Goal: Task Accomplishment & Management: Manage account settings

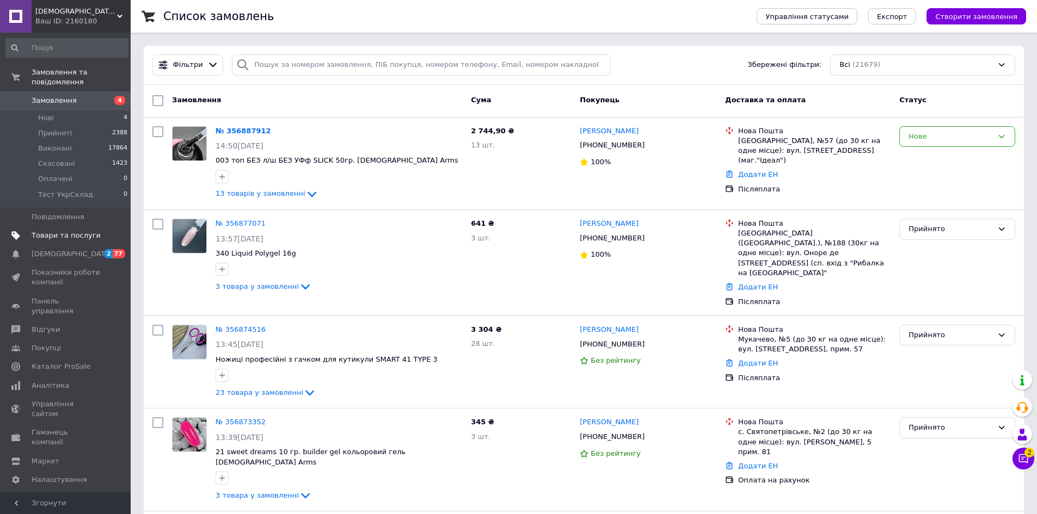
click at [85, 231] on span "Товари та послуги" at bounding box center [66, 236] width 69 height 10
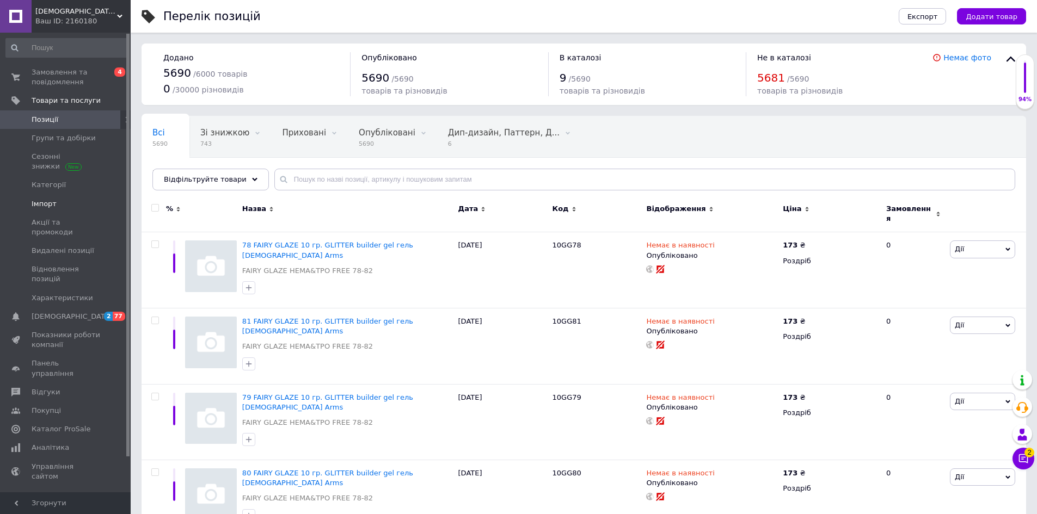
scroll to position [38, 0]
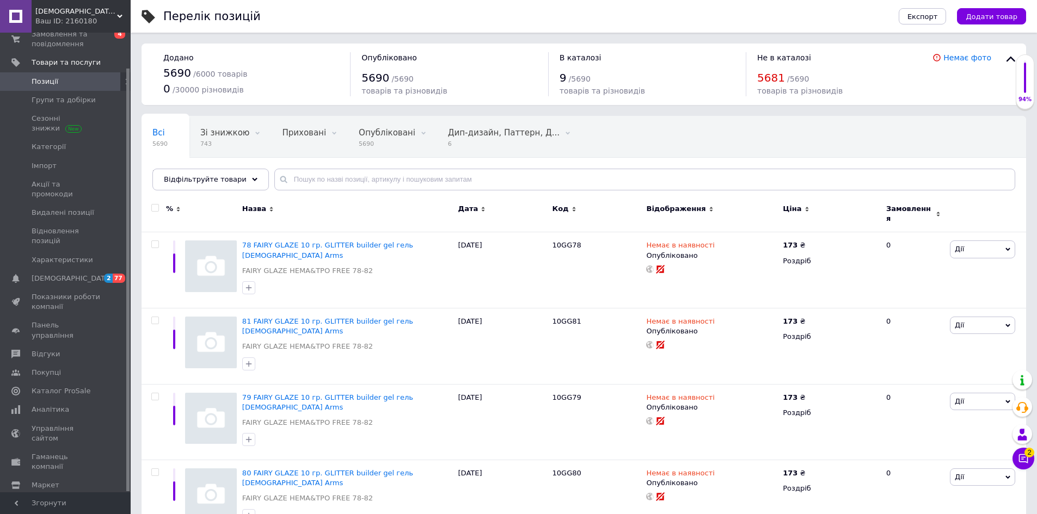
click at [46, 8] on span "[DEMOGRAPHIC_DATA] Arms" at bounding box center [76, 12] width 82 height 10
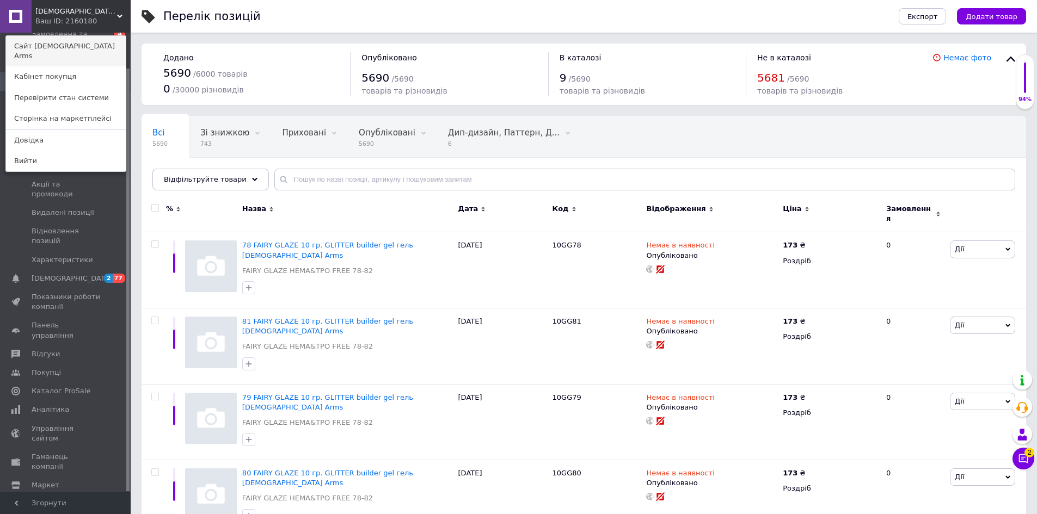
click at [54, 45] on link "Сайт [DEMOGRAPHIC_DATA] Arms" at bounding box center [66, 51] width 120 height 30
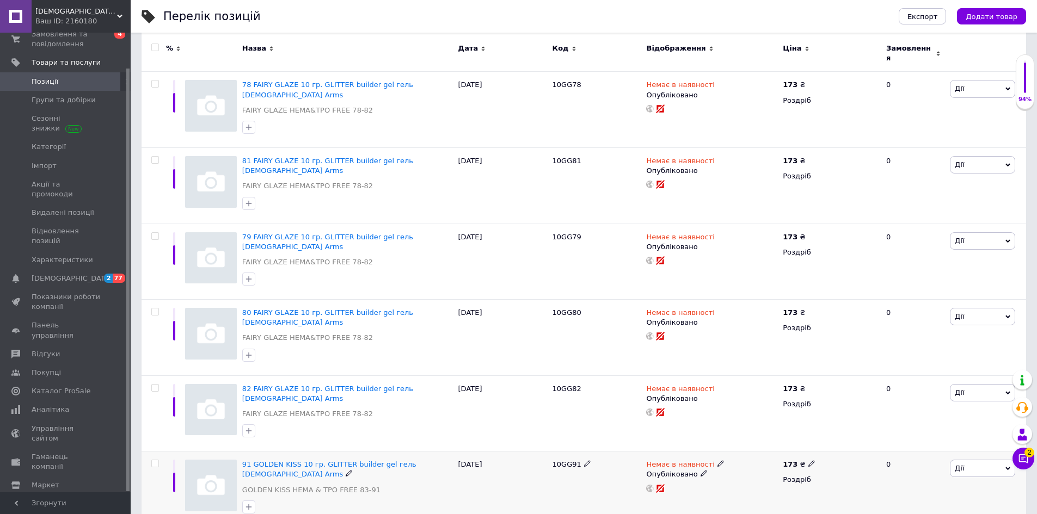
scroll to position [163, 0]
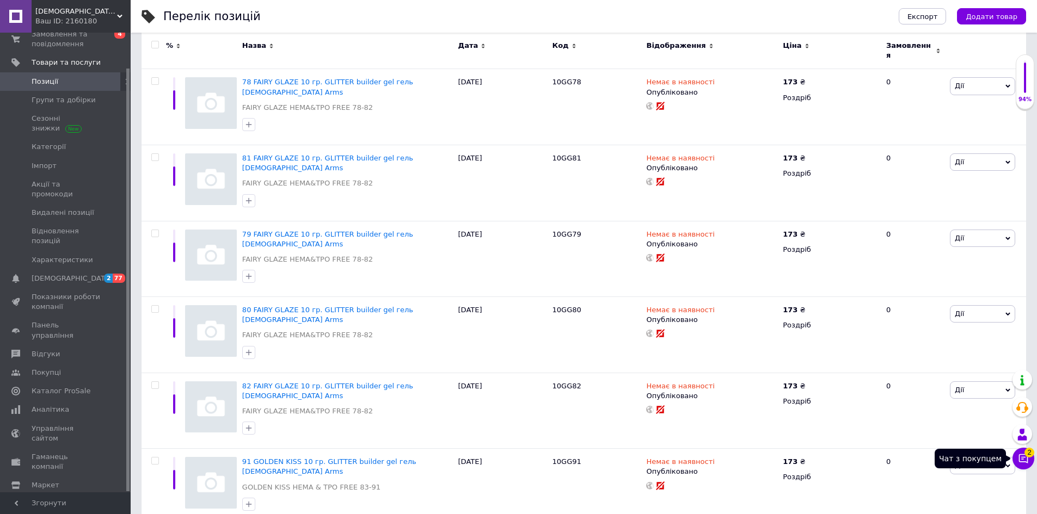
click at [1025, 459] on icon at bounding box center [1023, 458] width 11 height 11
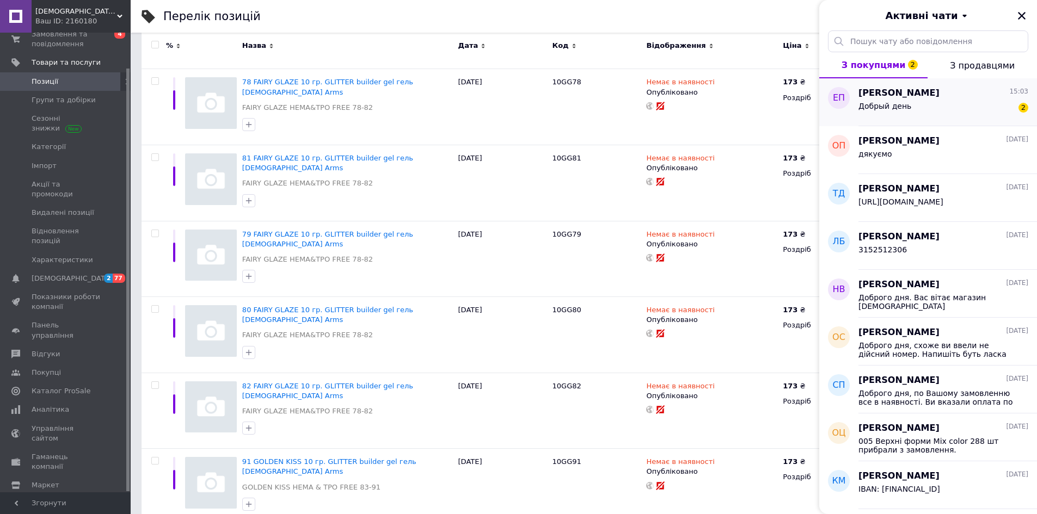
click at [918, 91] on span "Екатерина Панчева" at bounding box center [898, 93] width 81 height 13
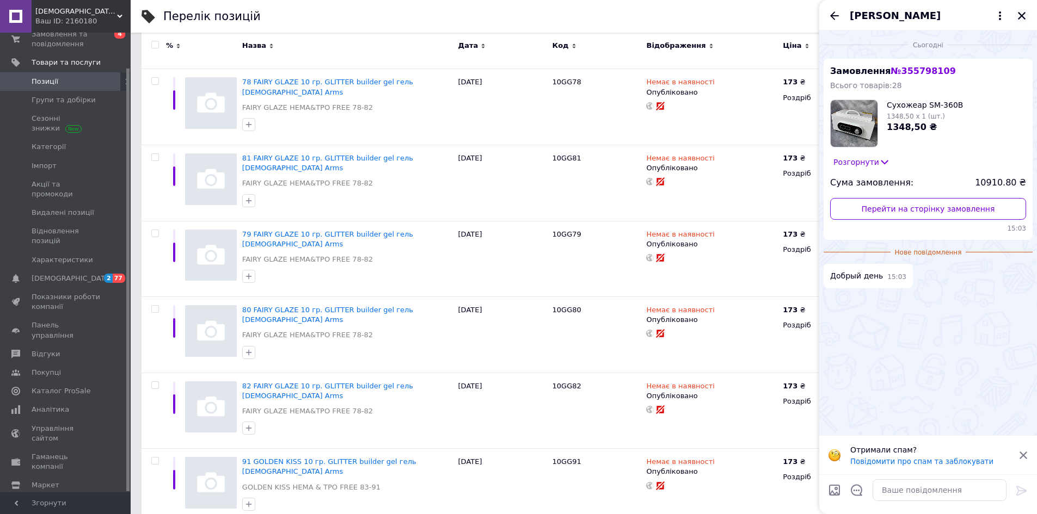
click at [1025, 15] on icon "Закрити" at bounding box center [1022, 16] width 10 height 10
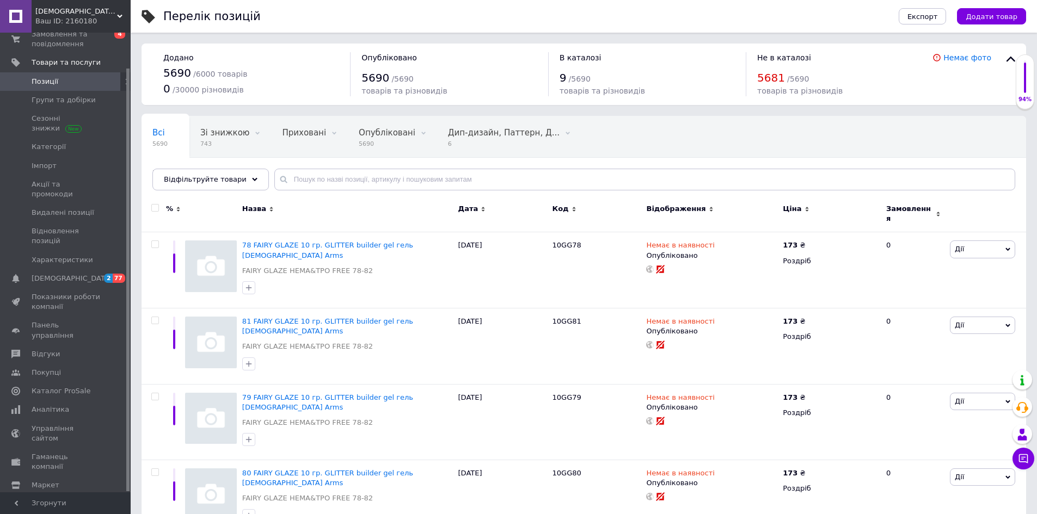
scroll to position [0, 0]
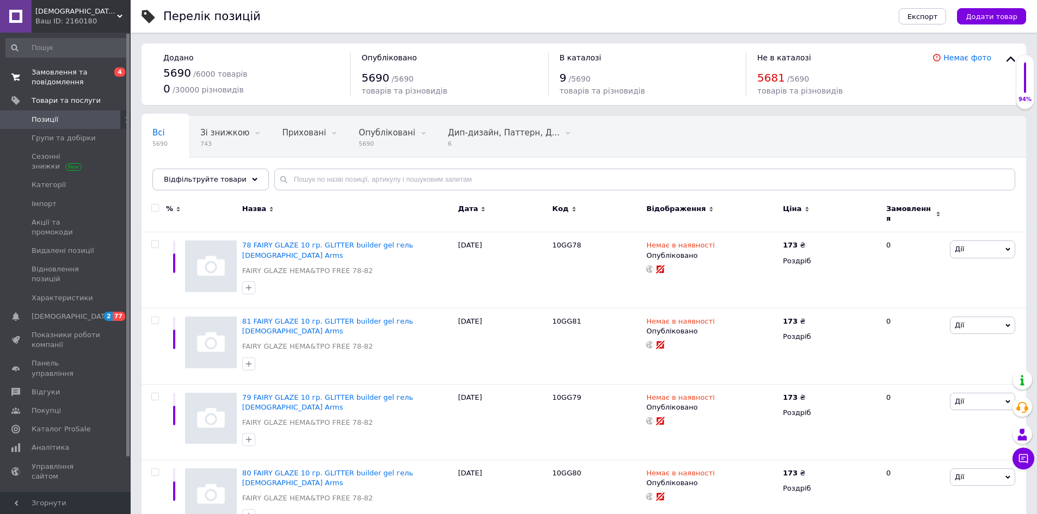
click at [51, 74] on span "Замовлення та повідомлення" at bounding box center [66, 78] width 69 height 20
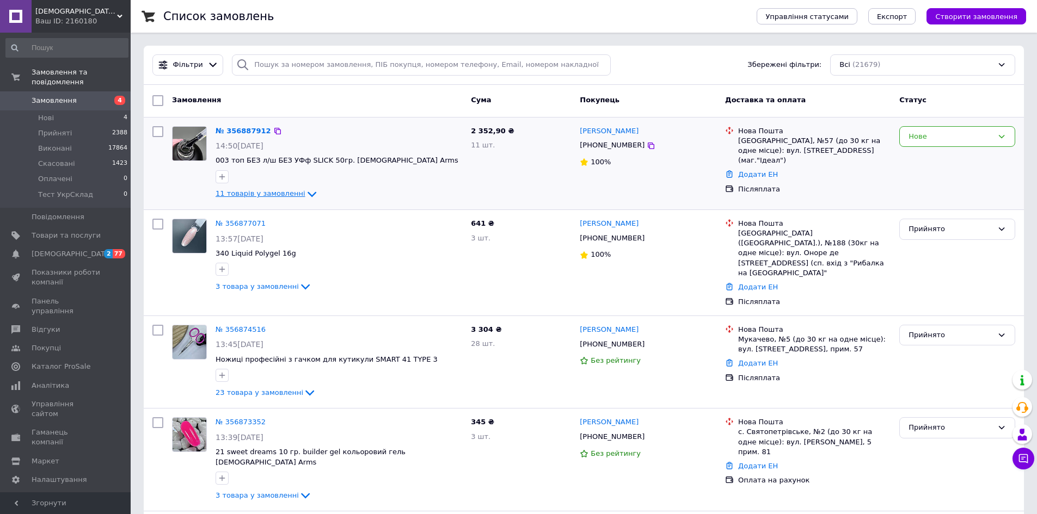
click at [308, 194] on icon at bounding box center [312, 194] width 9 height 5
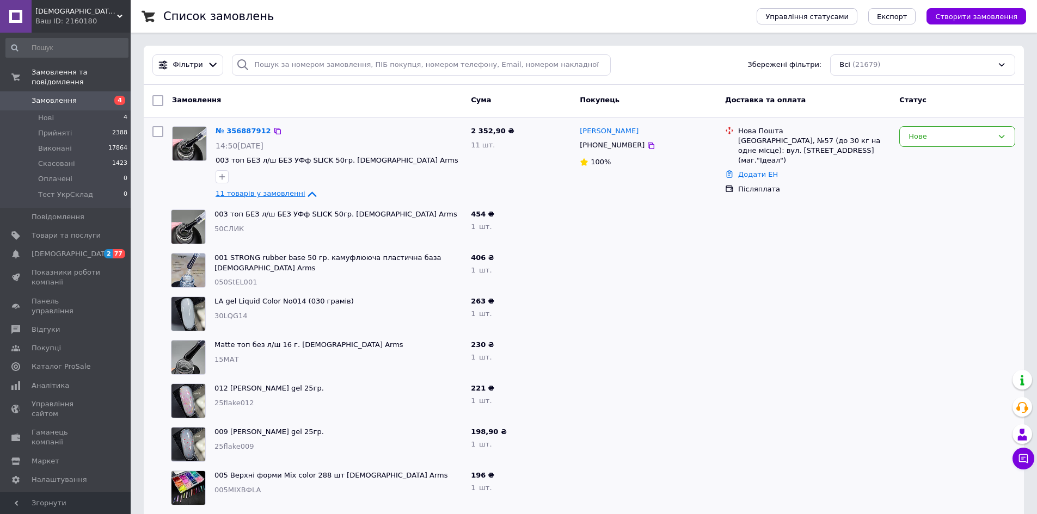
click at [305, 194] on icon at bounding box center [311, 194] width 13 height 13
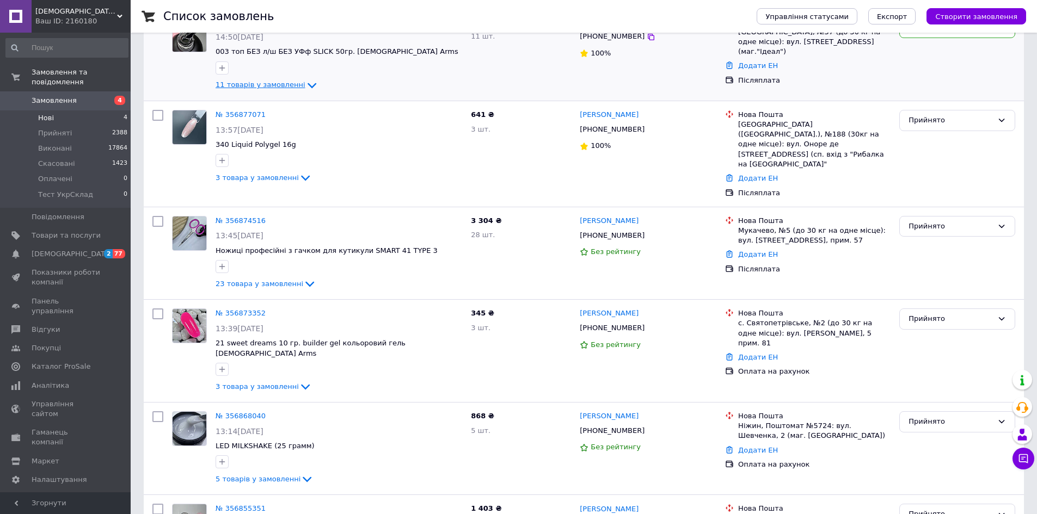
click at [48, 113] on span "Нові" at bounding box center [46, 118] width 16 height 10
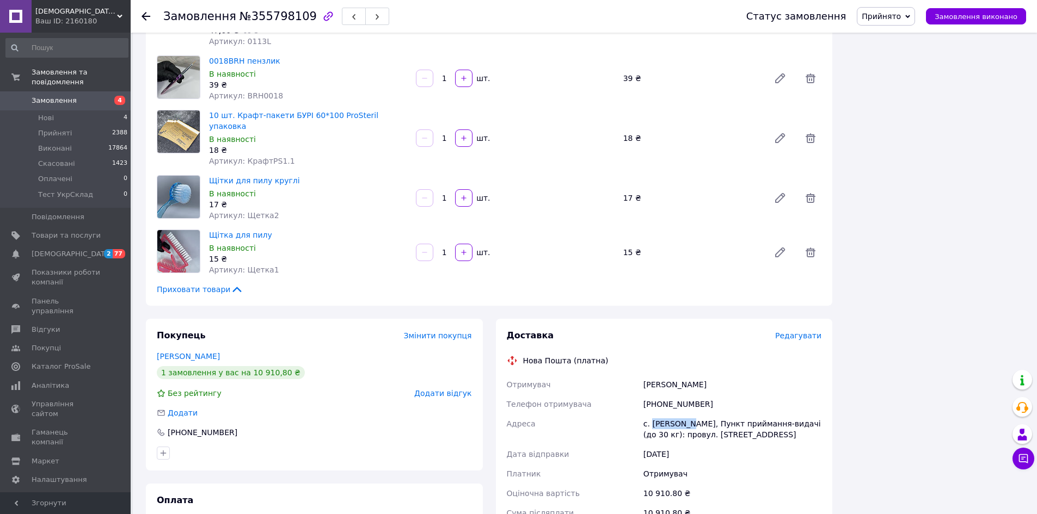
scroll to position [1544, 0]
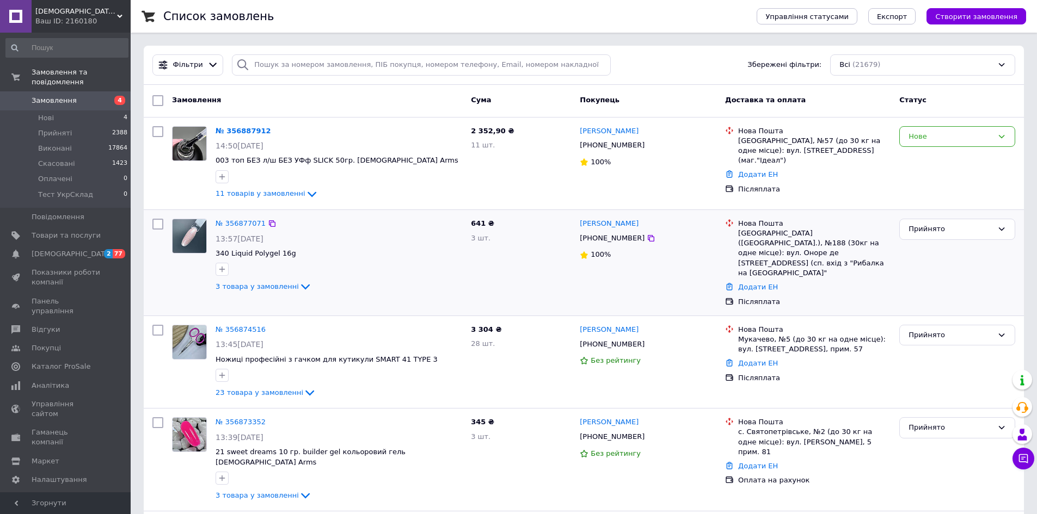
click at [947, 289] on div "Прийнято" at bounding box center [957, 262] width 125 height 97
drag, startPoint x: 239, startPoint y: 127, endPoint x: 244, endPoint y: 124, distance: 5.9
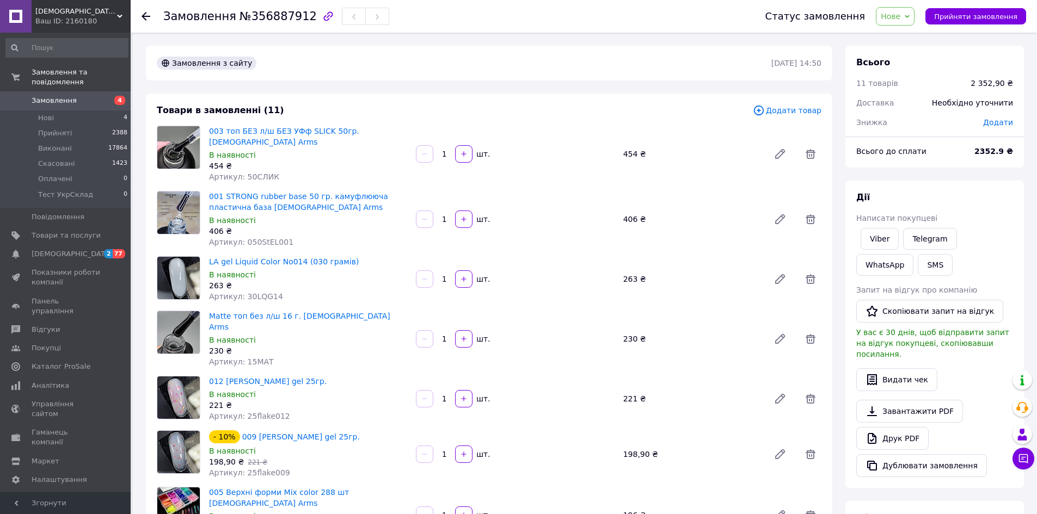
click at [938, 171] on div "Всього 11 товарів 2 352,90 ₴ Доставка Необхідно уточнити Знижка Додати Всього д…" at bounding box center [934, 399] width 179 height 706
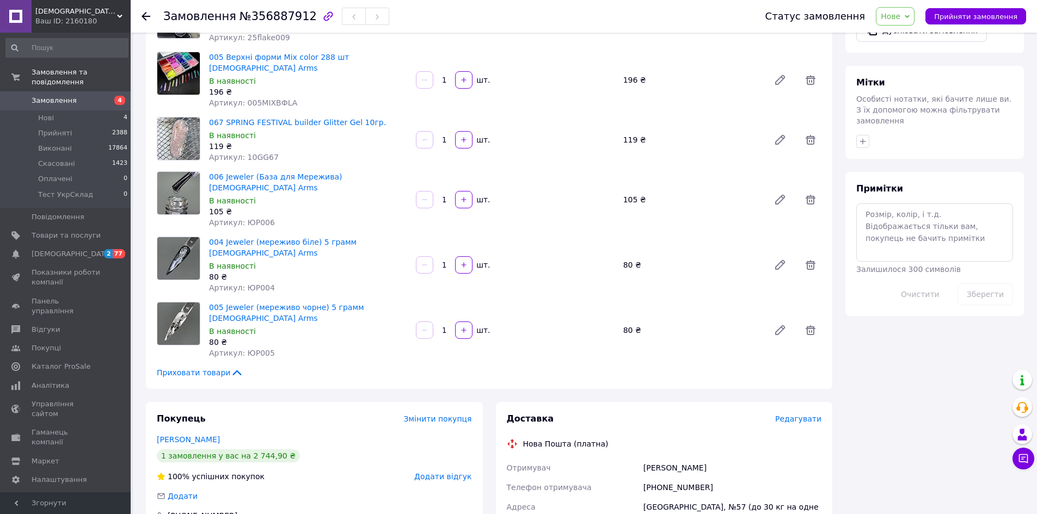
scroll to position [813, 0]
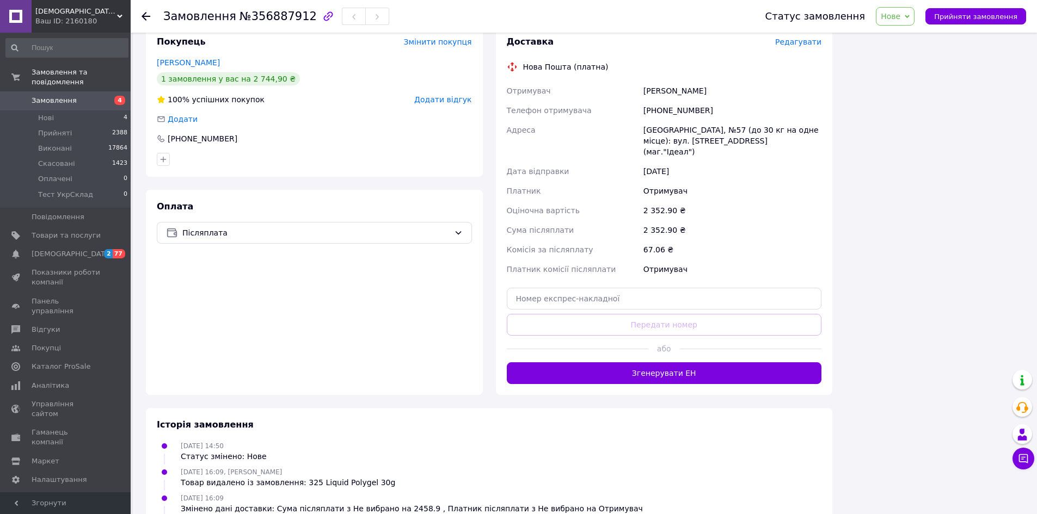
drag, startPoint x: 457, startPoint y: 458, endPoint x: 293, endPoint y: 457, distance: 163.3
copy div ""21 ""Зоряна пил"" топ без л/ш 8гр." Lady Arms"
drag, startPoint x: 369, startPoint y: 409, endPoint x: 292, endPoint y: 407, distance: 76.2
click at [292, 467] on div "12.08.2025 16:09, Наталія Рева Товар видалено із замовлення: 325 Liquid Polygel…" at bounding box center [287, 478] width 223 height 22
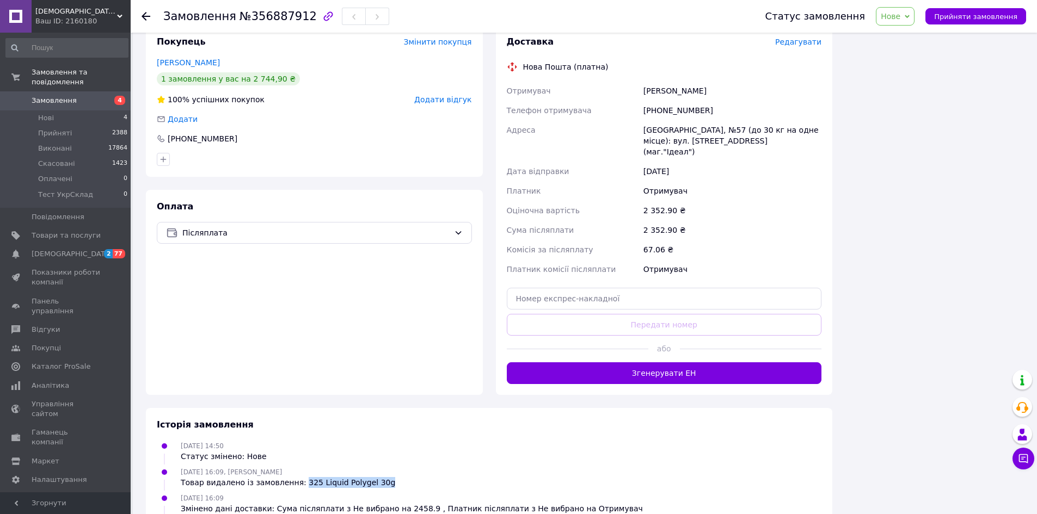
copy div "325 Liquid Polygel 30g"
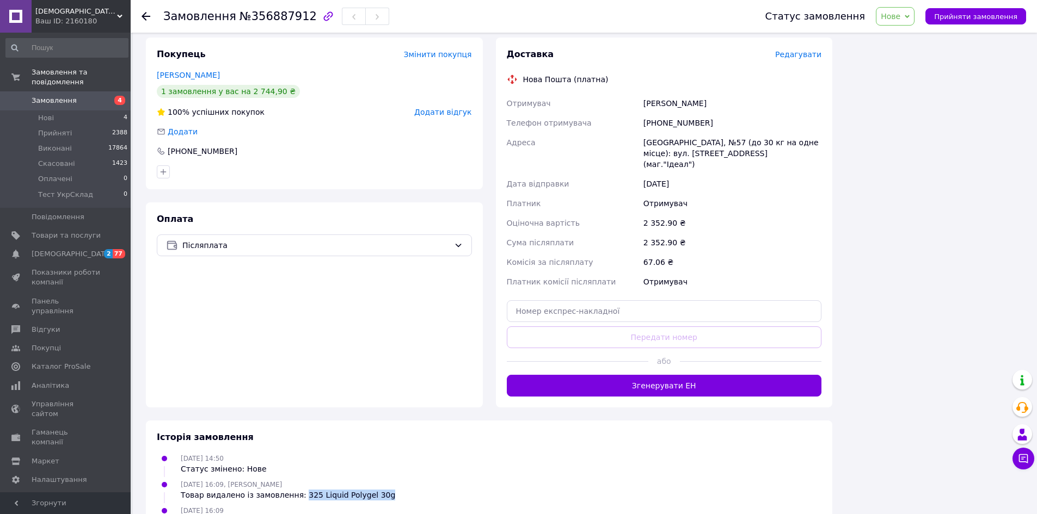
scroll to position [595, 0]
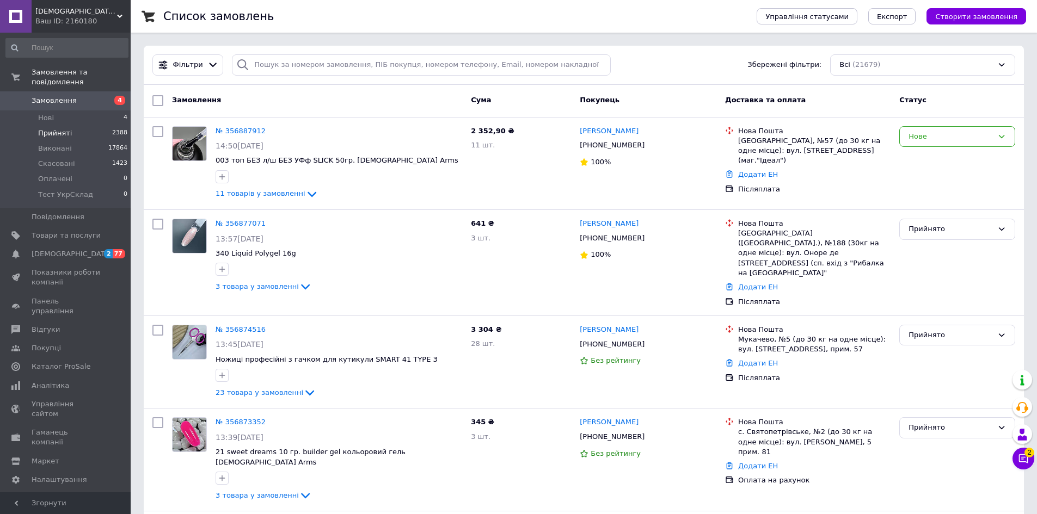
click at [60, 128] on span "Прийняті" at bounding box center [55, 133] width 34 height 10
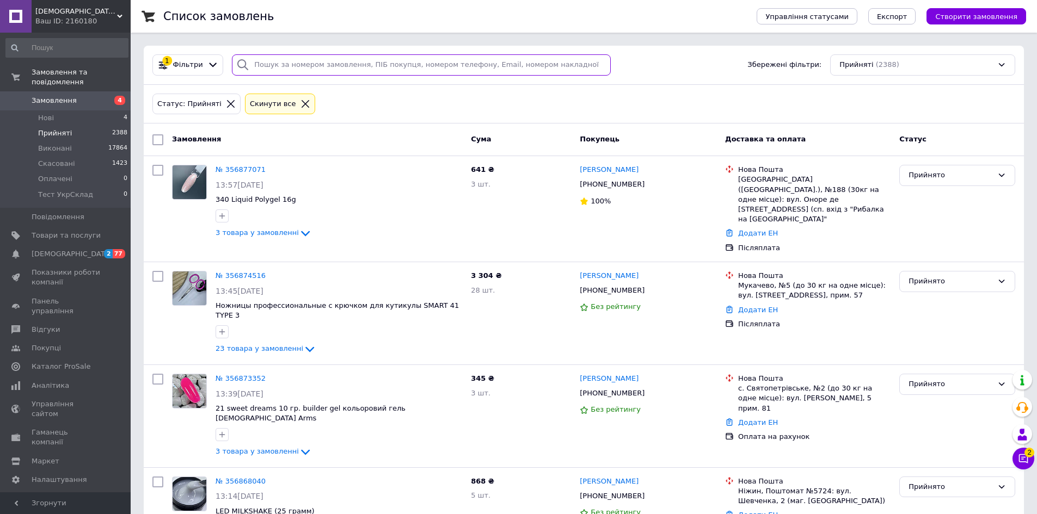
click at [380, 69] on input "search" at bounding box center [421, 64] width 379 height 21
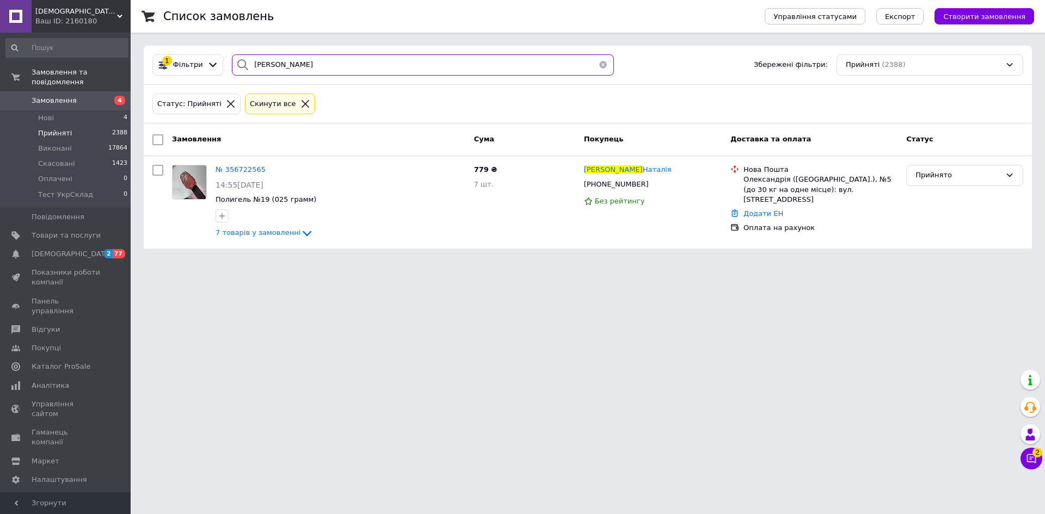
drag, startPoint x: 298, startPoint y: 61, endPoint x: 228, endPoint y: 62, distance: 69.7
click at [232, 62] on div "лукашенко" at bounding box center [423, 64] width 382 height 21
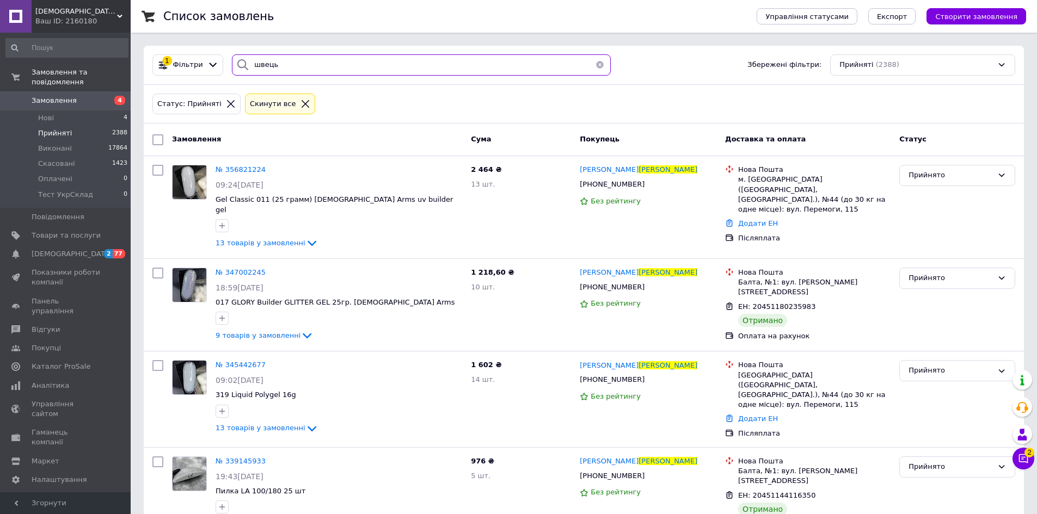
drag, startPoint x: 284, startPoint y: 65, endPoint x: 235, endPoint y: 64, distance: 49.6
click at [235, 64] on div "швець" at bounding box center [421, 64] width 379 height 21
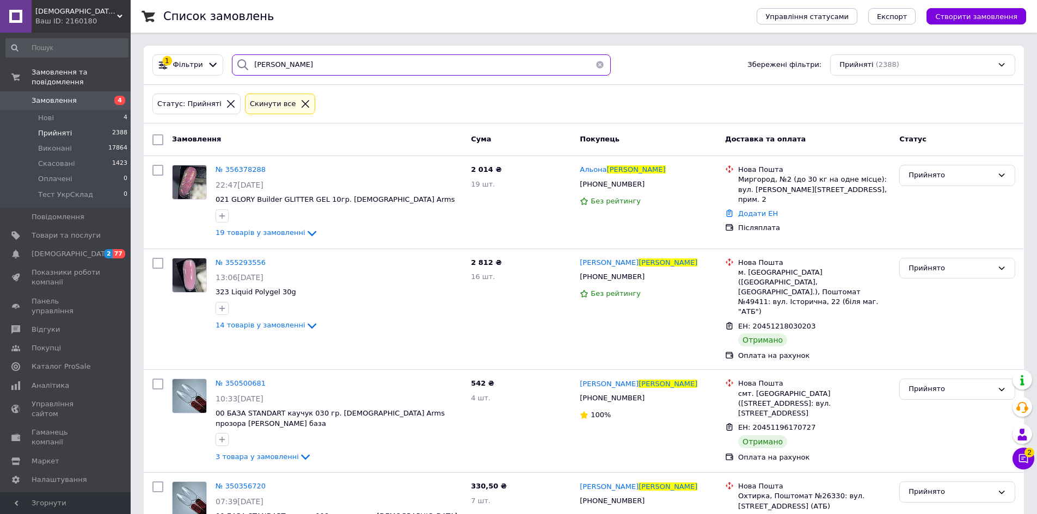
drag, startPoint x: 305, startPoint y: 62, endPoint x: 244, endPoint y: 65, distance: 61.6
click at [244, 65] on div "коваленко" at bounding box center [421, 64] width 379 height 21
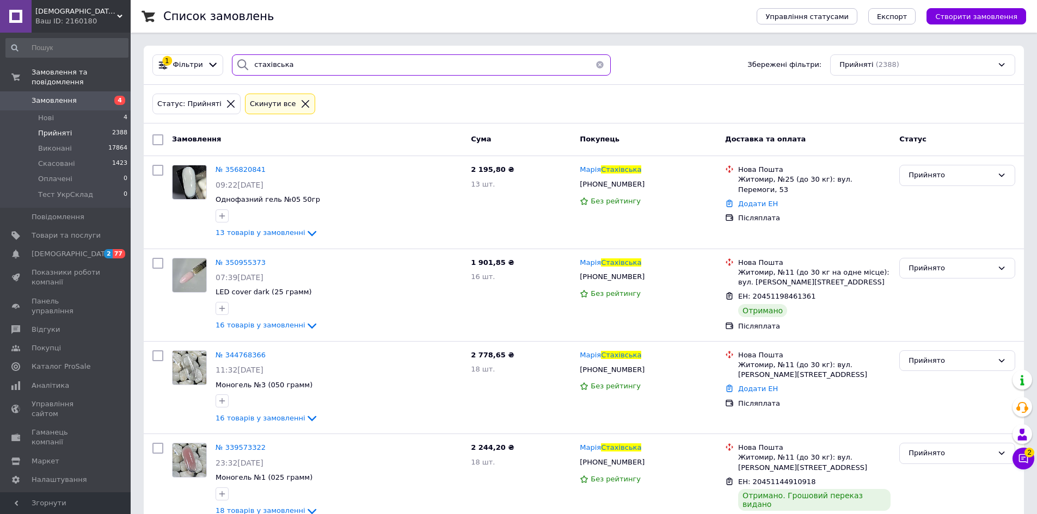
drag, startPoint x: 297, startPoint y: 59, endPoint x: 238, endPoint y: 58, distance: 59.3
click at [238, 58] on div "стахівська" at bounding box center [421, 64] width 379 height 21
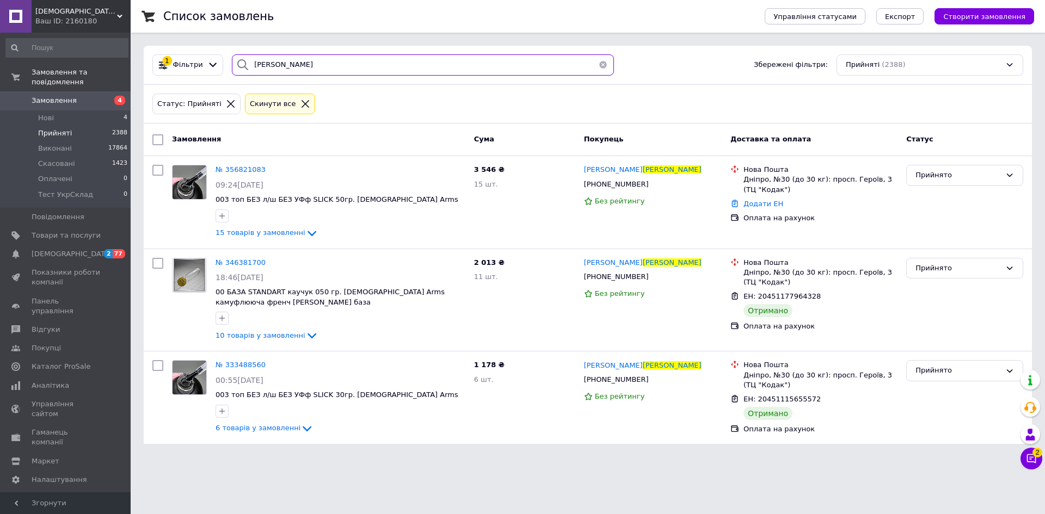
drag, startPoint x: 289, startPoint y: 59, endPoint x: 244, endPoint y: 59, distance: 44.6
click at [244, 59] on div "рябова" at bounding box center [423, 64] width 382 height 21
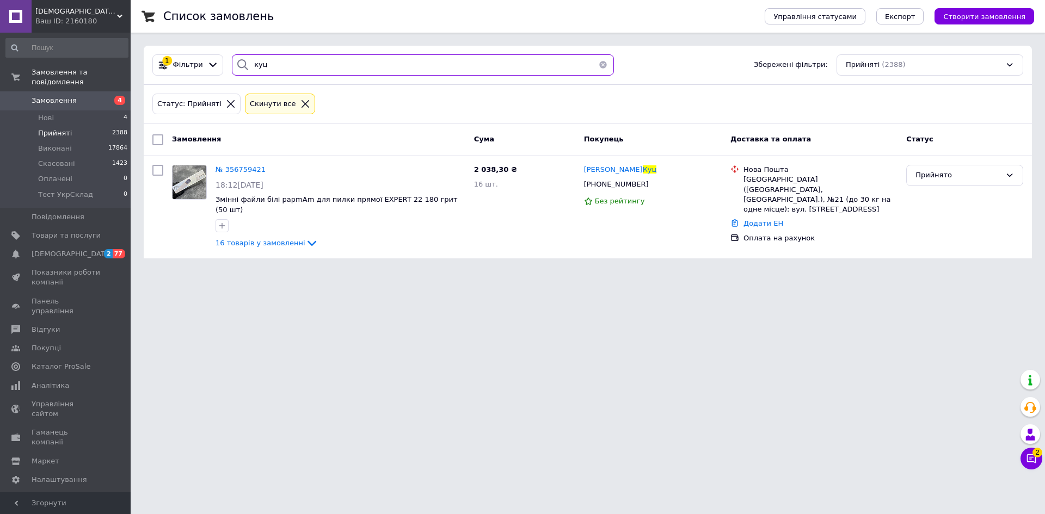
drag, startPoint x: 273, startPoint y: 63, endPoint x: 245, endPoint y: 63, distance: 28.3
click at [245, 63] on div "куц" at bounding box center [423, 64] width 382 height 21
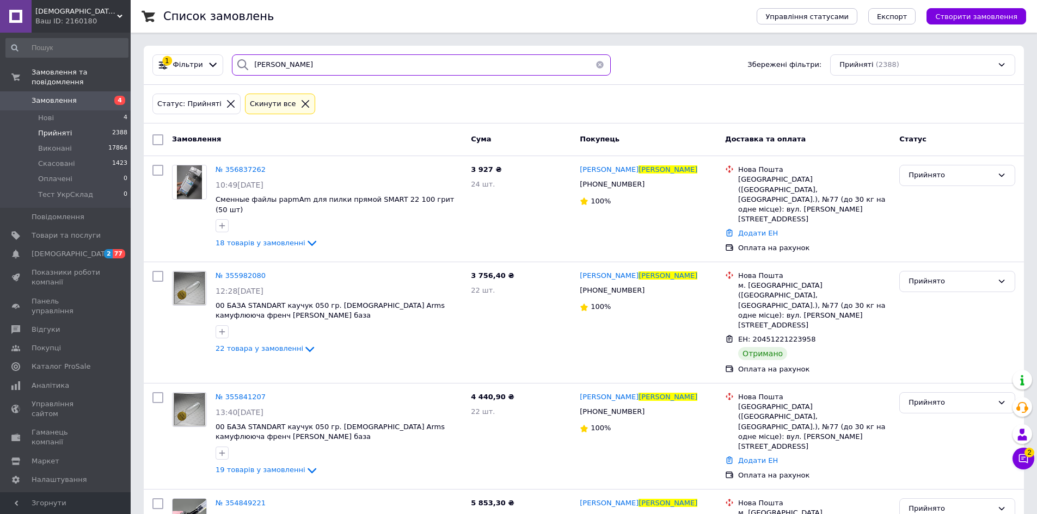
drag, startPoint x: 295, startPoint y: 63, endPoint x: 236, endPoint y: 62, distance: 58.8
click at [236, 62] on div "чернікова" at bounding box center [421, 64] width 379 height 21
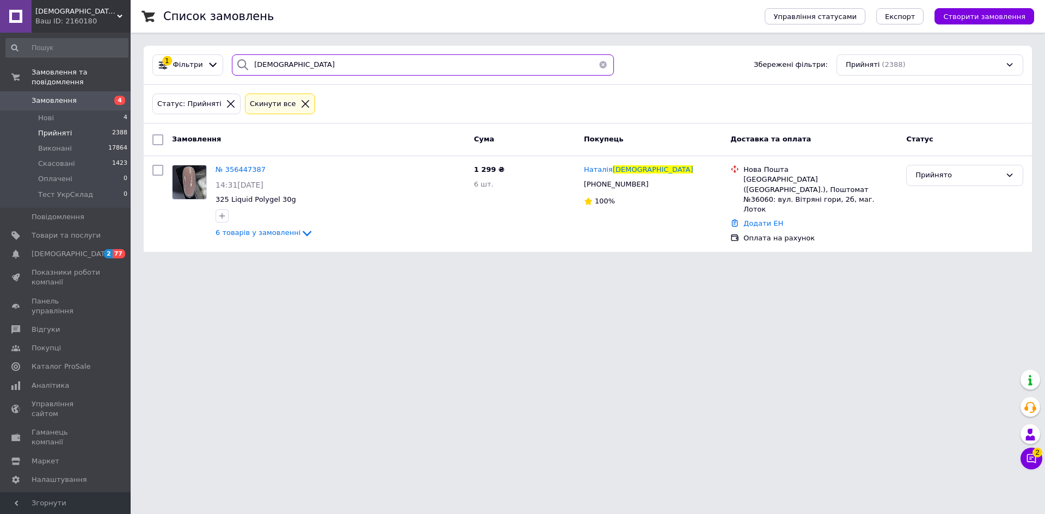
drag, startPoint x: 294, startPoint y: 60, endPoint x: 225, endPoint y: 59, distance: 68.6
click at [228, 59] on div "богурська" at bounding box center [423, 64] width 391 height 21
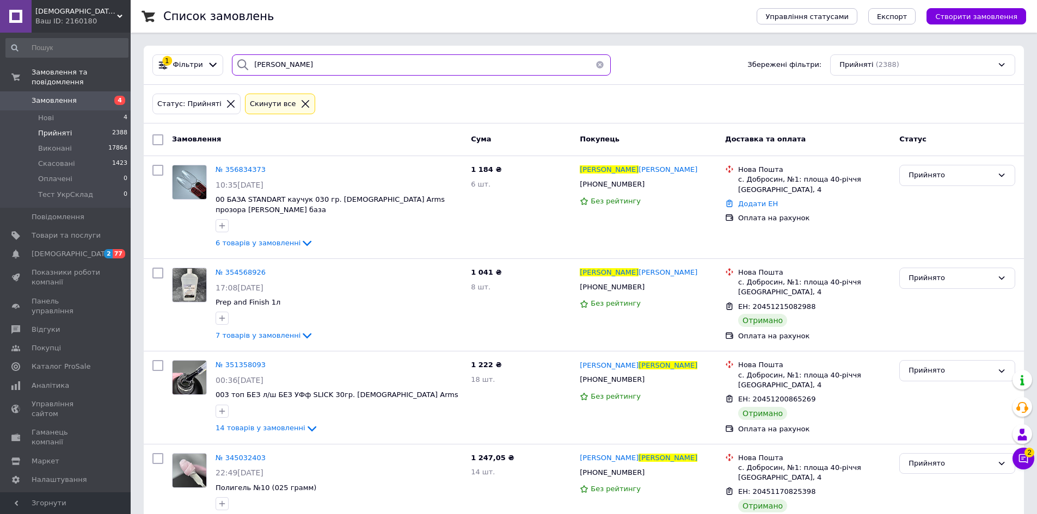
drag, startPoint x: 299, startPoint y: 58, endPoint x: 236, endPoint y: 58, distance: 63.7
click at [236, 58] on div "барбарич" at bounding box center [421, 64] width 379 height 21
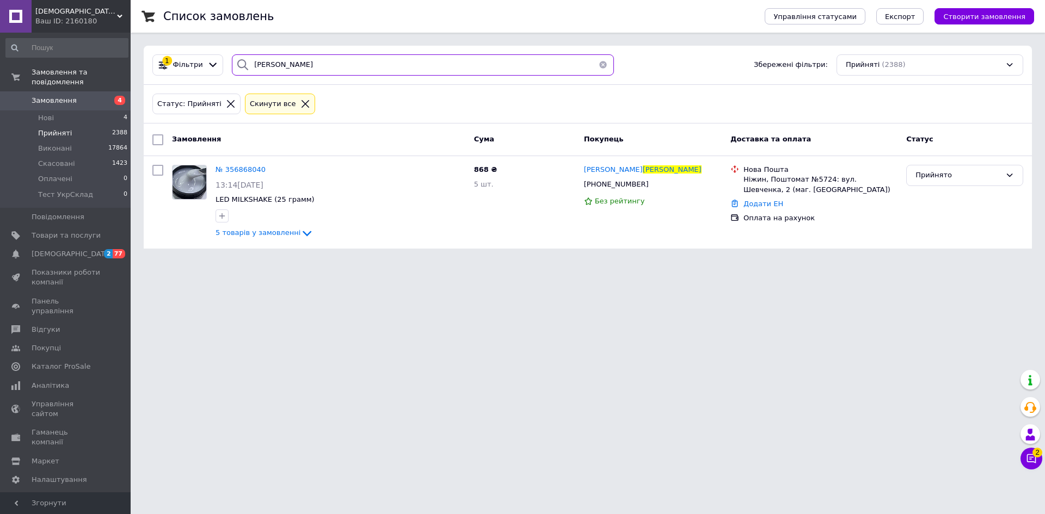
drag, startPoint x: 297, startPoint y: 61, endPoint x: 228, endPoint y: 59, distance: 69.7
click at [232, 59] on div "кушніренко" at bounding box center [423, 64] width 382 height 21
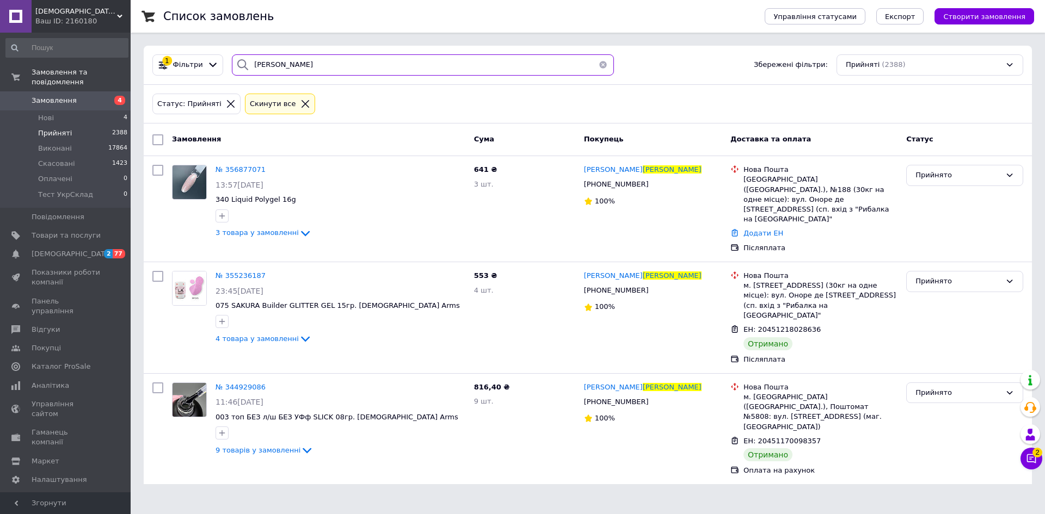
drag, startPoint x: 303, startPoint y: 66, endPoint x: 230, endPoint y: 65, distance: 73.0
click at [232, 65] on div "мельниченко" at bounding box center [423, 64] width 382 height 21
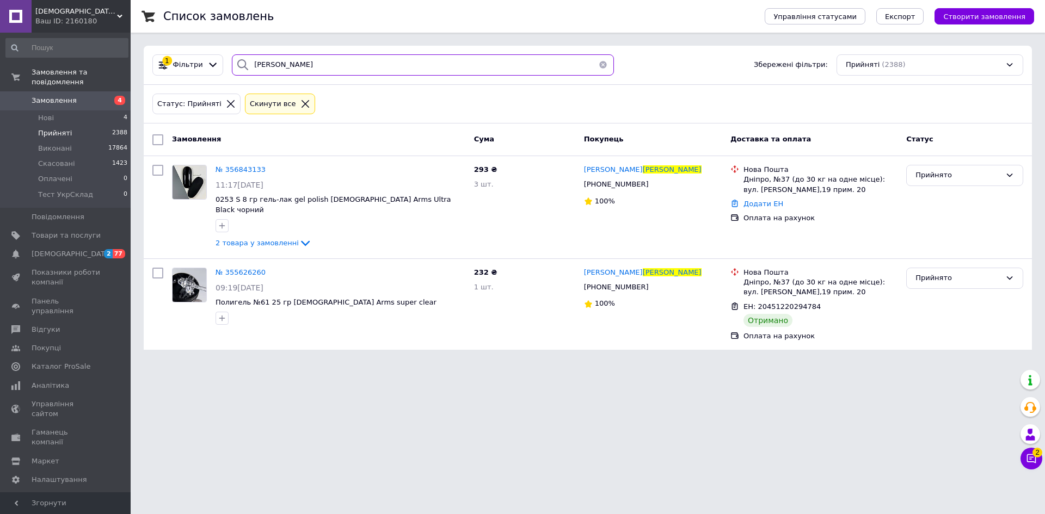
drag, startPoint x: 292, startPoint y: 64, endPoint x: 226, endPoint y: 64, distance: 65.9
click at [228, 64] on div "скорикова" at bounding box center [423, 64] width 391 height 21
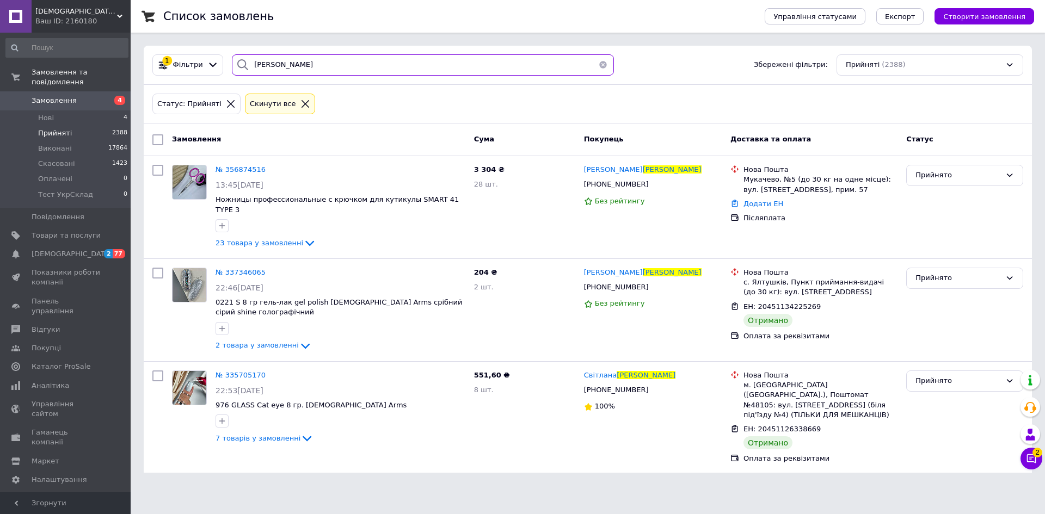
drag, startPoint x: 306, startPoint y: 63, endPoint x: 239, endPoint y: 64, distance: 67.5
click at [240, 64] on div "васильєва" at bounding box center [423, 64] width 382 height 21
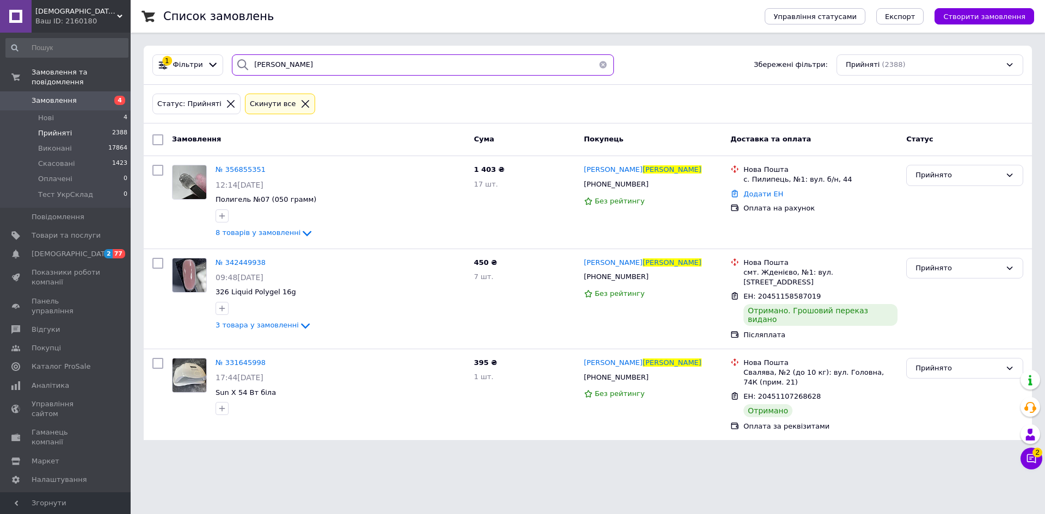
drag, startPoint x: 308, startPoint y: 64, endPoint x: 233, endPoint y: 63, distance: 75.1
click at [233, 63] on div "мельничок" at bounding box center [423, 64] width 382 height 21
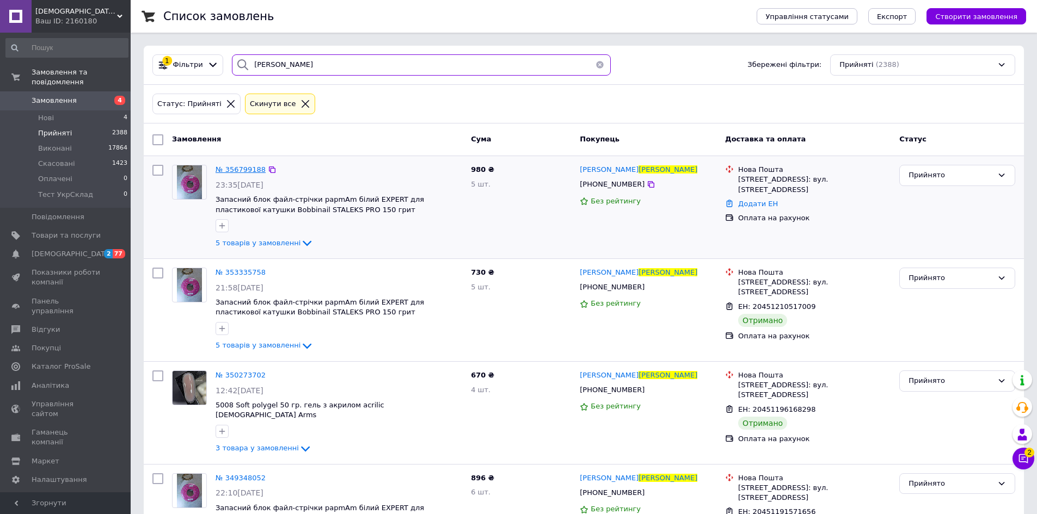
type input "шуберт"
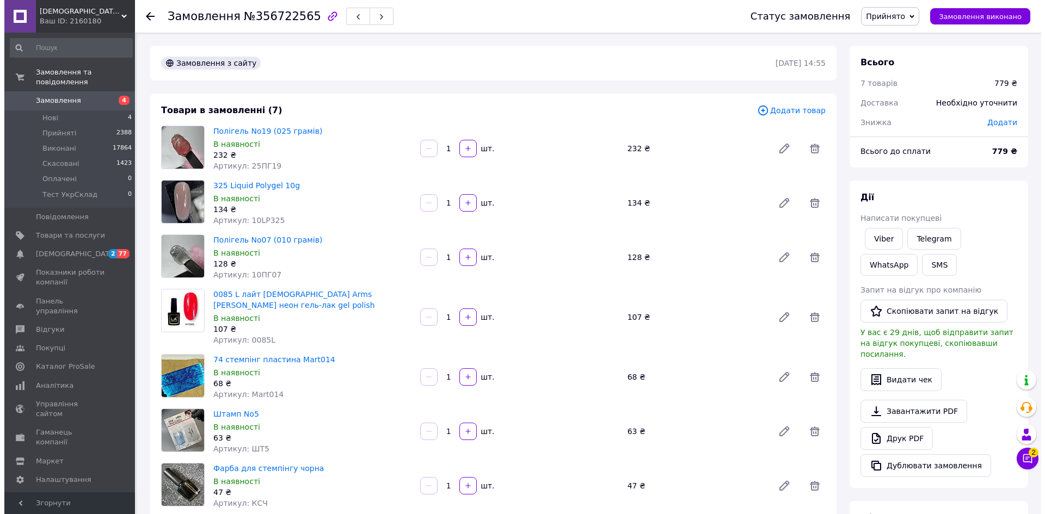
scroll to position [381, 0]
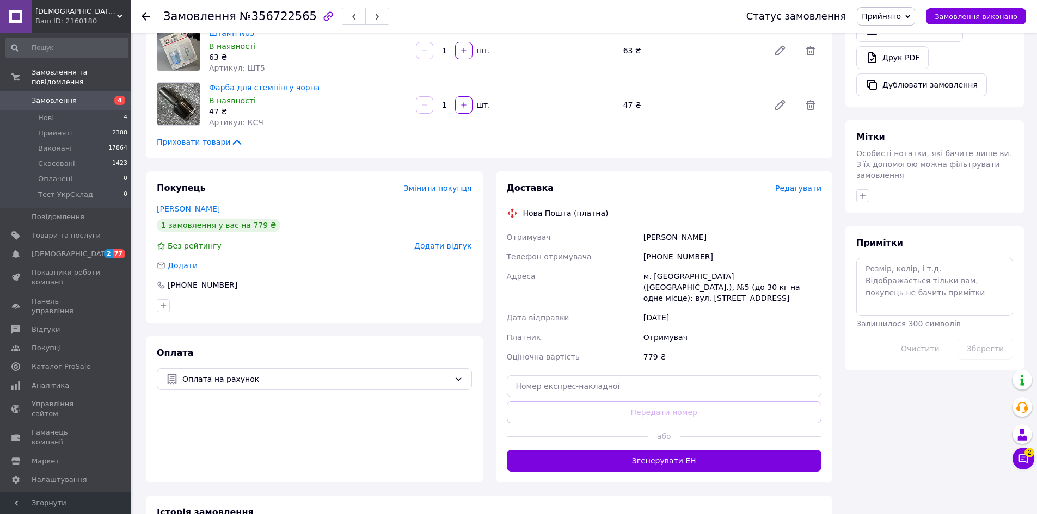
click at [802, 188] on span "Редагувати" at bounding box center [798, 188] width 46 height 9
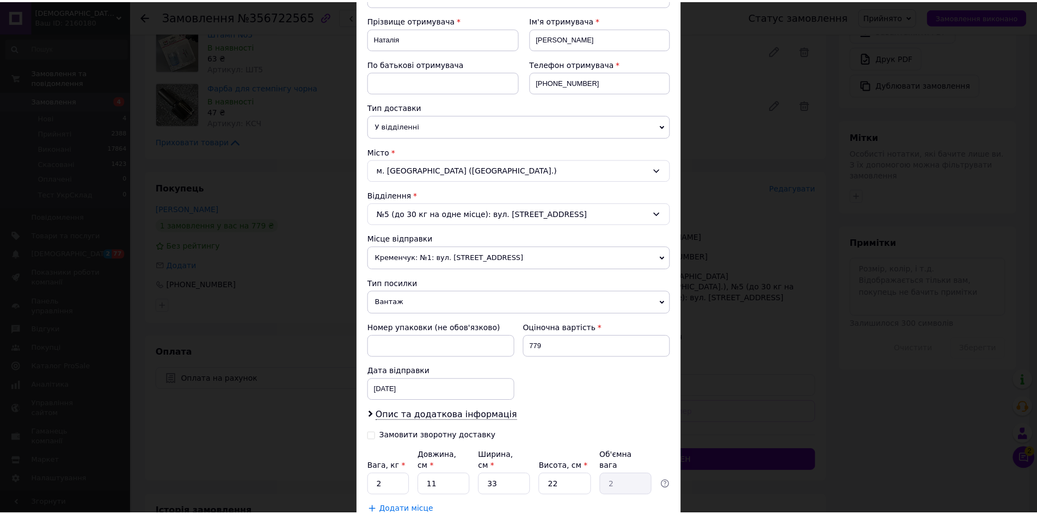
scroll to position [228, 0]
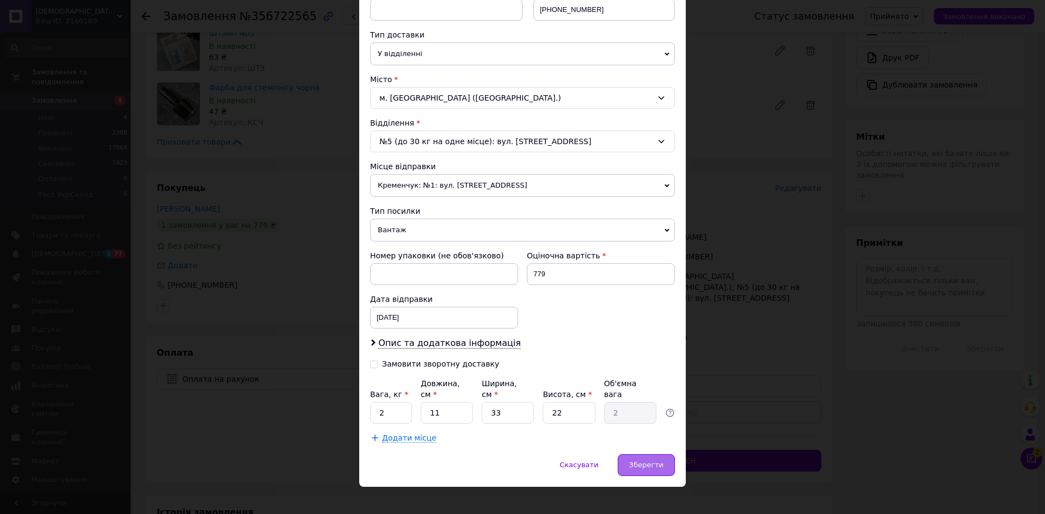
click at [640, 461] on span "Зберегти" at bounding box center [646, 465] width 34 height 8
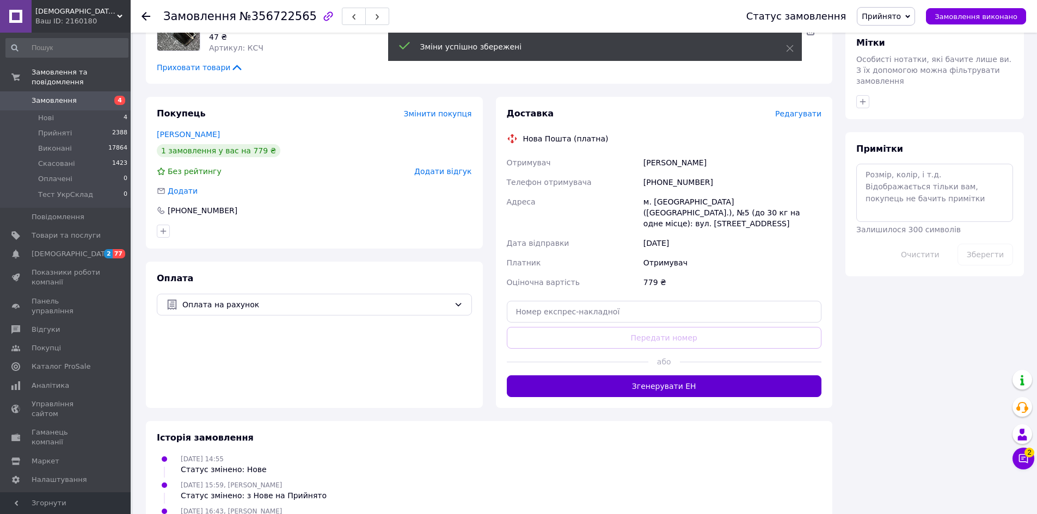
click at [644, 377] on button "Згенерувати ЕН" at bounding box center [664, 387] width 315 height 22
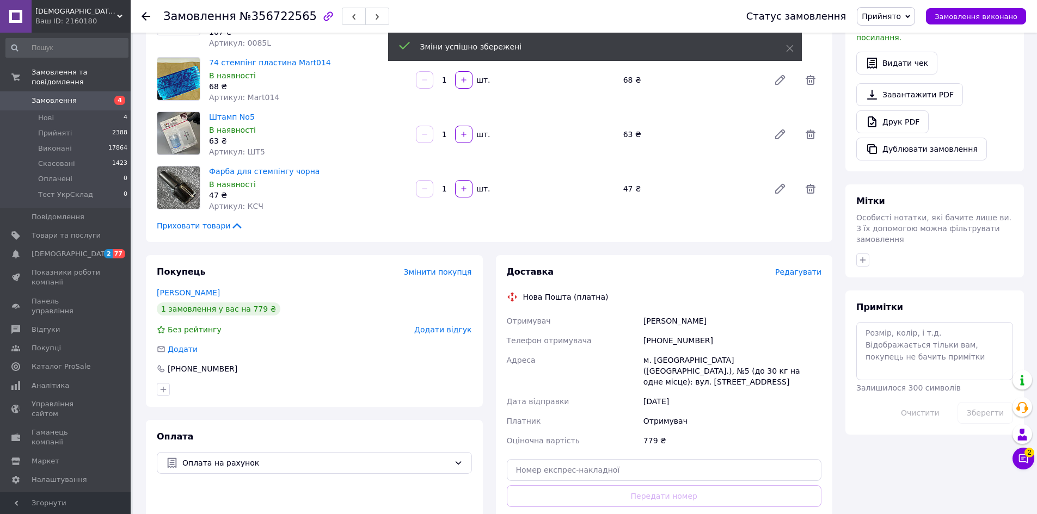
scroll to position [292, 0]
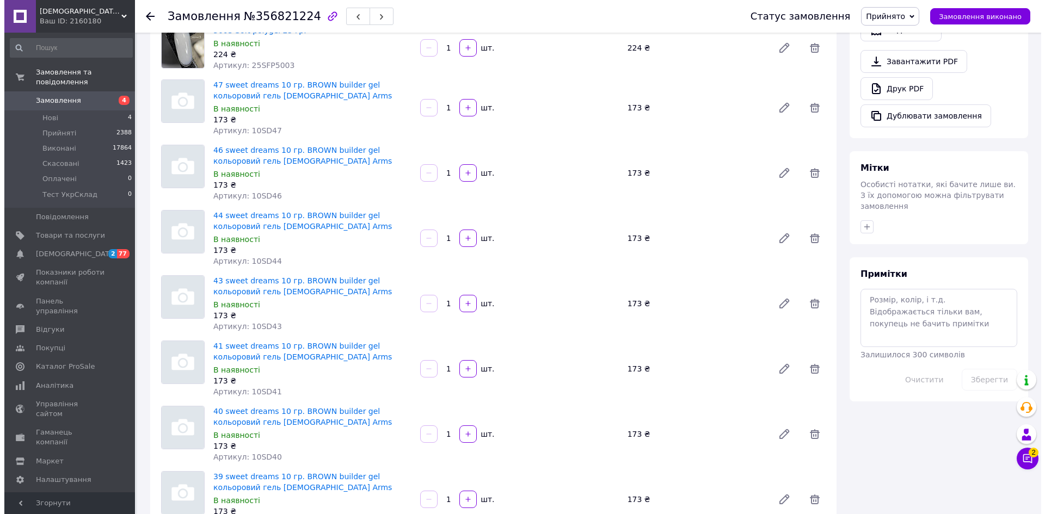
scroll to position [653, 0]
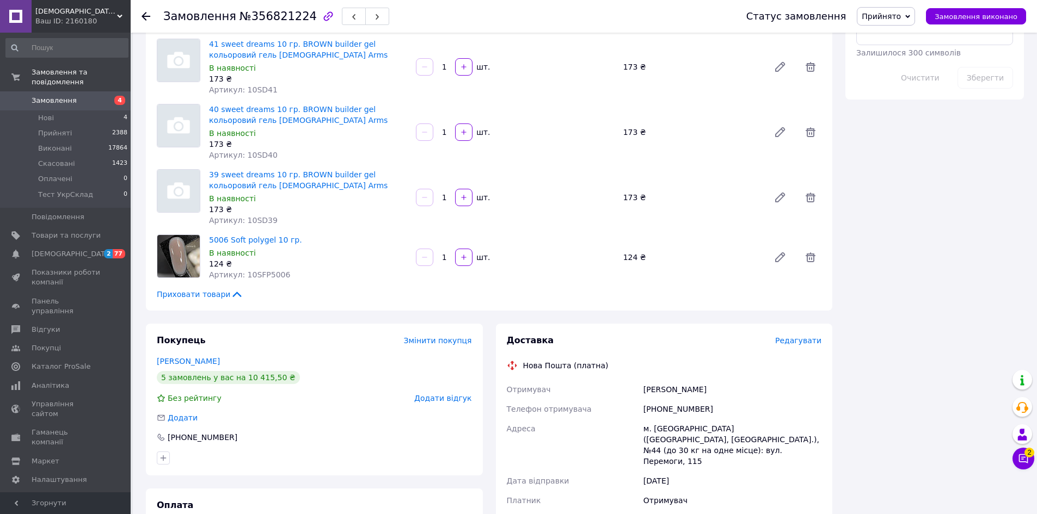
click at [796, 336] on span "Редагувати" at bounding box center [798, 340] width 46 height 9
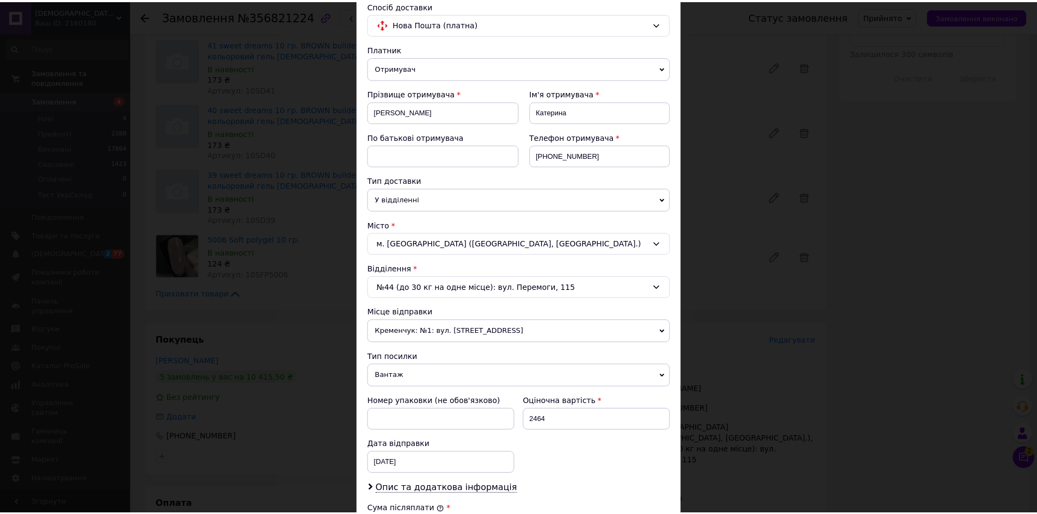
scroll to position [316, 0]
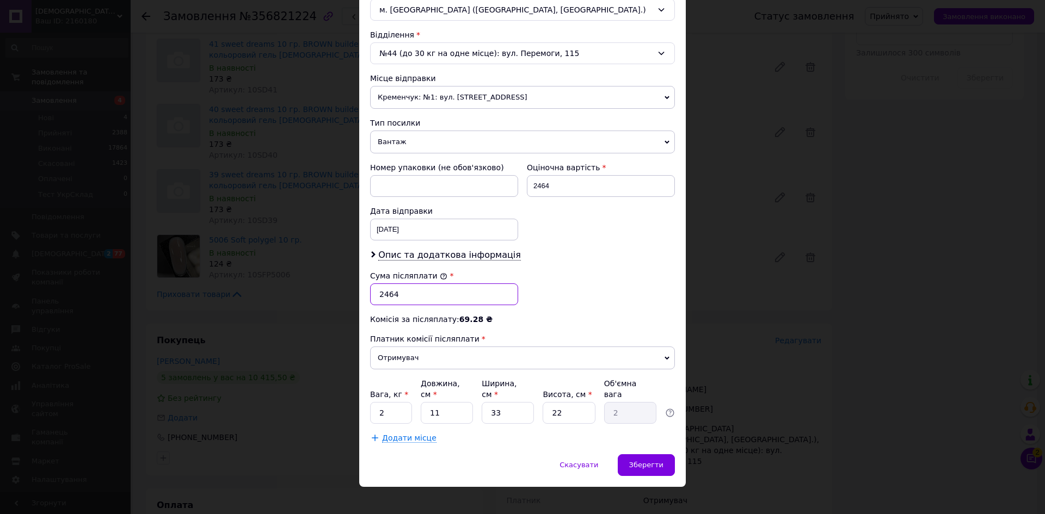
click at [385, 293] on input "2464" at bounding box center [444, 295] width 148 height 22
type input "2264"
click at [658, 461] on span "Зберегти" at bounding box center [646, 465] width 34 height 8
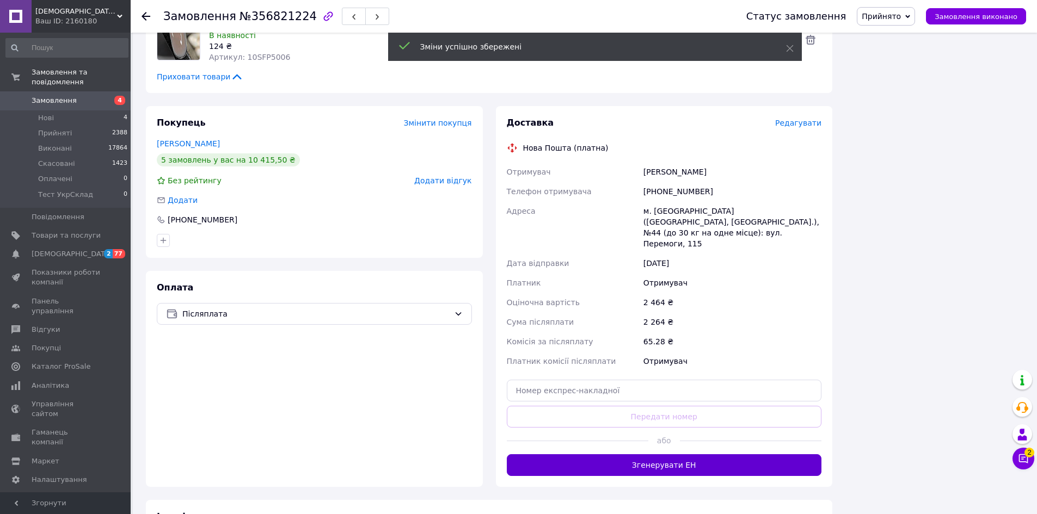
click at [664, 455] on button "Згенерувати ЕН" at bounding box center [664, 466] width 315 height 22
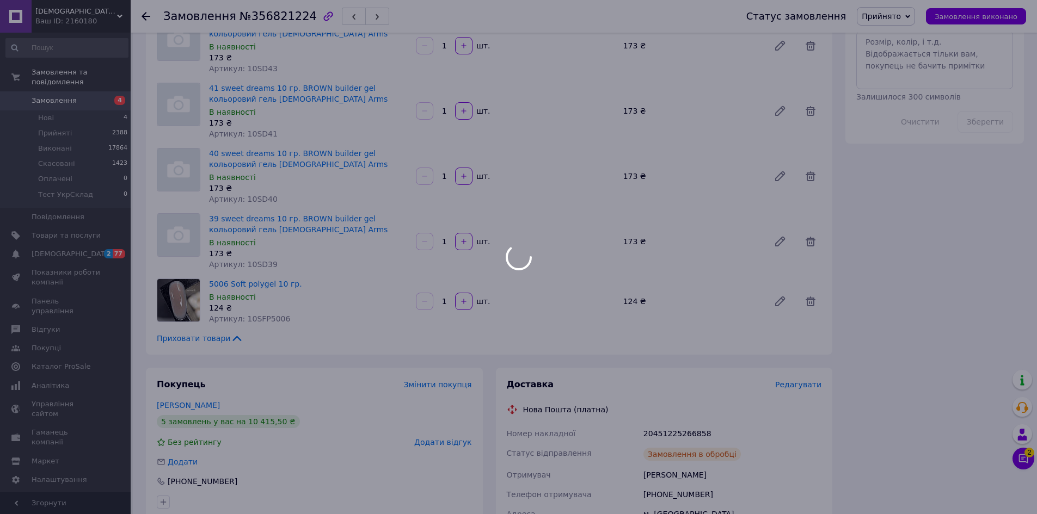
scroll to position [599, 0]
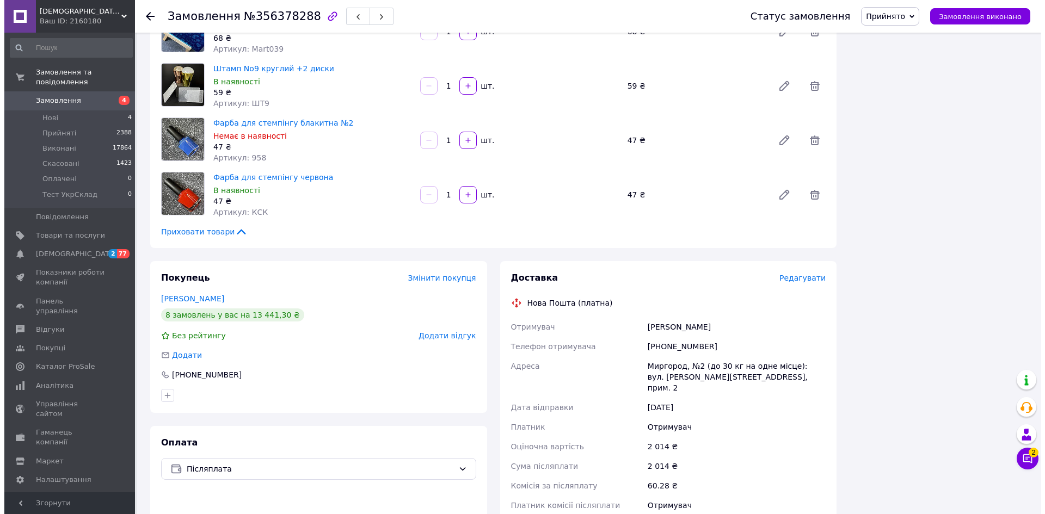
scroll to position [1034, 0]
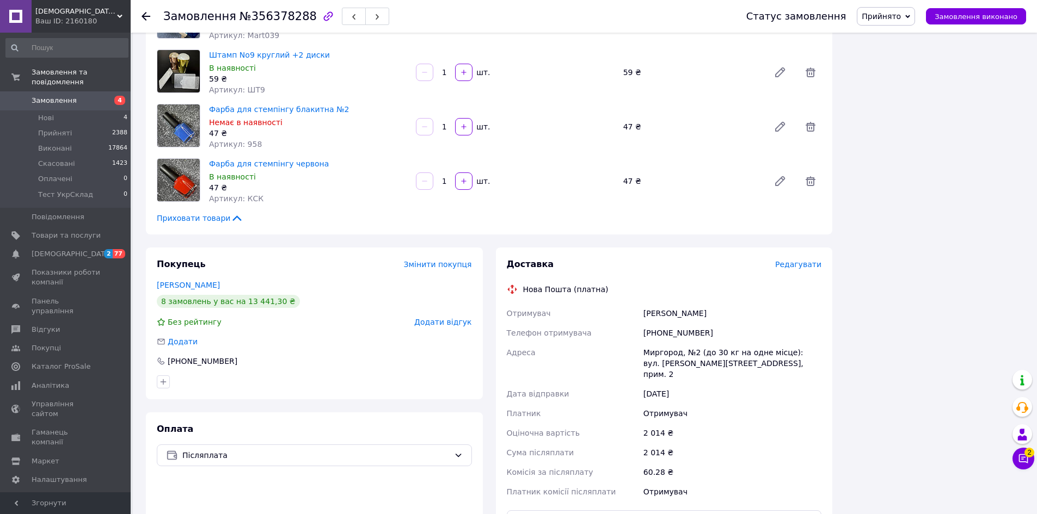
click at [802, 260] on span "Редагувати" at bounding box center [798, 264] width 46 height 9
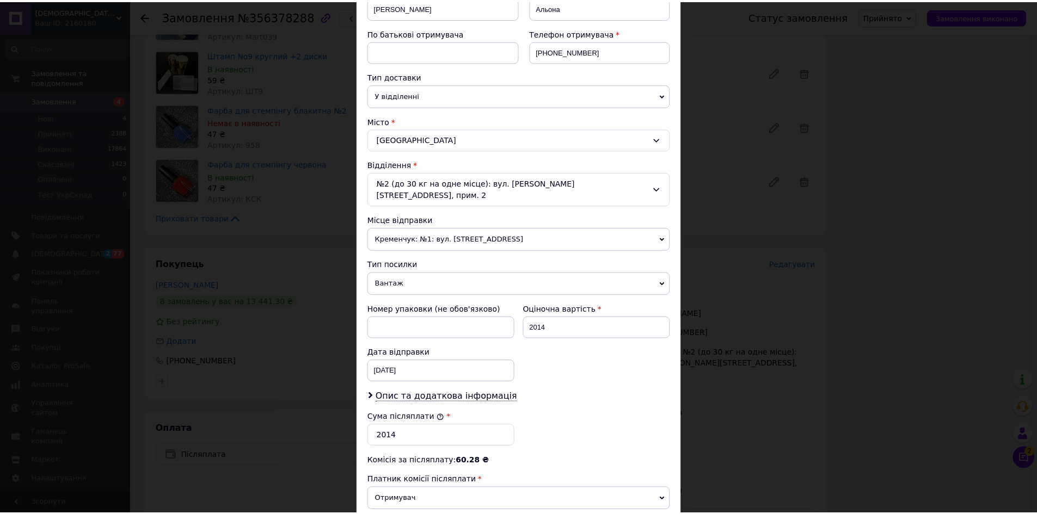
scroll to position [316, 0]
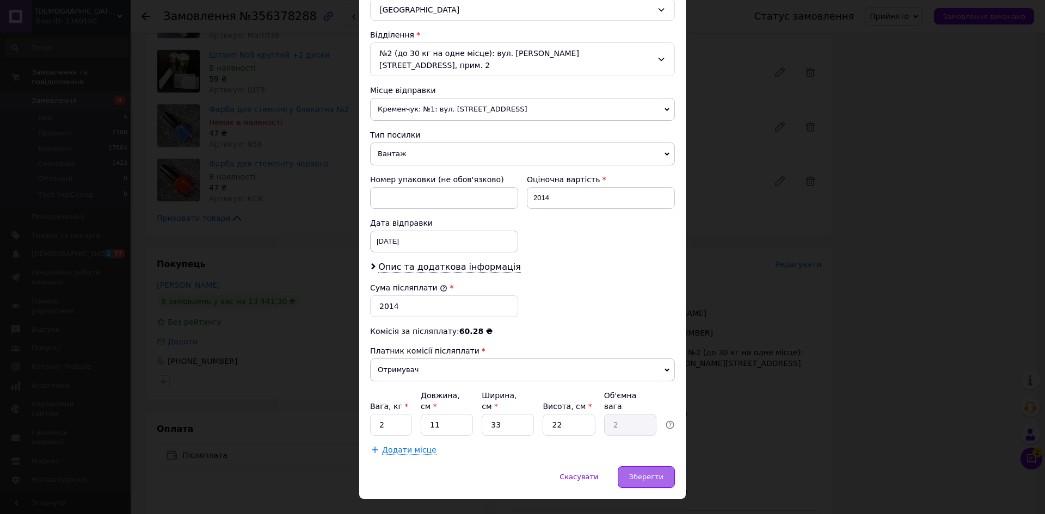
click at [642, 473] on span "Зберегти" at bounding box center [646, 477] width 34 height 8
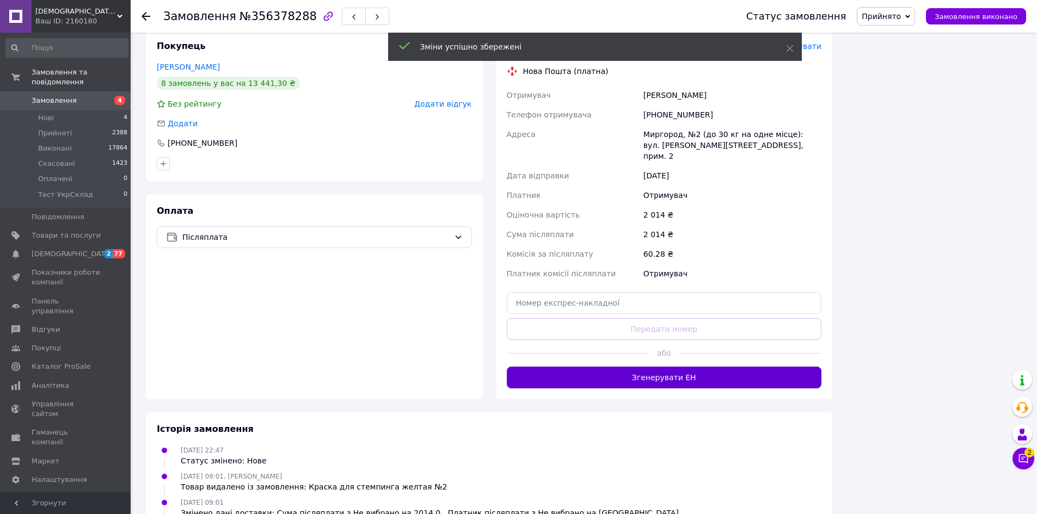
click at [647, 367] on button "Згенерувати ЕН" at bounding box center [664, 378] width 315 height 22
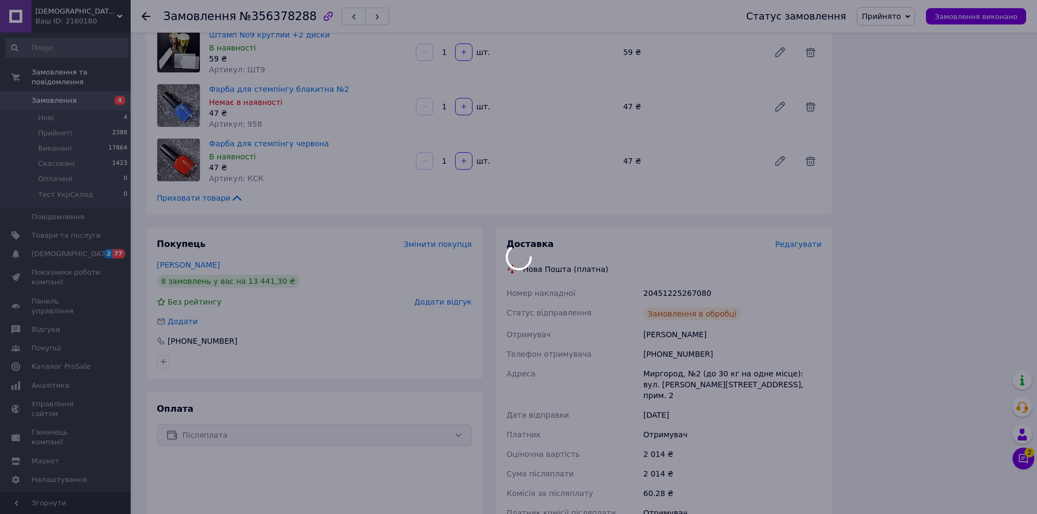
scroll to position [1035, 0]
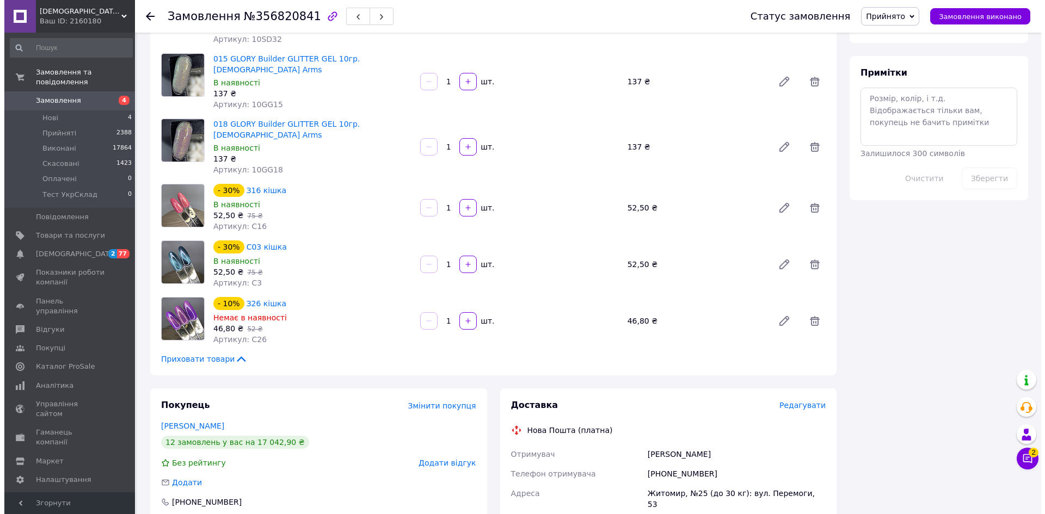
scroll to position [599, 0]
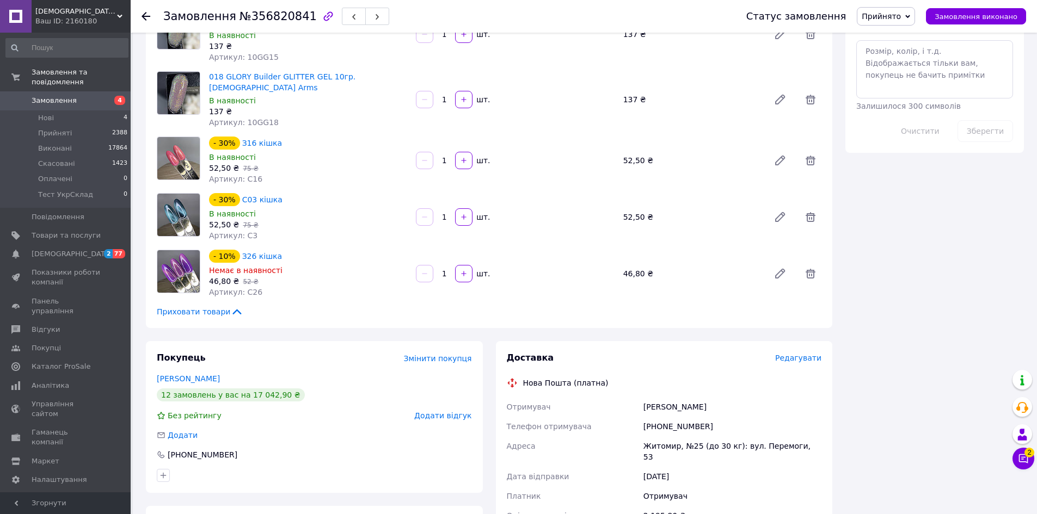
click at [800, 354] on span "Редагувати" at bounding box center [798, 358] width 46 height 9
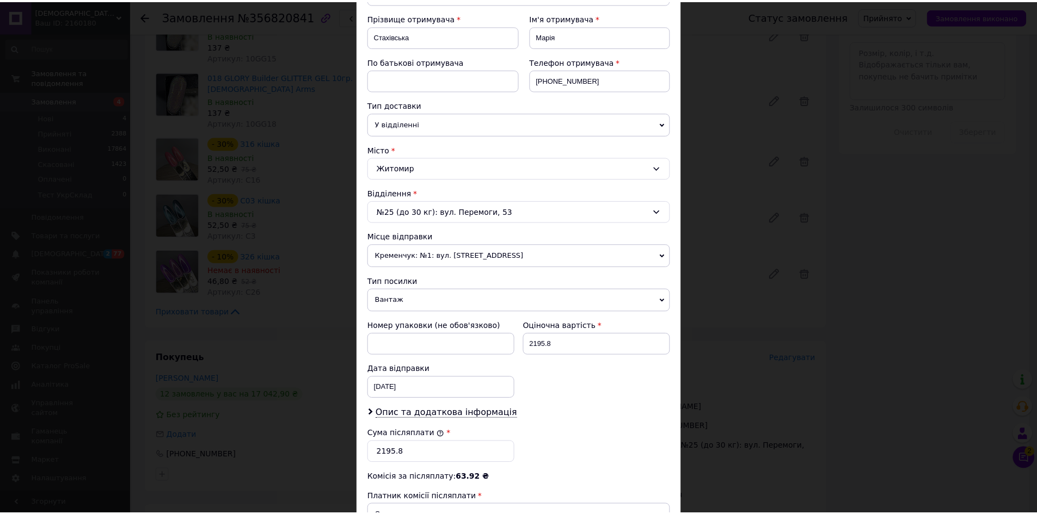
scroll to position [316, 0]
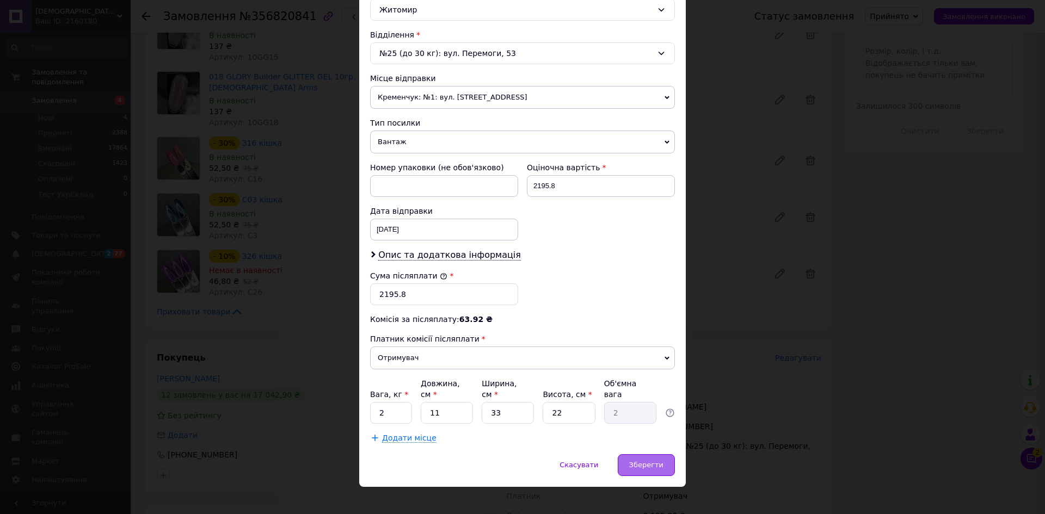
click at [655, 461] on span "Зберегти" at bounding box center [646, 465] width 34 height 8
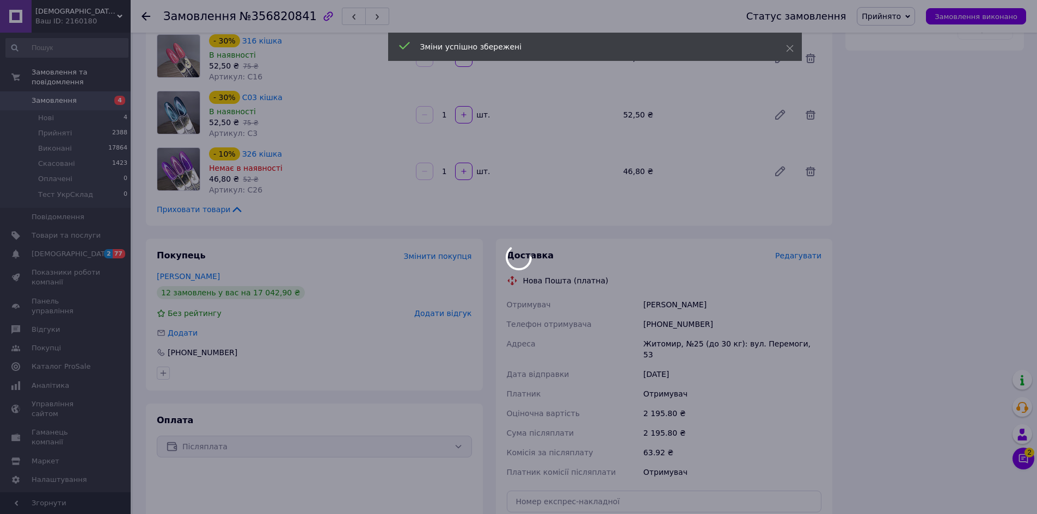
scroll to position [925, 0]
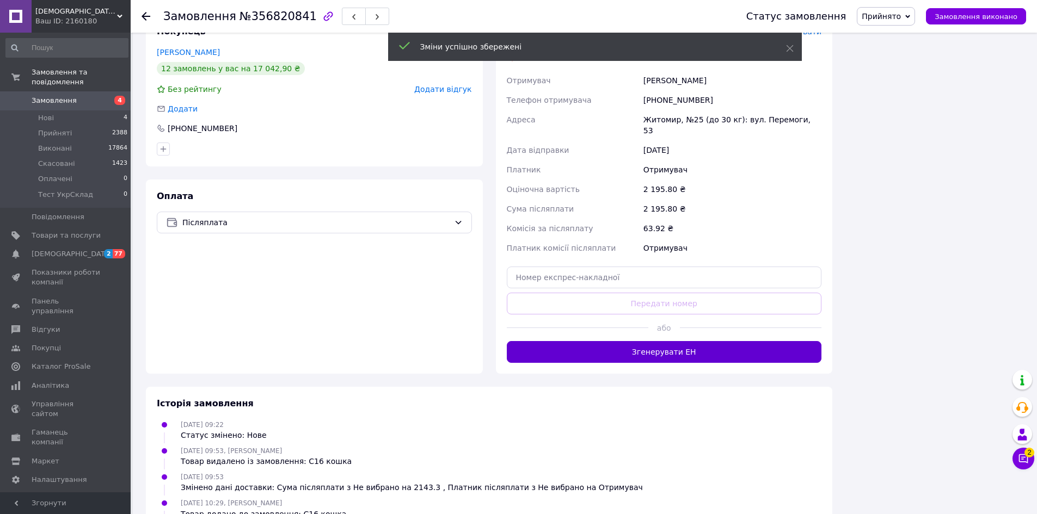
click at [671, 341] on button "Згенерувати ЕН" at bounding box center [664, 352] width 315 height 22
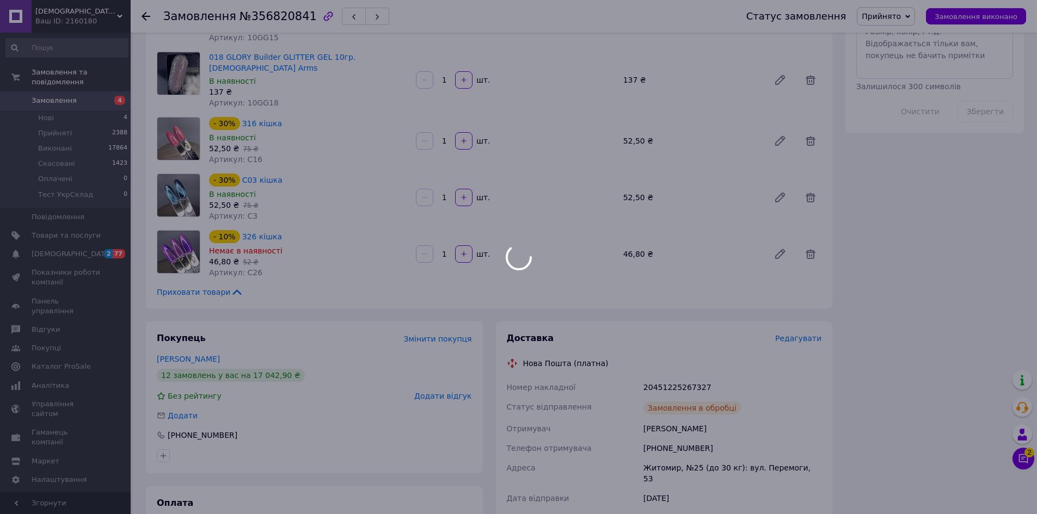
scroll to position [599, 0]
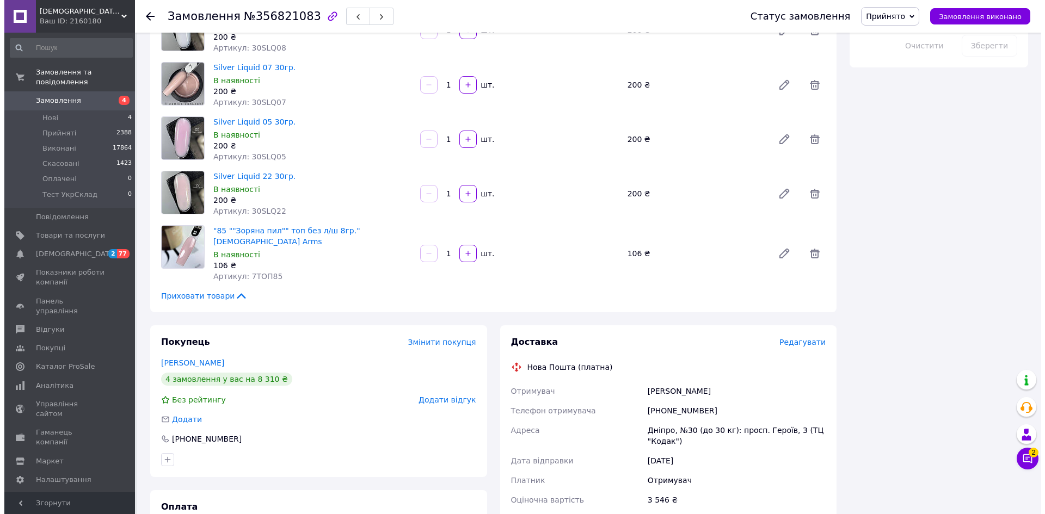
scroll to position [708, 0]
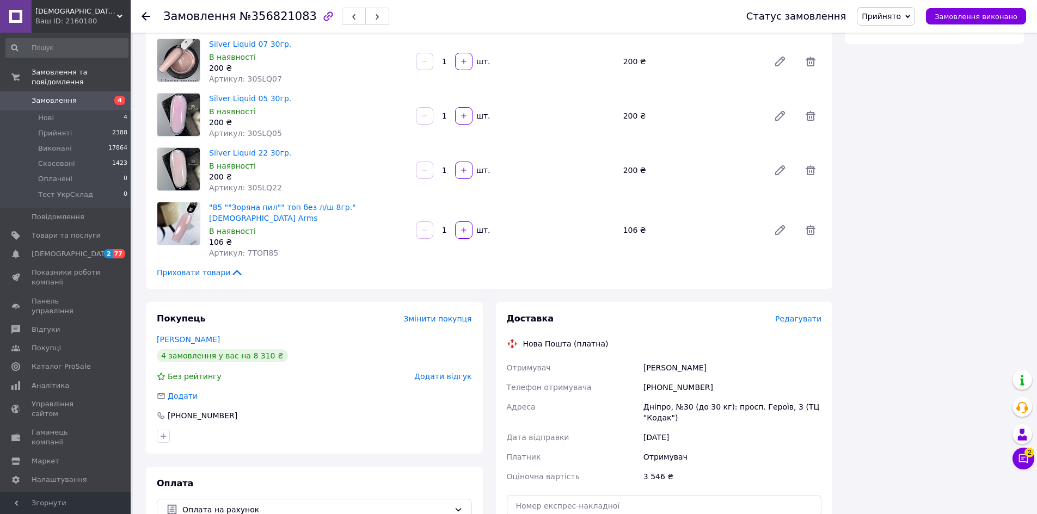
click at [801, 315] on span "Редагувати" at bounding box center [798, 319] width 46 height 9
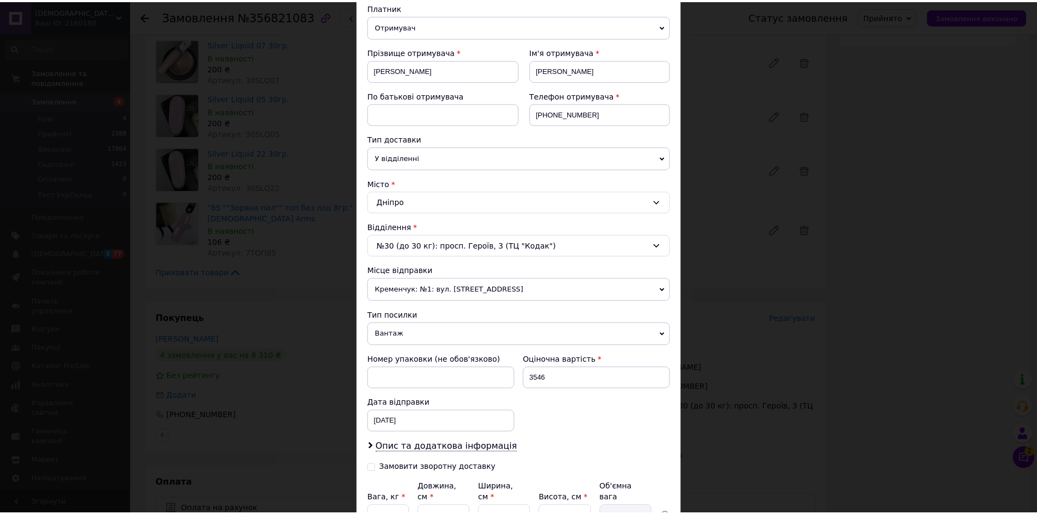
scroll to position [228, 0]
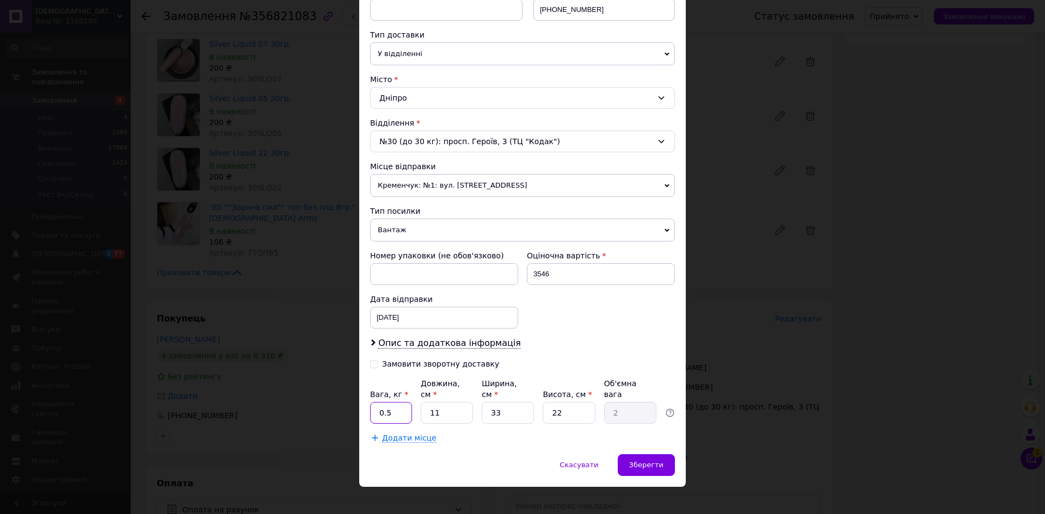
drag, startPoint x: 398, startPoint y: 406, endPoint x: 367, endPoint y: 406, distance: 31.0
click at [367, 406] on div "Спосіб доставки Нова Пошта (платна) Платник Отримувач Відправник Прізвище отрим…" at bounding box center [522, 148] width 327 height 611
type input "1"
click at [659, 461] on span "Зберегти" at bounding box center [646, 465] width 34 height 8
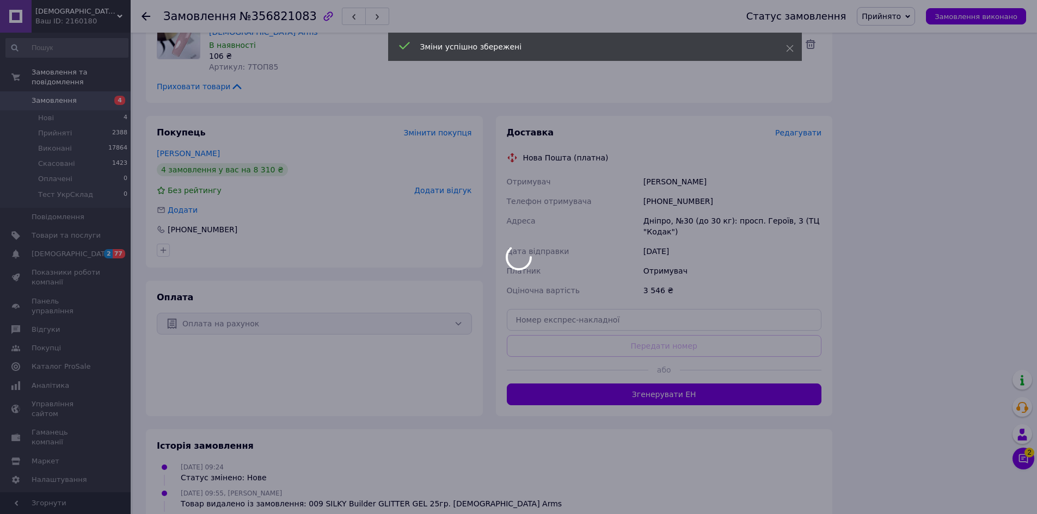
scroll to position [925, 0]
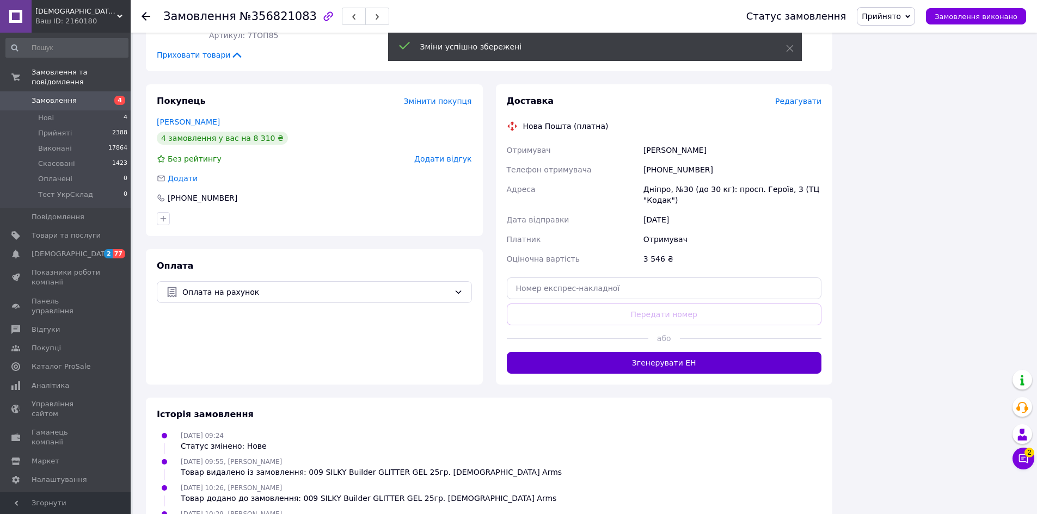
click at [651, 352] on button "Згенерувати ЕН" at bounding box center [664, 363] width 315 height 22
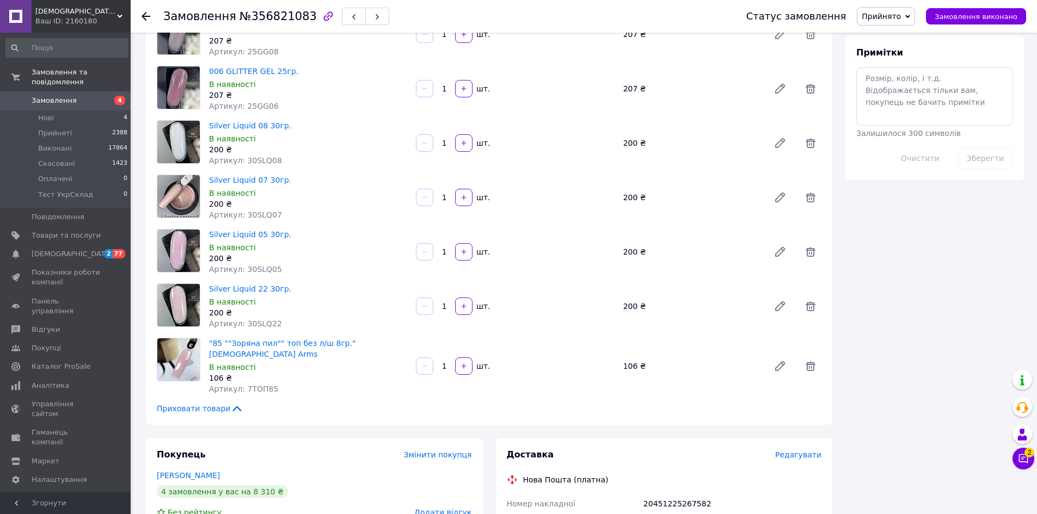
scroll to position [544, 0]
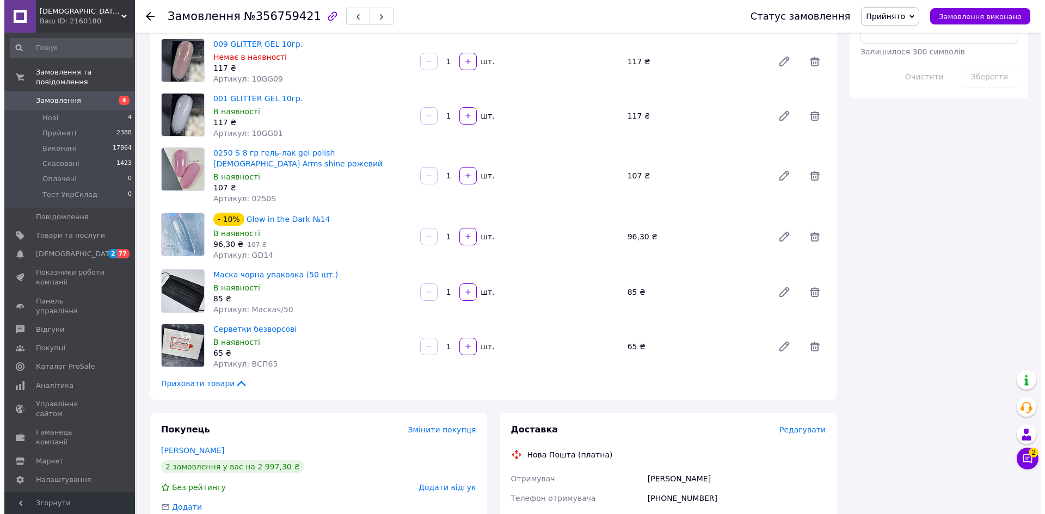
scroll to position [871, 0]
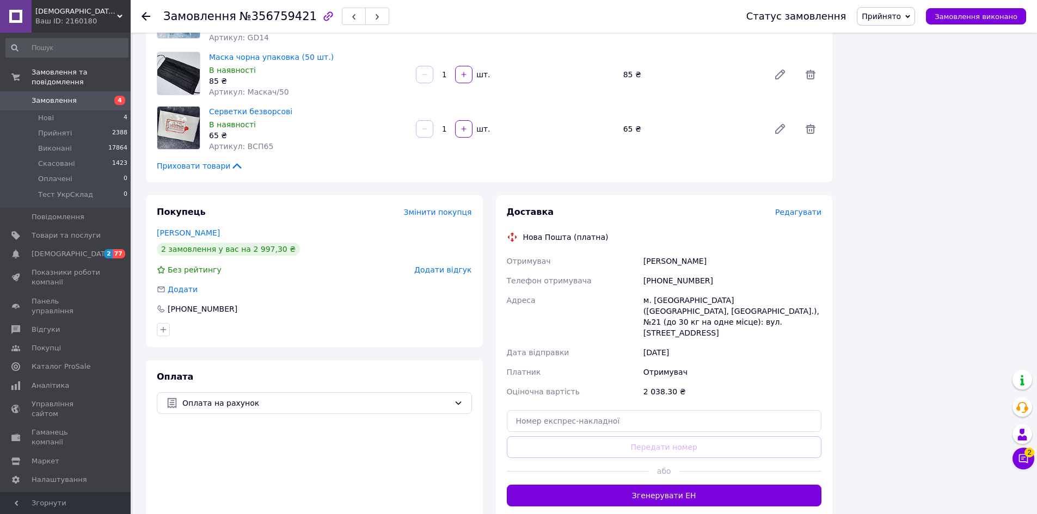
click at [808, 208] on span "Редагувати" at bounding box center [798, 212] width 46 height 9
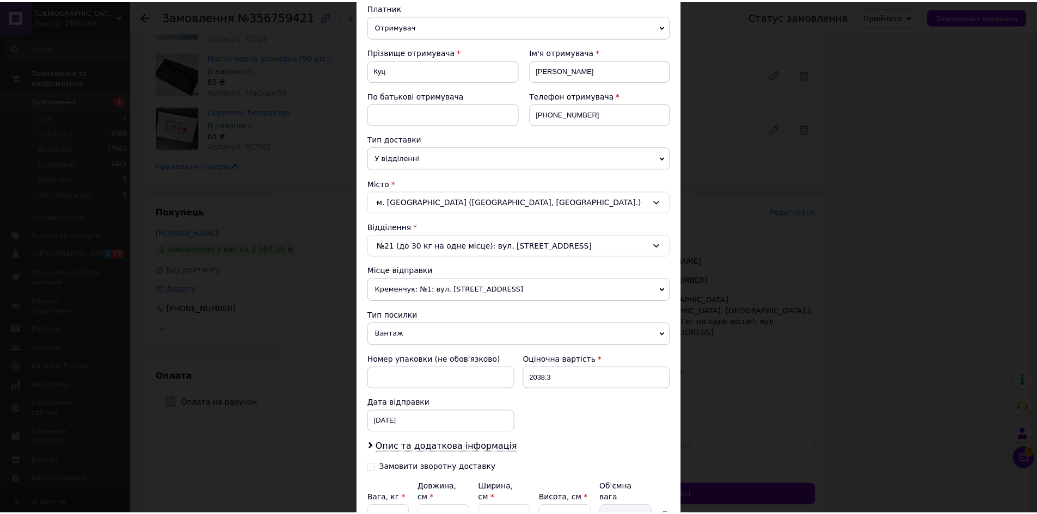
scroll to position [228, 0]
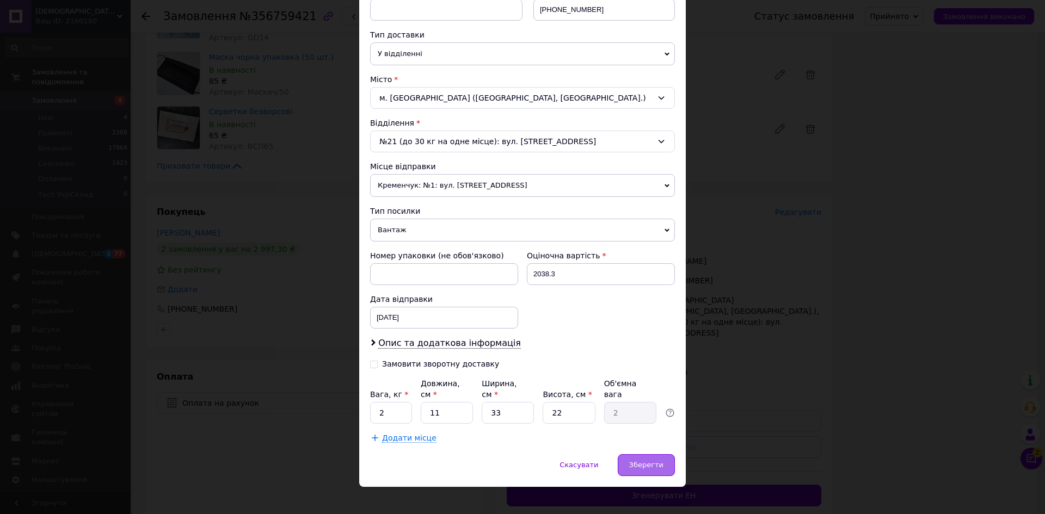
click at [636, 461] on span "Зберегти" at bounding box center [646, 465] width 34 height 8
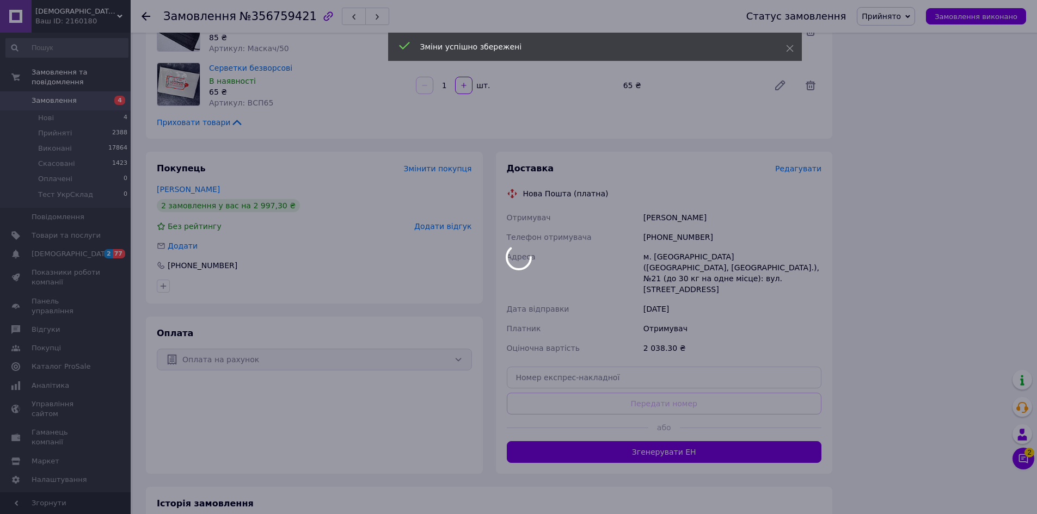
scroll to position [959, 0]
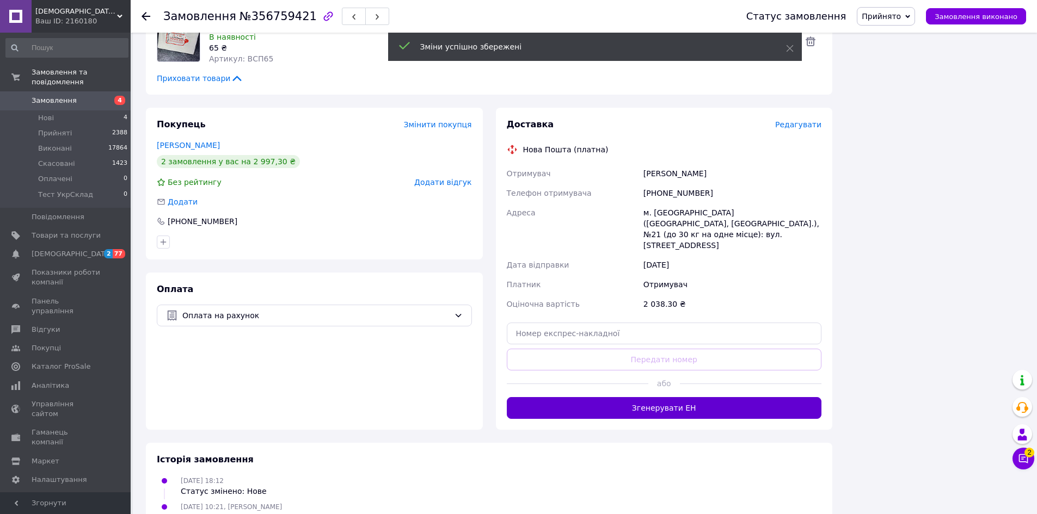
click at [654, 397] on button "Згенерувати ЕН" at bounding box center [664, 408] width 315 height 22
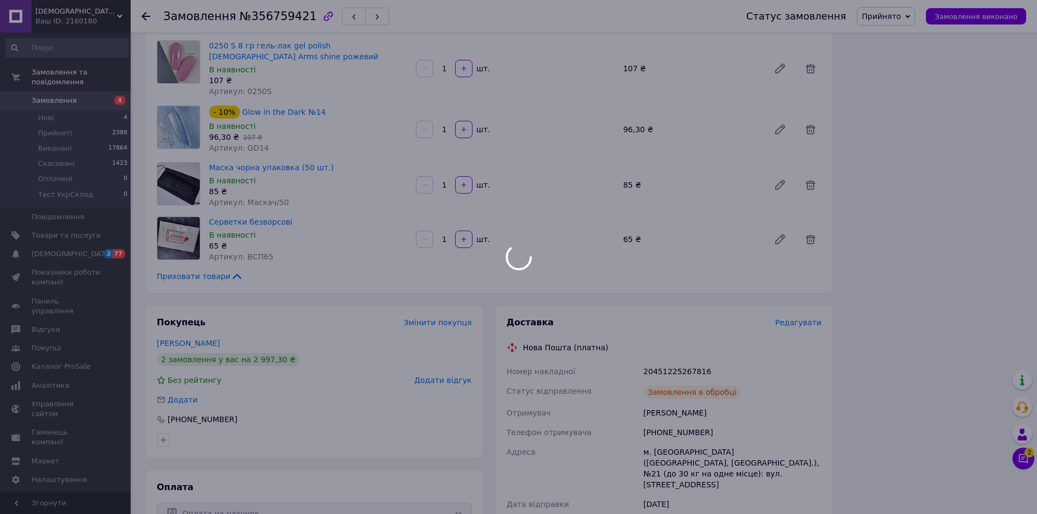
scroll to position [741, 0]
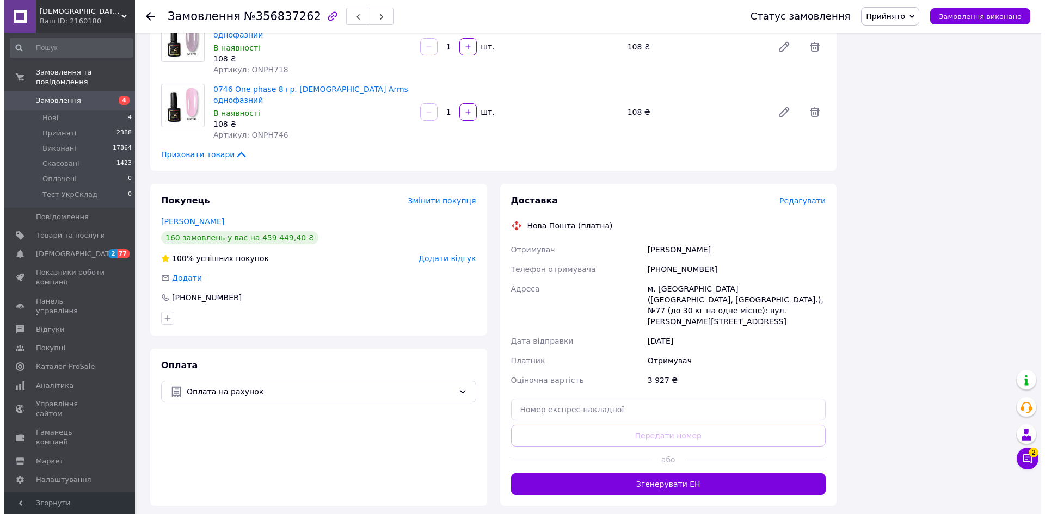
scroll to position [1089, 0]
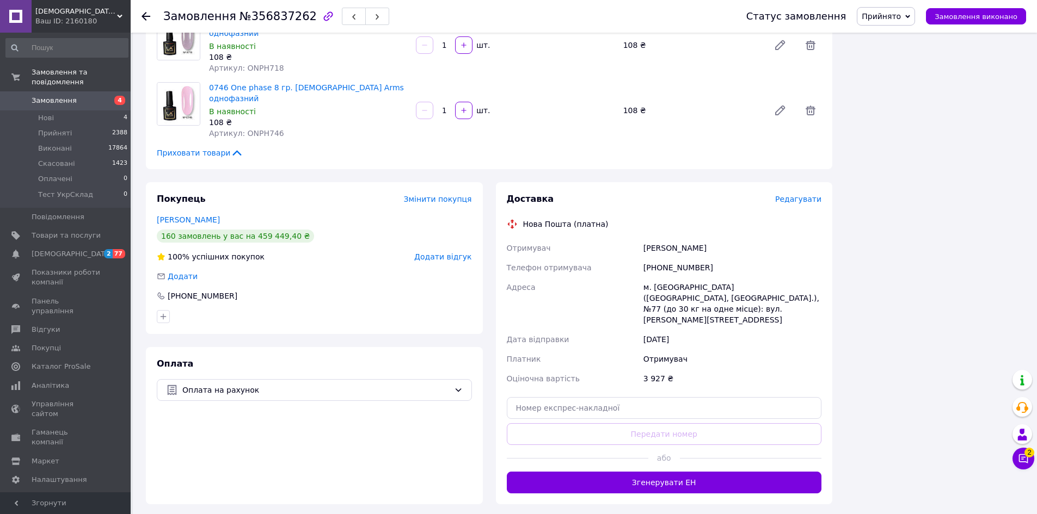
click at [799, 195] on span "Редагувати" at bounding box center [798, 199] width 46 height 9
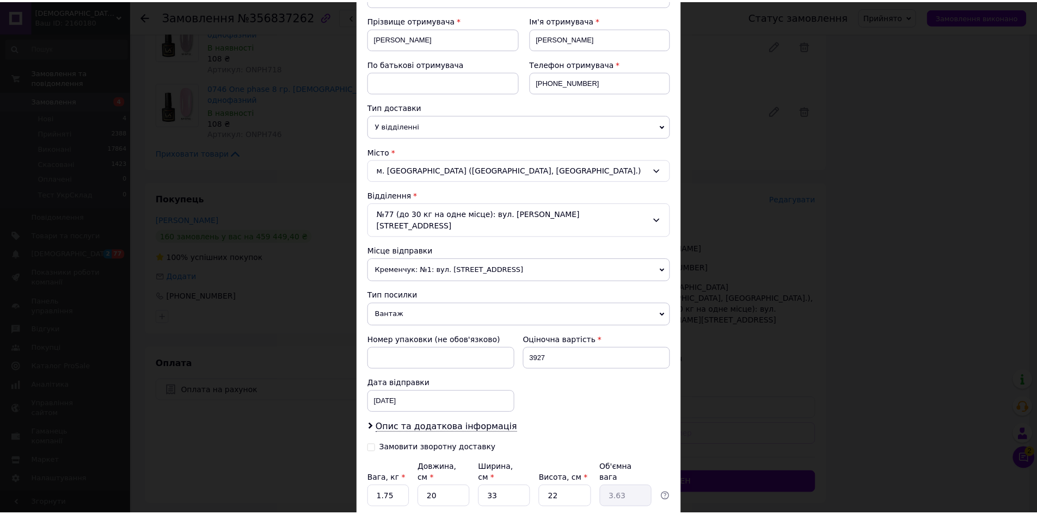
scroll to position [228, 0]
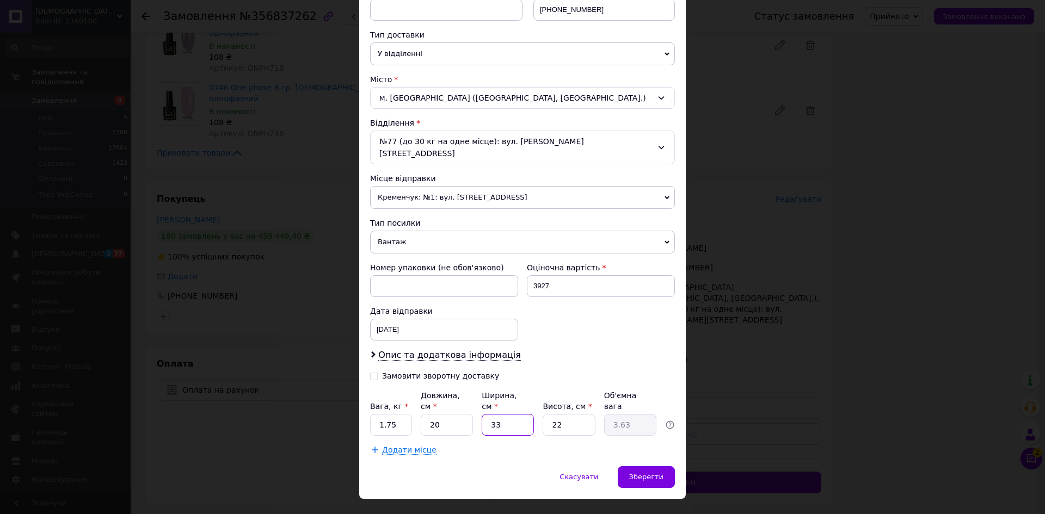
drag, startPoint x: 512, startPoint y: 405, endPoint x: 488, endPoint y: 397, distance: 25.3
click at [491, 414] on input "33" at bounding box center [508, 425] width 52 height 22
type input "1"
type input "0.11"
type input "15"
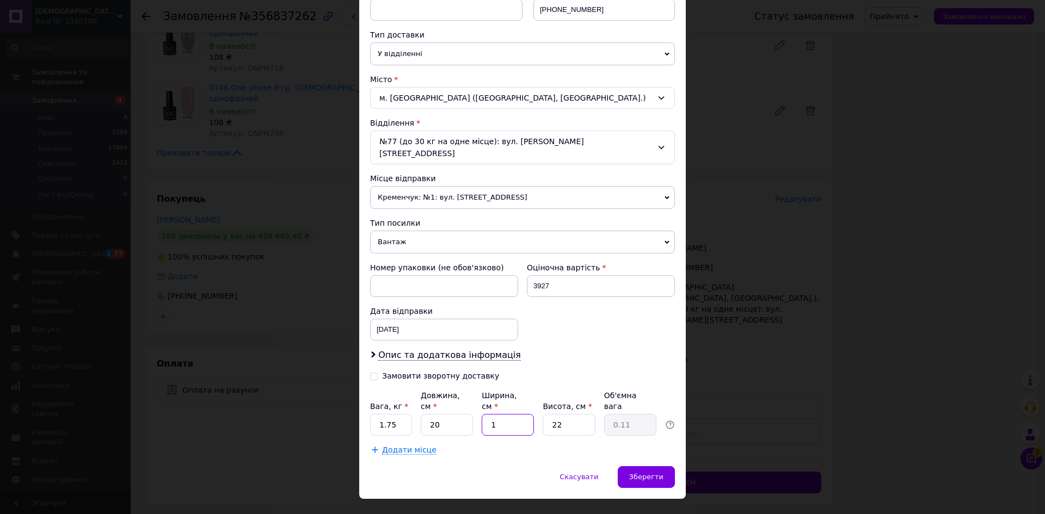
type input "1.65"
type input "15"
drag, startPoint x: 646, startPoint y: 455, endPoint x: 652, endPoint y: 452, distance: 6.4
click at [647, 473] on span "Зберегти" at bounding box center [646, 477] width 34 height 8
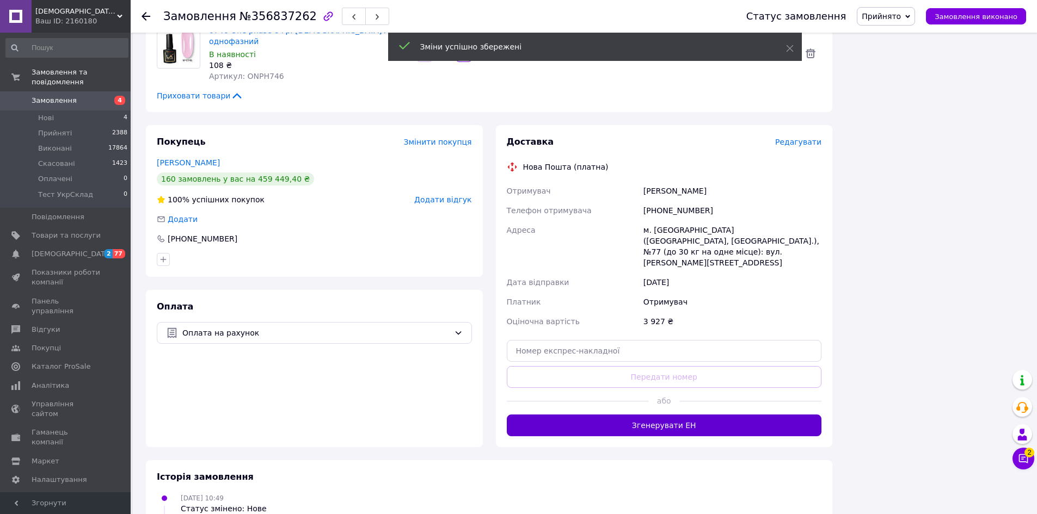
click at [671, 415] on button "Згенерувати ЕН" at bounding box center [664, 426] width 315 height 22
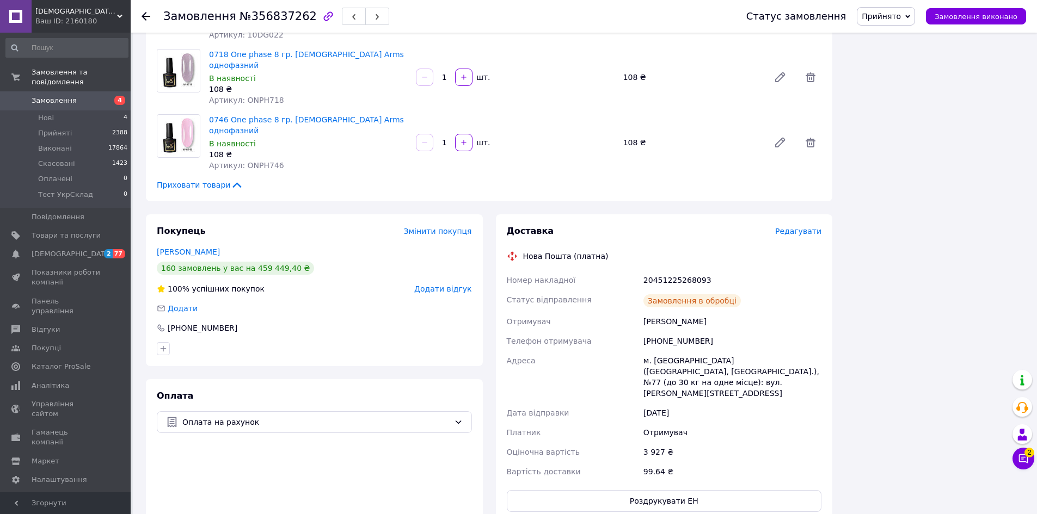
scroll to position [1037, 0]
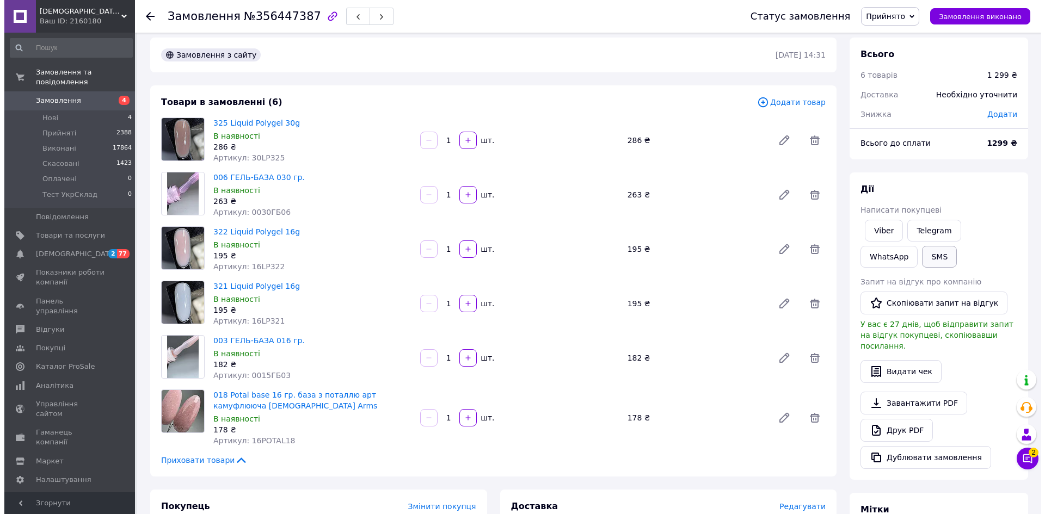
scroll to position [381, 0]
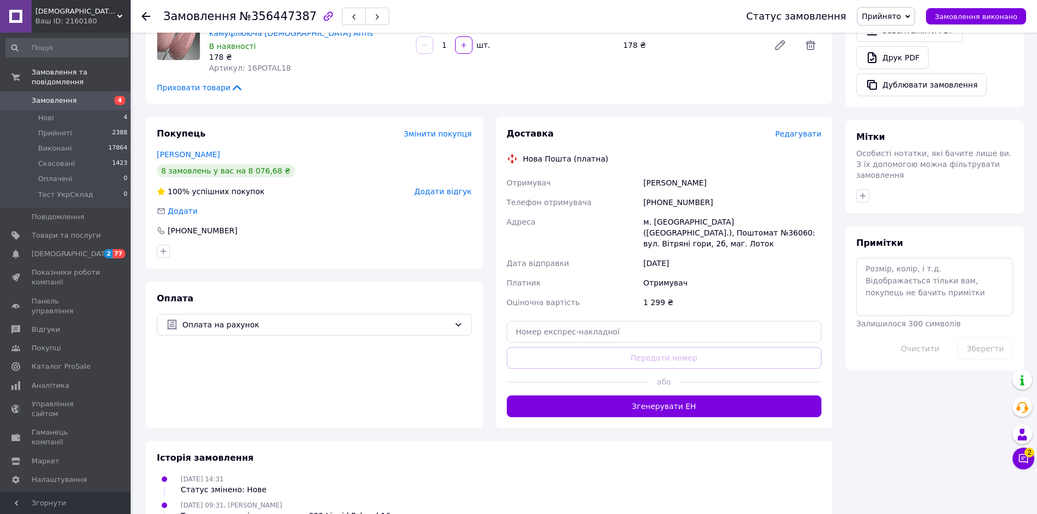
click at [793, 133] on span "Редагувати" at bounding box center [798, 134] width 46 height 9
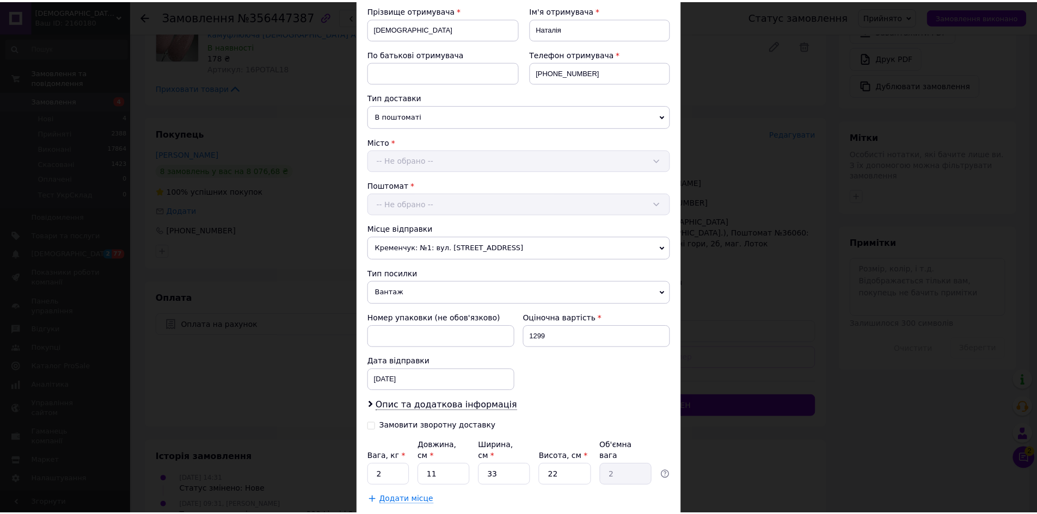
scroll to position [228, 0]
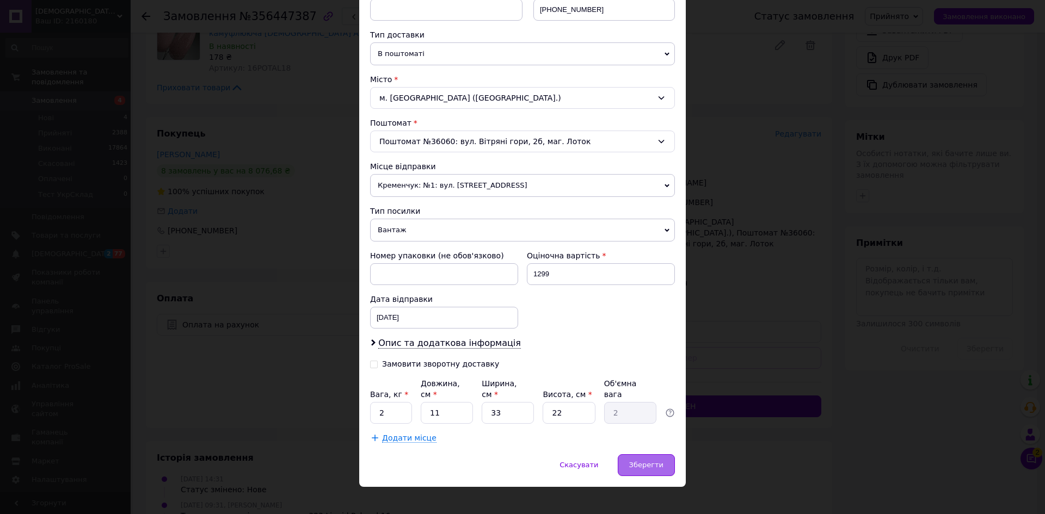
click at [640, 461] on span "Зберегти" at bounding box center [646, 465] width 34 height 8
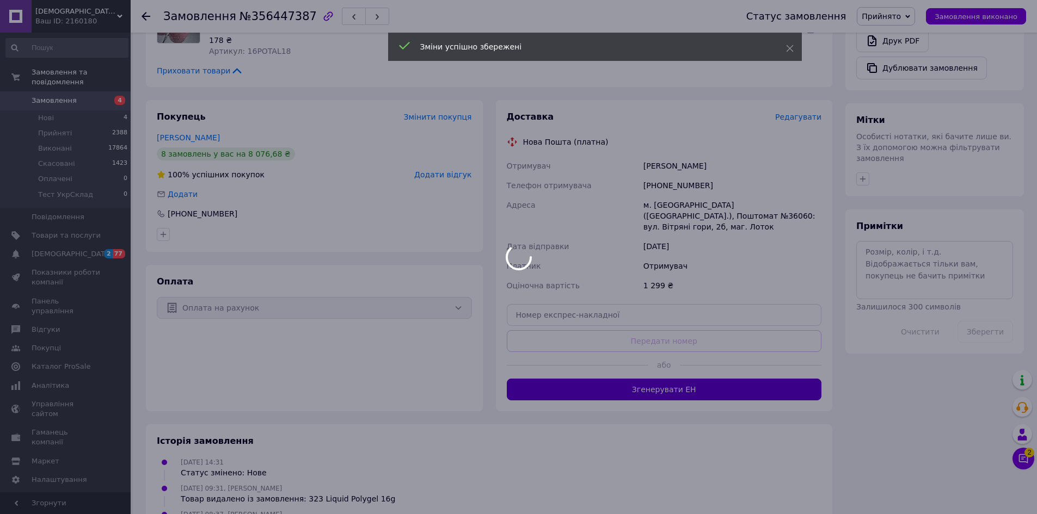
scroll to position [427, 0]
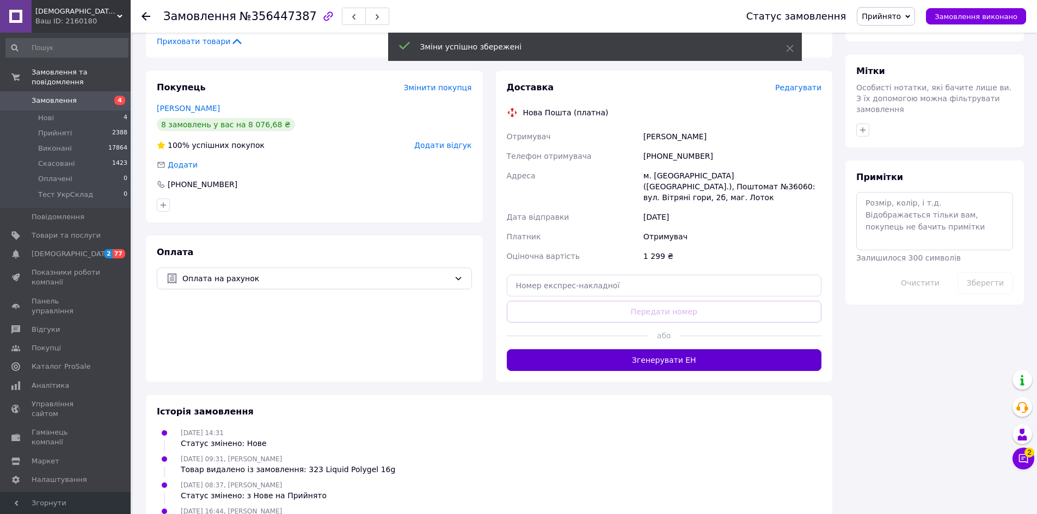
click at [642, 349] on button "Згенерувати ЕН" at bounding box center [664, 360] width 315 height 22
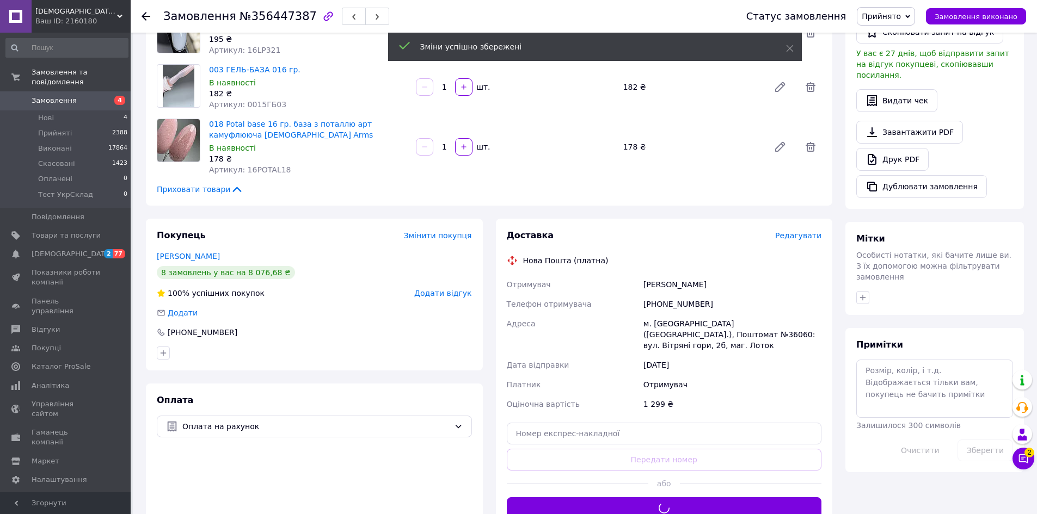
scroll to position [264, 0]
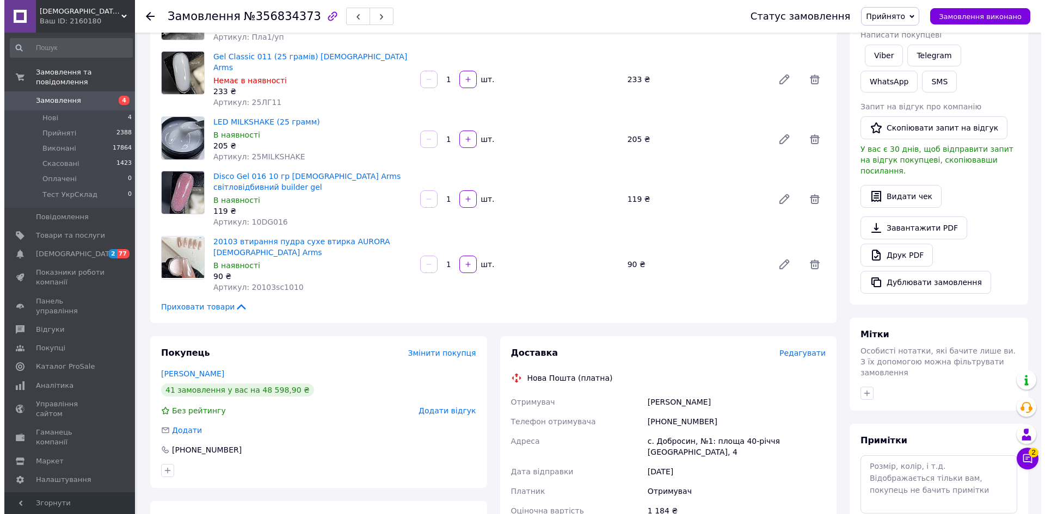
scroll to position [327, 0]
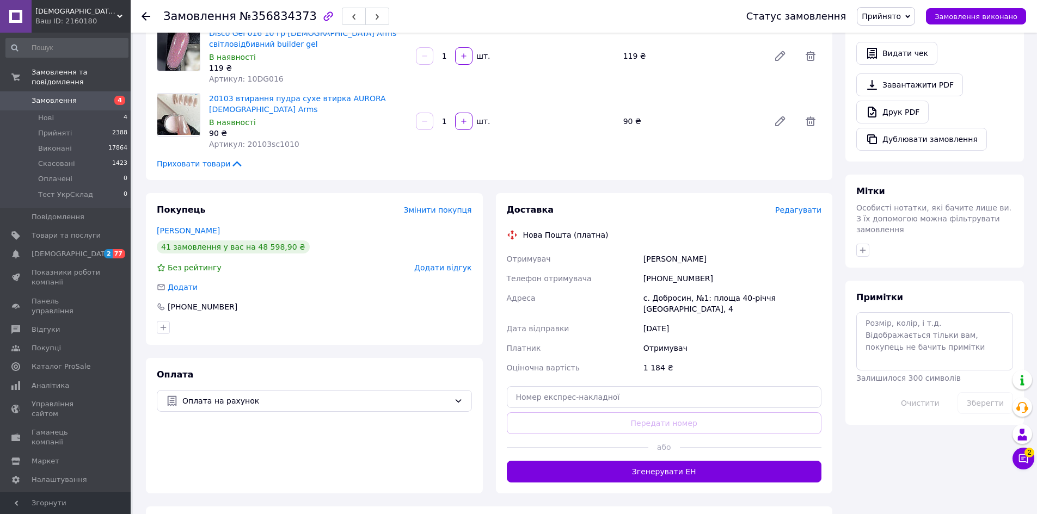
click at [805, 206] on span "Редагувати" at bounding box center [798, 210] width 46 height 9
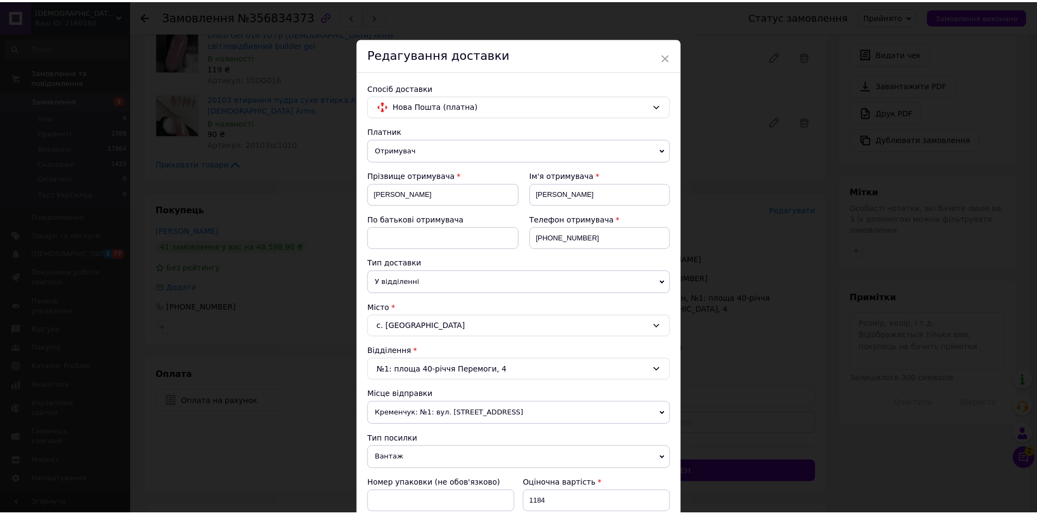
scroll to position [228, 0]
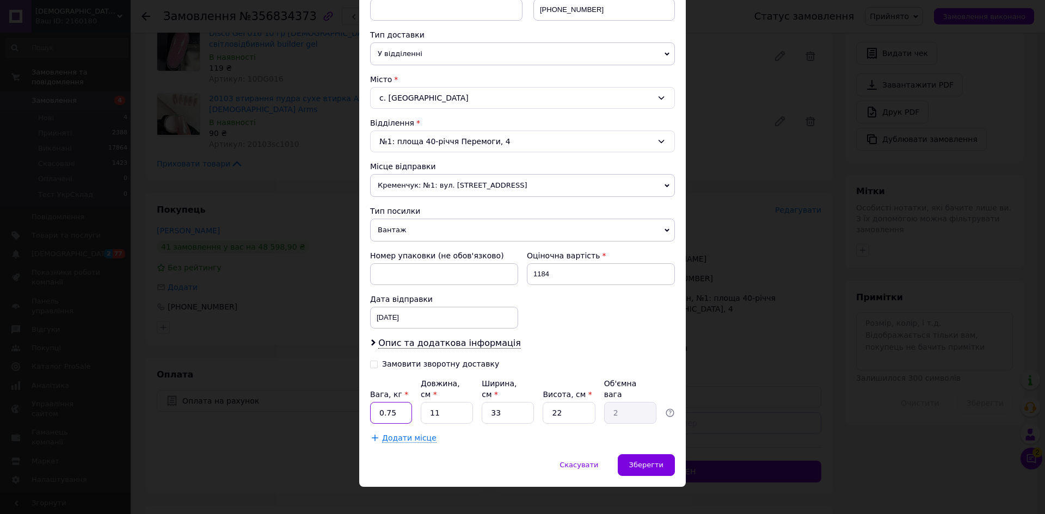
drag, startPoint x: 397, startPoint y: 400, endPoint x: 375, endPoint y: 397, distance: 23.0
click at [375, 402] on input "0.75" at bounding box center [391, 413] width 42 height 22
type input "1"
click at [646, 455] on div "Зберегти" at bounding box center [646, 466] width 57 height 22
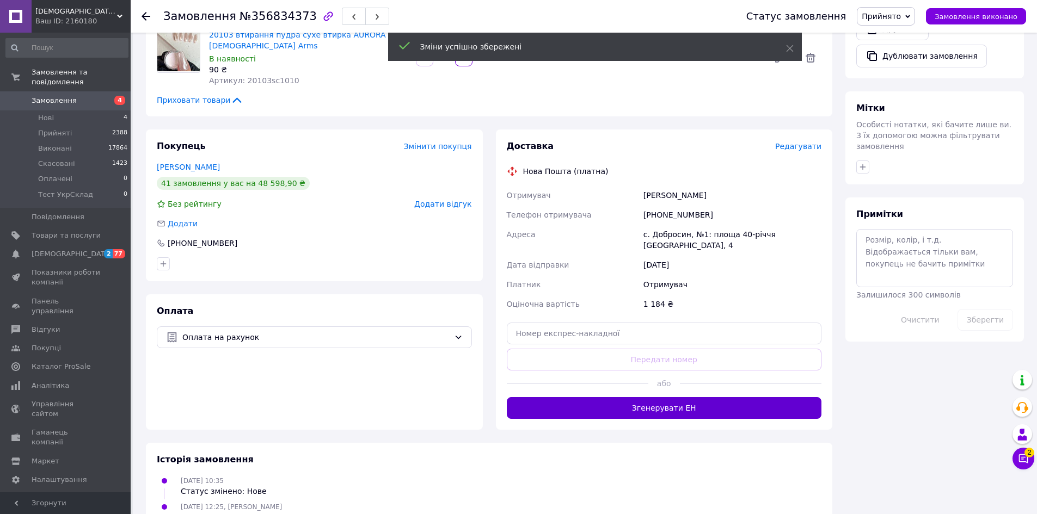
click at [652, 397] on button "Згенерувати ЕН" at bounding box center [664, 408] width 315 height 22
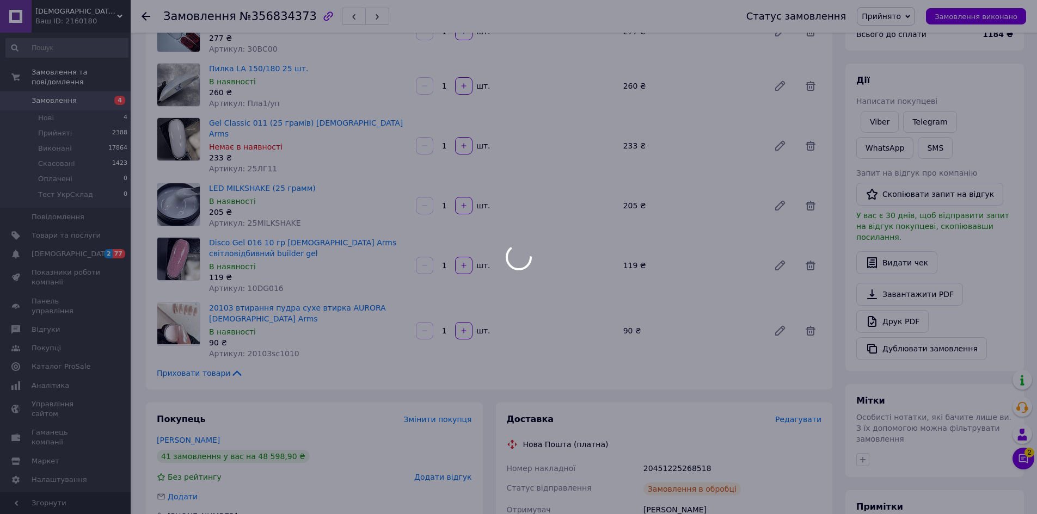
scroll to position [64, 0]
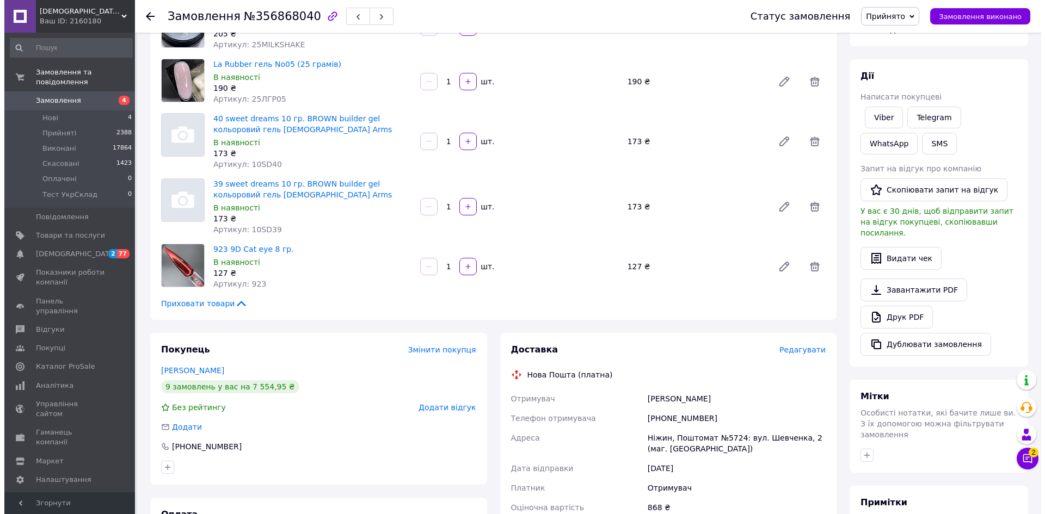
scroll to position [272, 0]
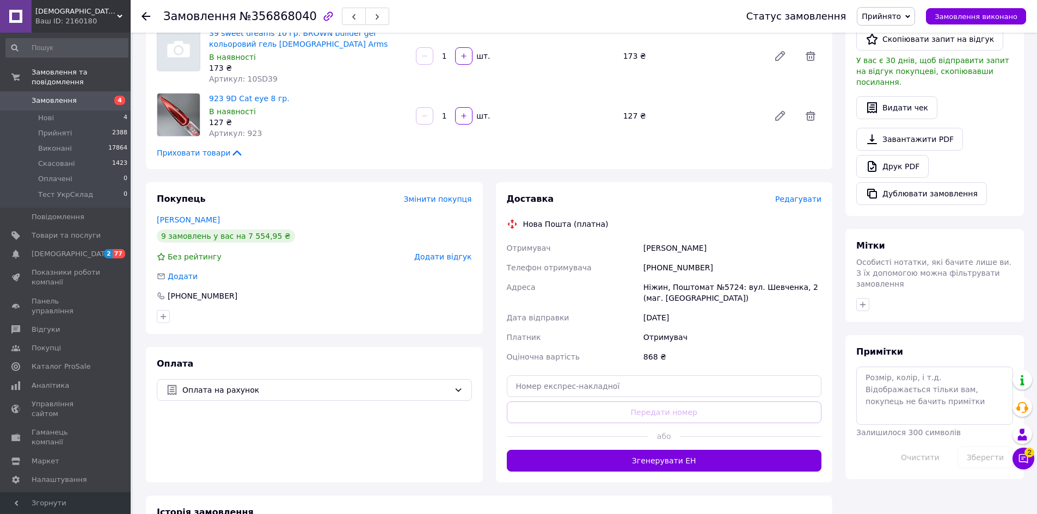
click at [792, 197] on span "Редагувати" at bounding box center [798, 199] width 46 height 9
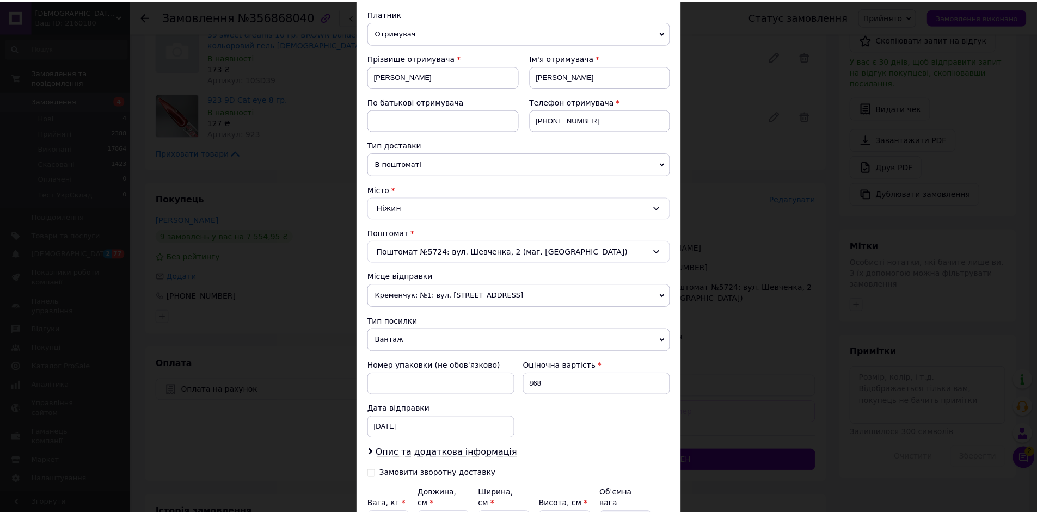
scroll to position [228, 0]
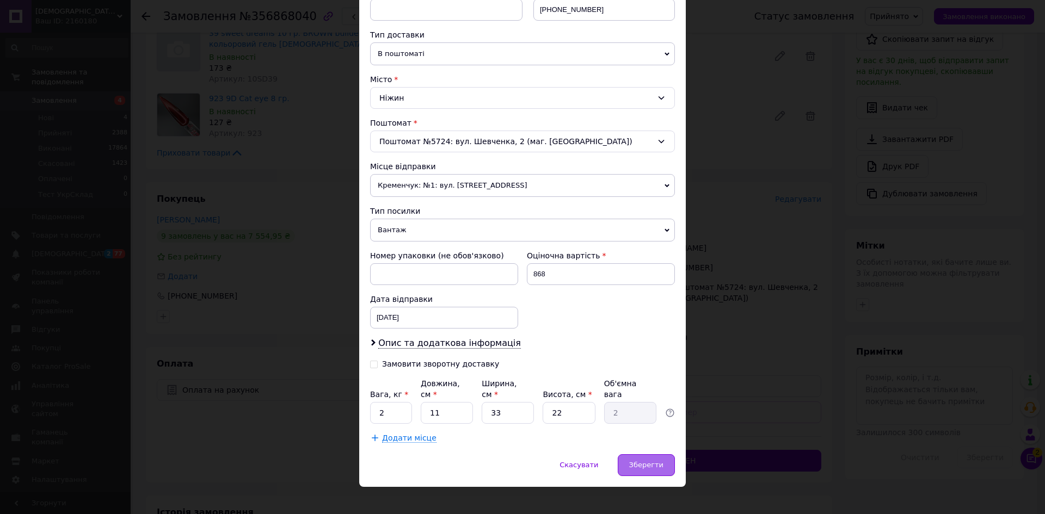
click at [658, 461] on span "Зберегти" at bounding box center [646, 465] width 34 height 8
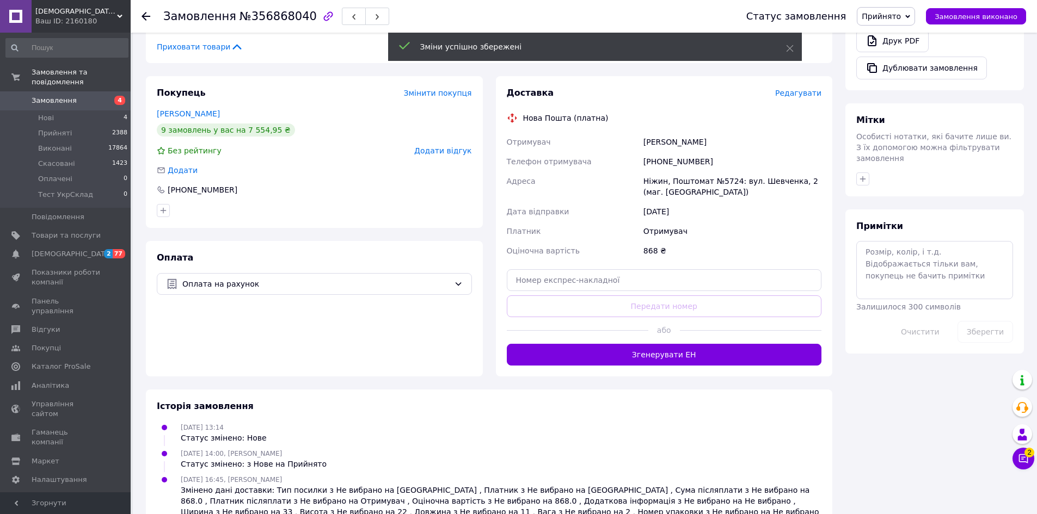
scroll to position [381, 0]
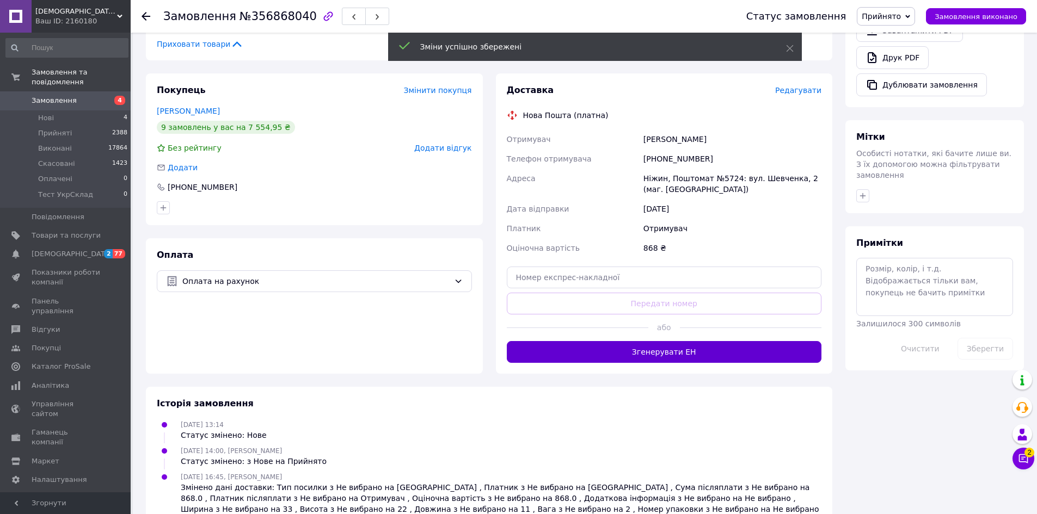
click at [645, 351] on button "Згенерувати ЕН" at bounding box center [664, 352] width 315 height 22
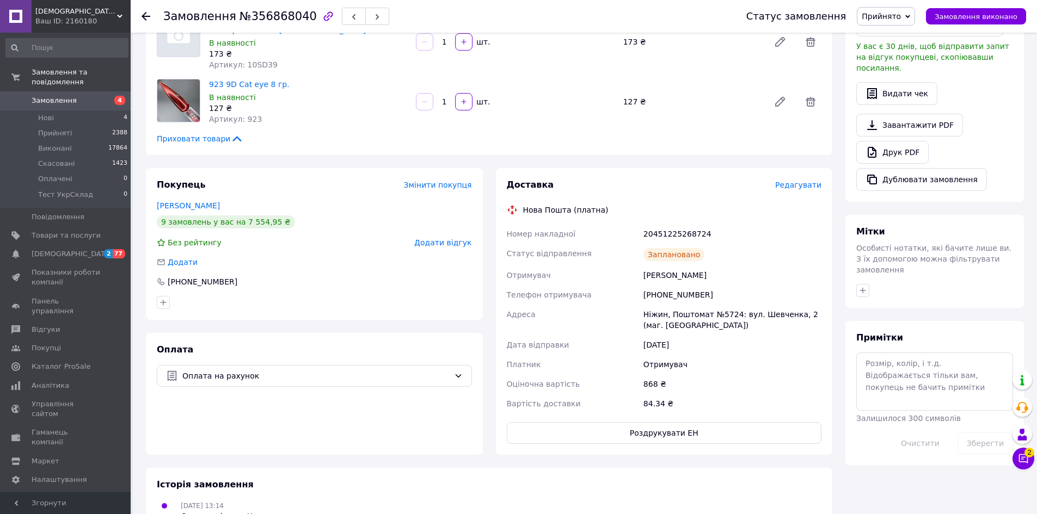
scroll to position [272, 0]
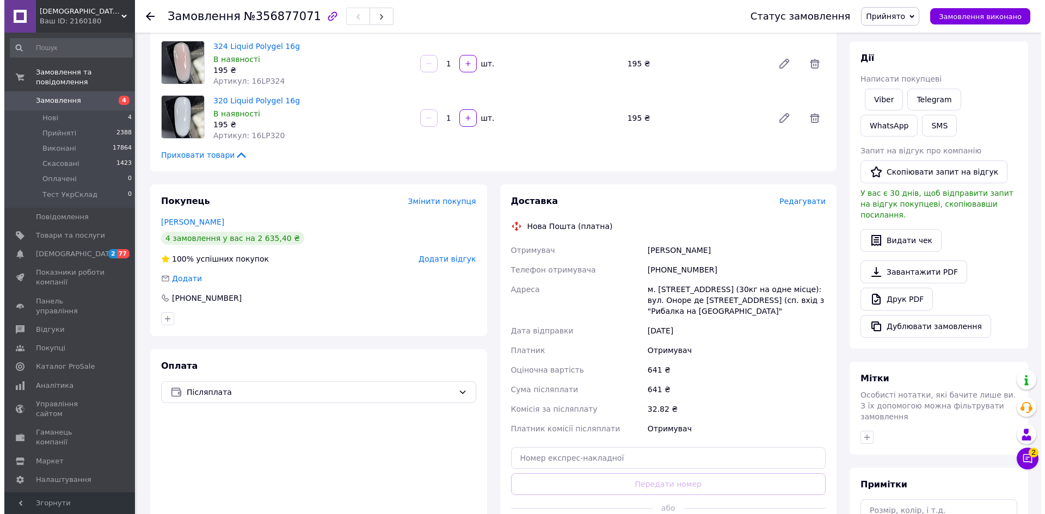
scroll to position [272, 0]
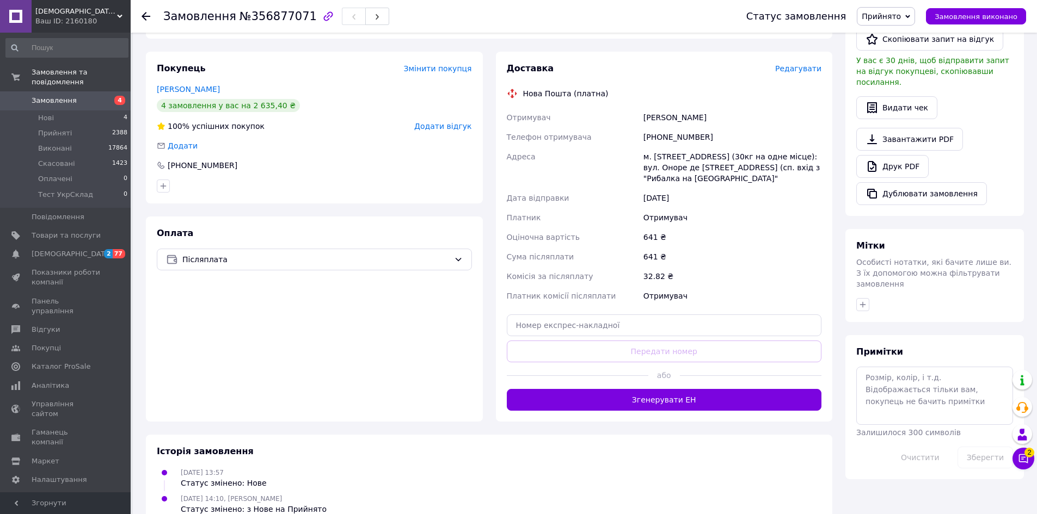
click at [805, 69] on span "Редагувати" at bounding box center [798, 68] width 46 height 9
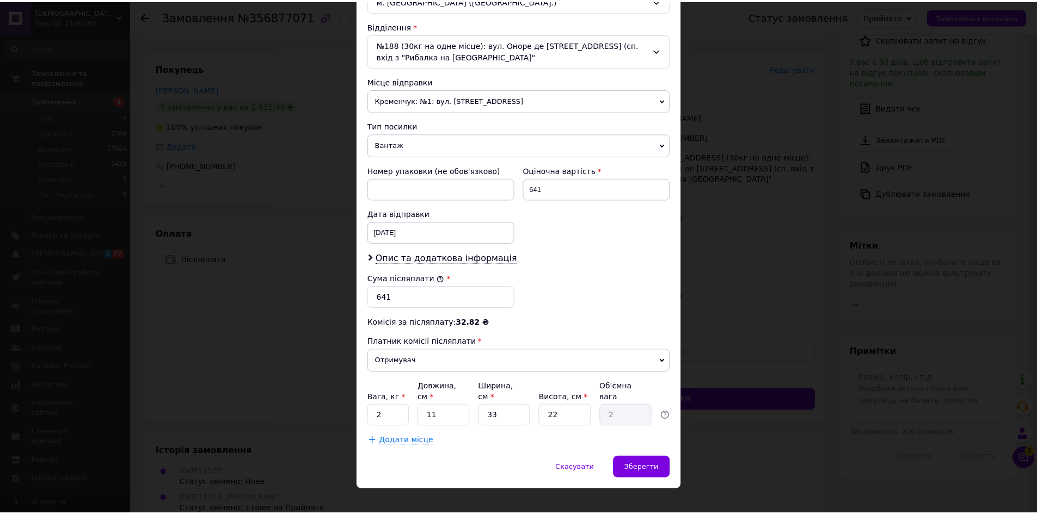
scroll to position [328, 0]
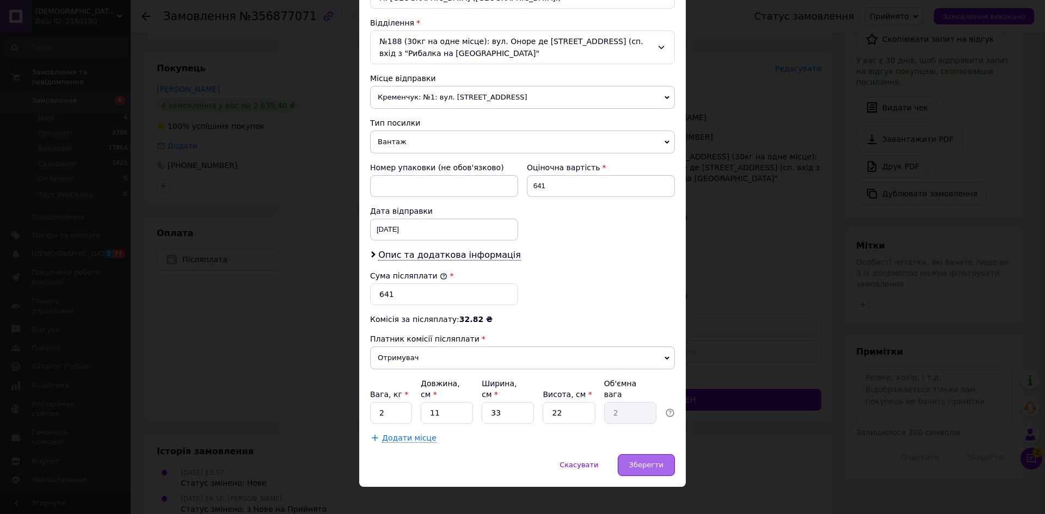
click at [652, 461] on span "Зберегти" at bounding box center [646, 465] width 34 height 8
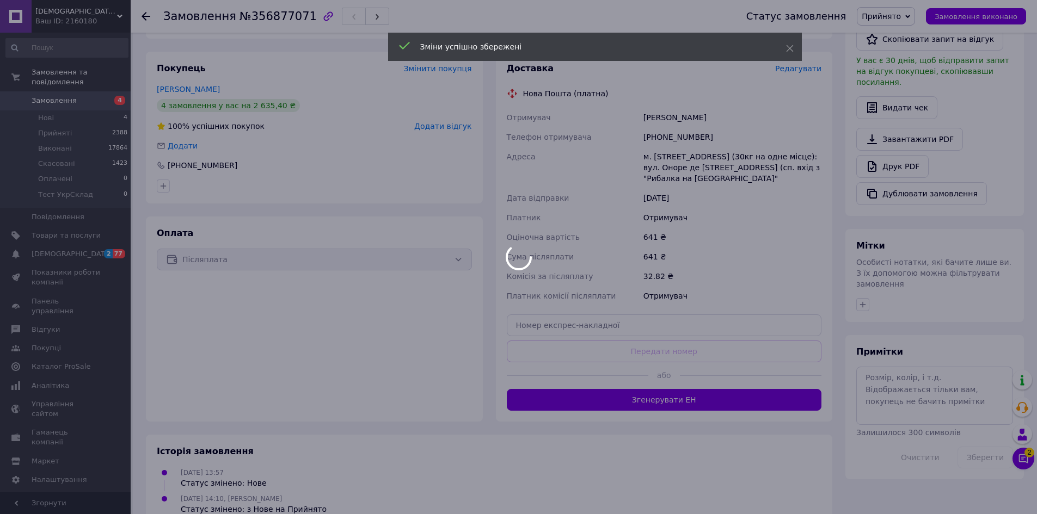
scroll to position [297, 0]
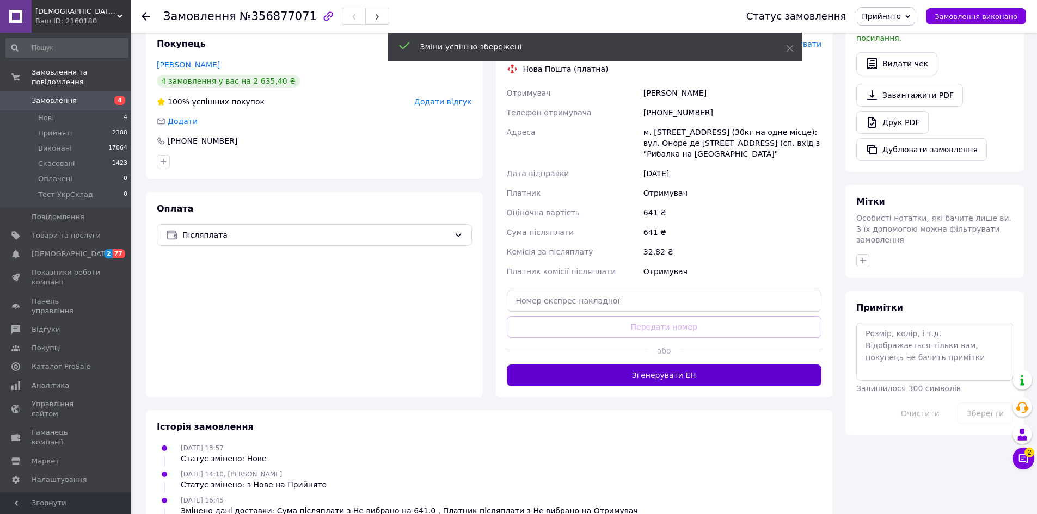
click at [643, 379] on button "Згенерувати ЕН" at bounding box center [664, 376] width 315 height 22
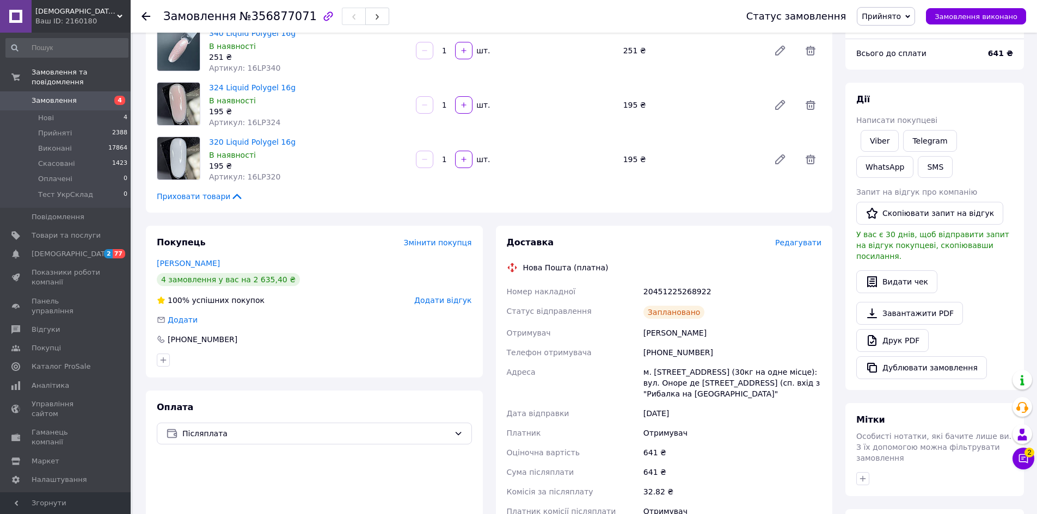
scroll to position [79, 0]
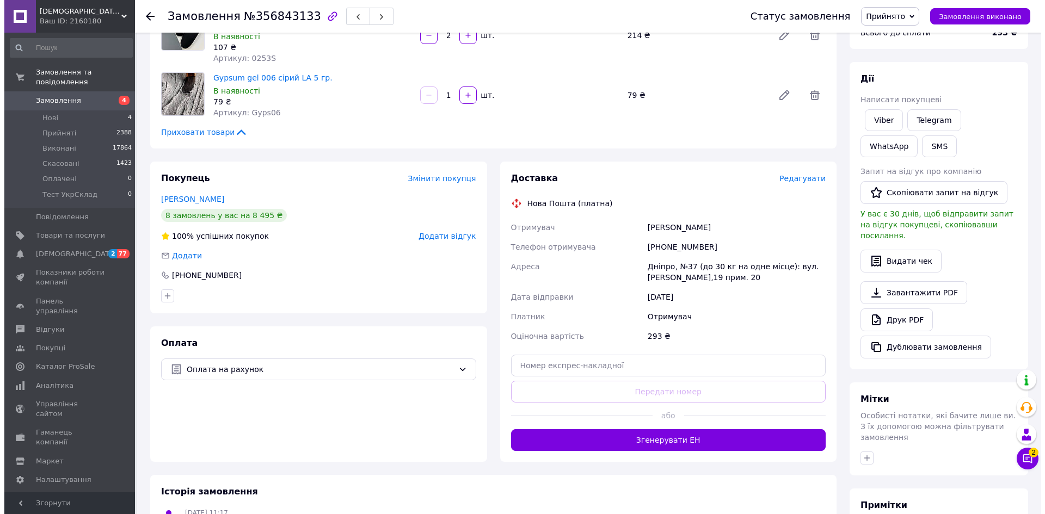
scroll to position [229, 0]
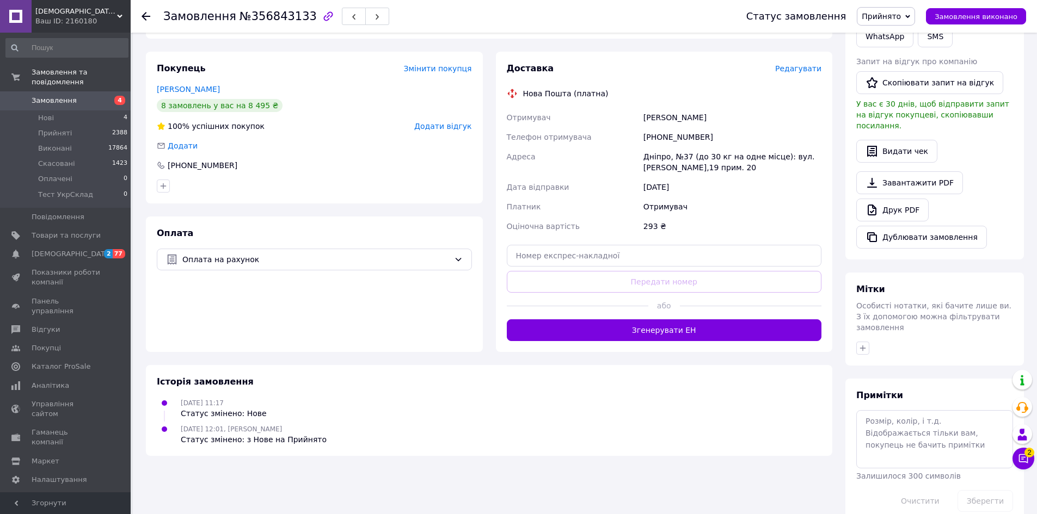
click at [801, 70] on span "Редагувати" at bounding box center [798, 68] width 46 height 9
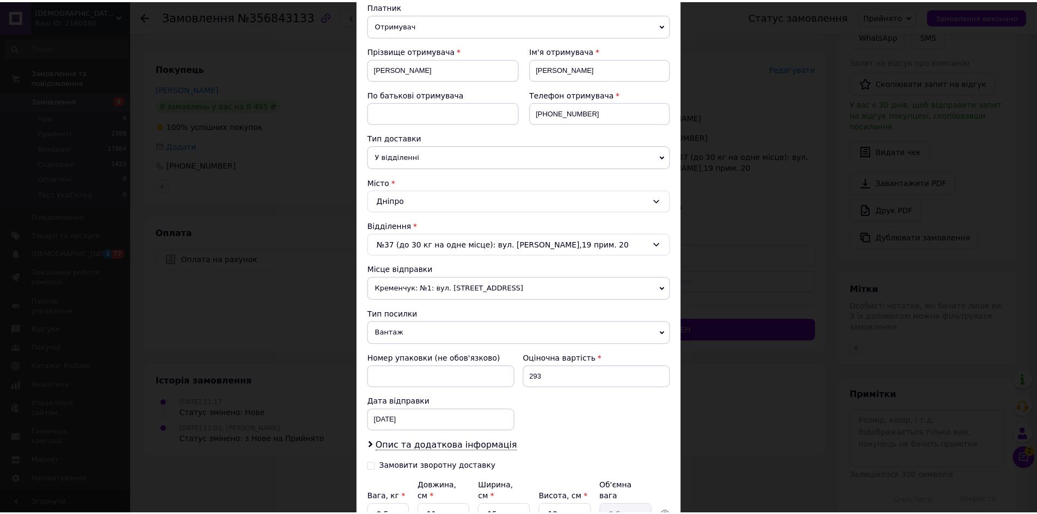
scroll to position [228, 0]
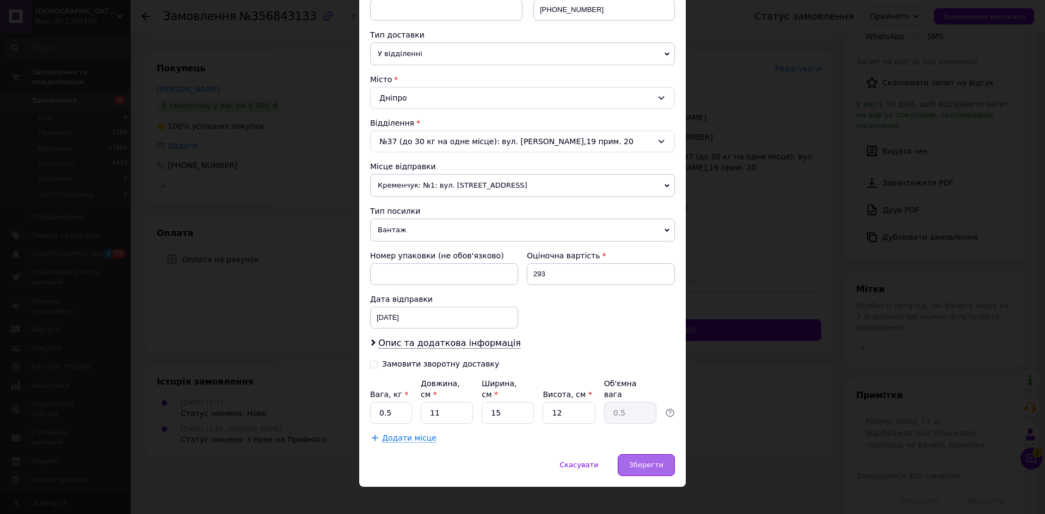
drag, startPoint x: 641, startPoint y: 451, endPoint x: 642, endPoint y: 439, distance: 12.6
click at [641, 461] on span "Зберегти" at bounding box center [646, 465] width 34 height 8
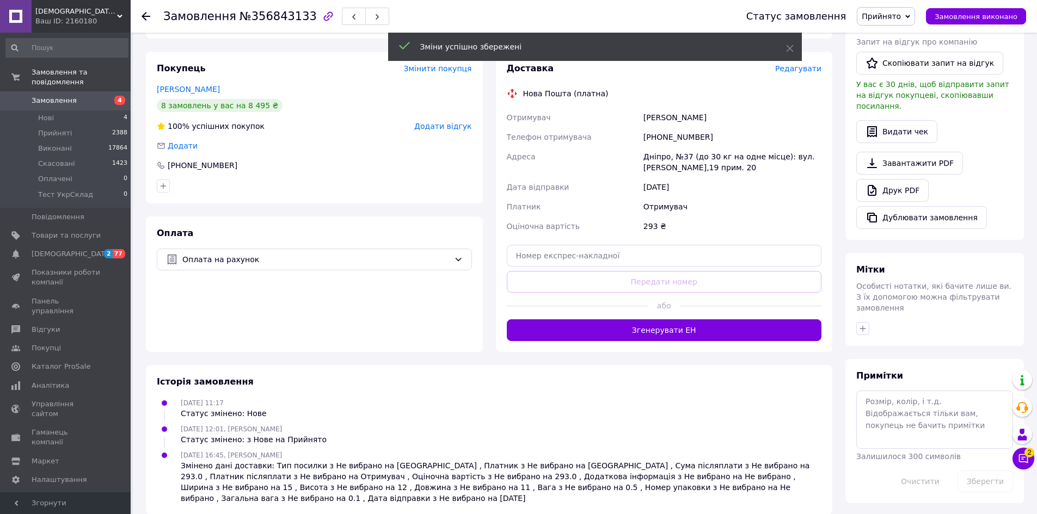
click at [647, 334] on button "Згенерувати ЕН" at bounding box center [664, 331] width 315 height 22
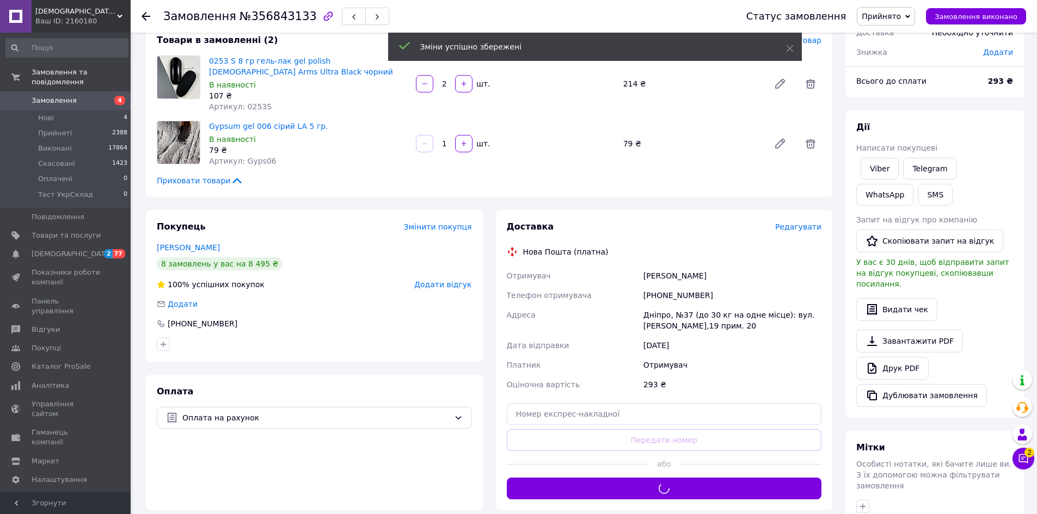
scroll to position [65, 0]
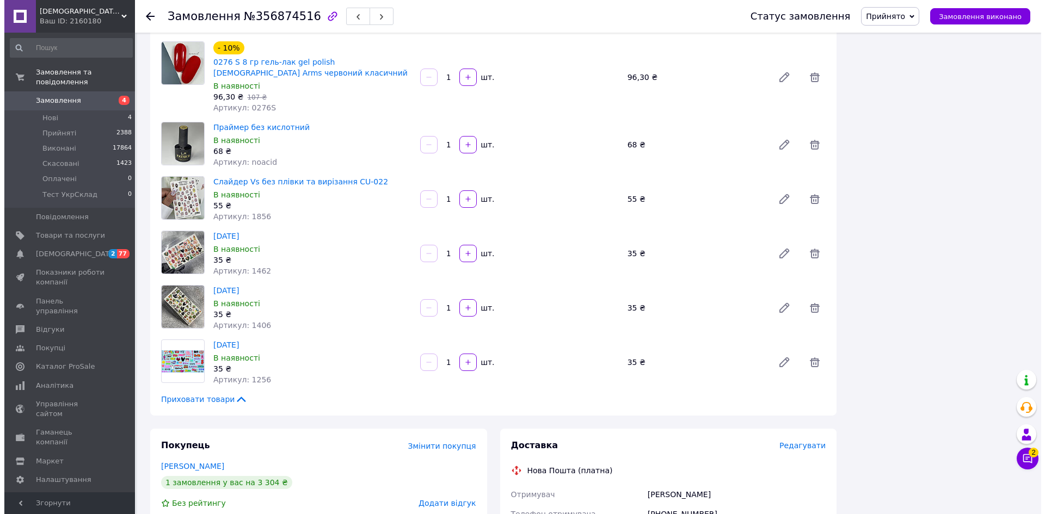
scroll to position [1307, 0]
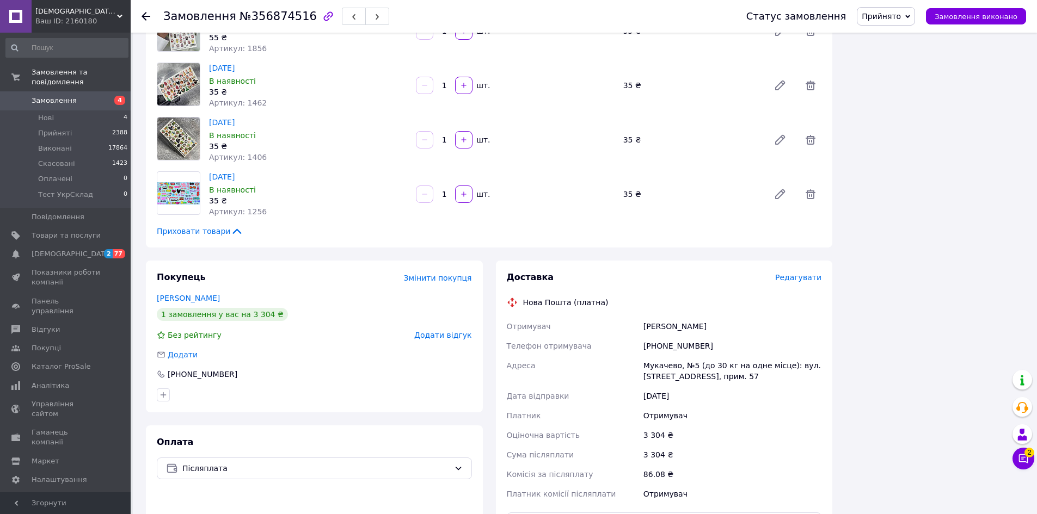
click at [794, 273] on span "Редагувати" at bounding box center [798, 277] width 46 height 9
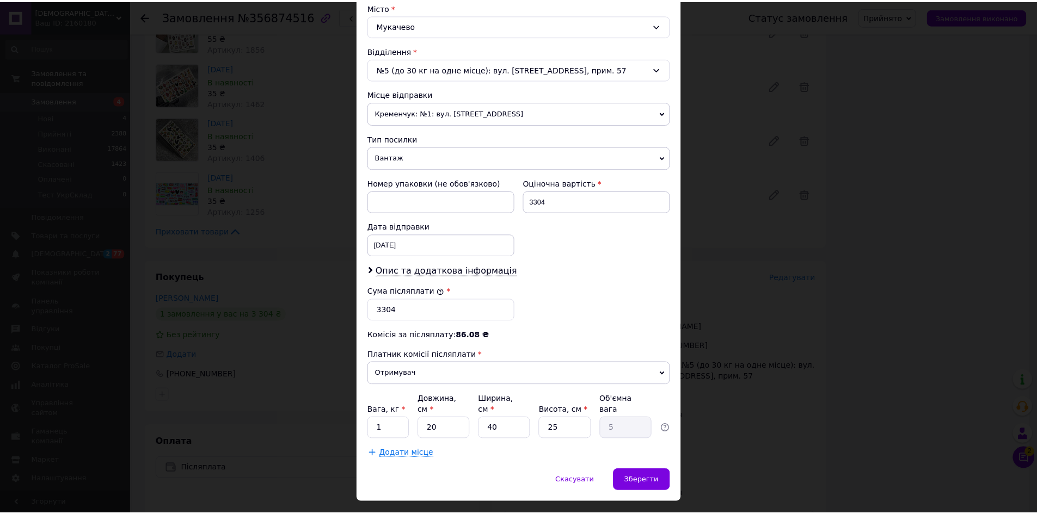
scroll to position [316, 0]
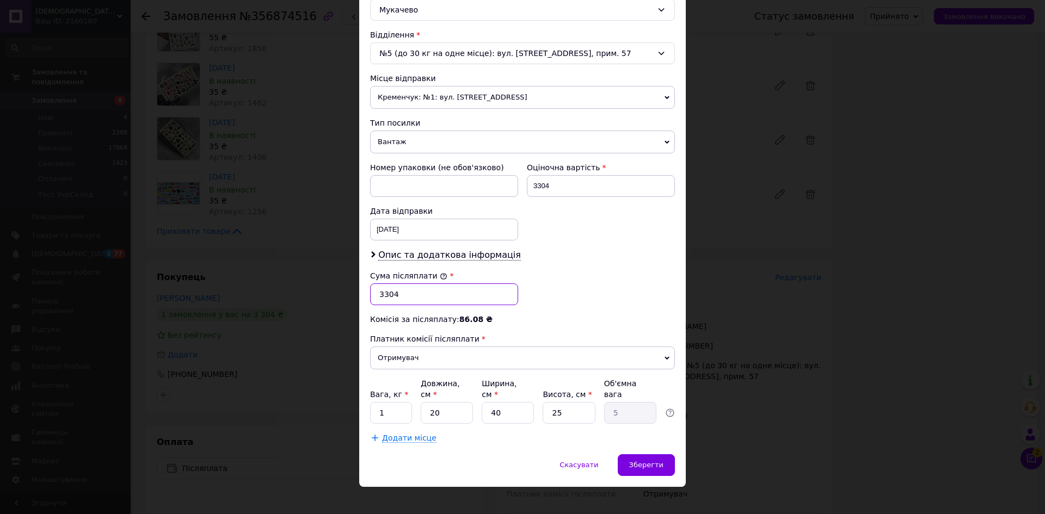
click at [385, 295] on input "3304" at bounding box center [444, 295] width 148 height 22
type input "3104"
click at [389, 405] on input "1" at bounding box center [391, 413] width 42 height 22
type input "3"
type input "2"
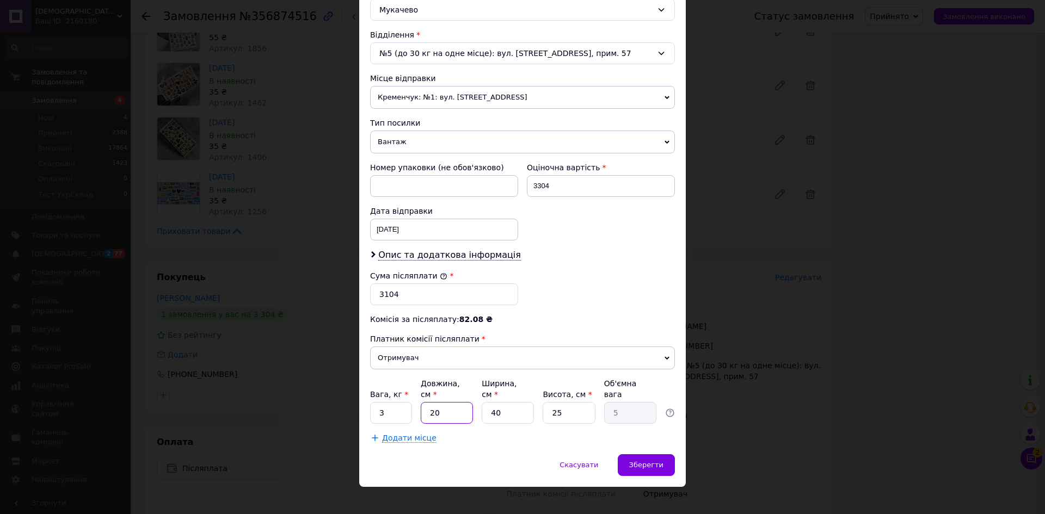
type input "0.5"
type input "20"
type input "5"
type input "1"
type input "0.13"
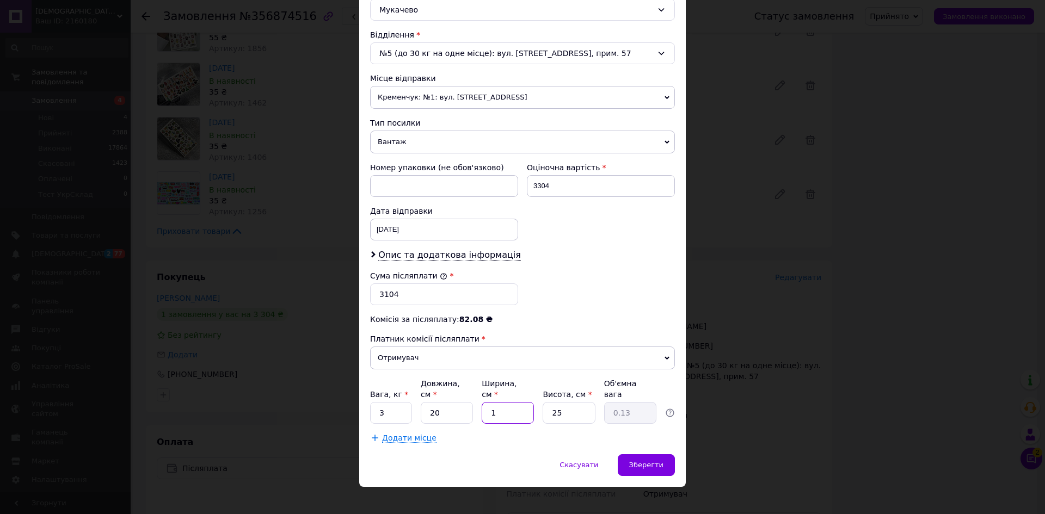
type input "15"
type input "1.88"
type input "15"
type input "1"
type input "0.1"
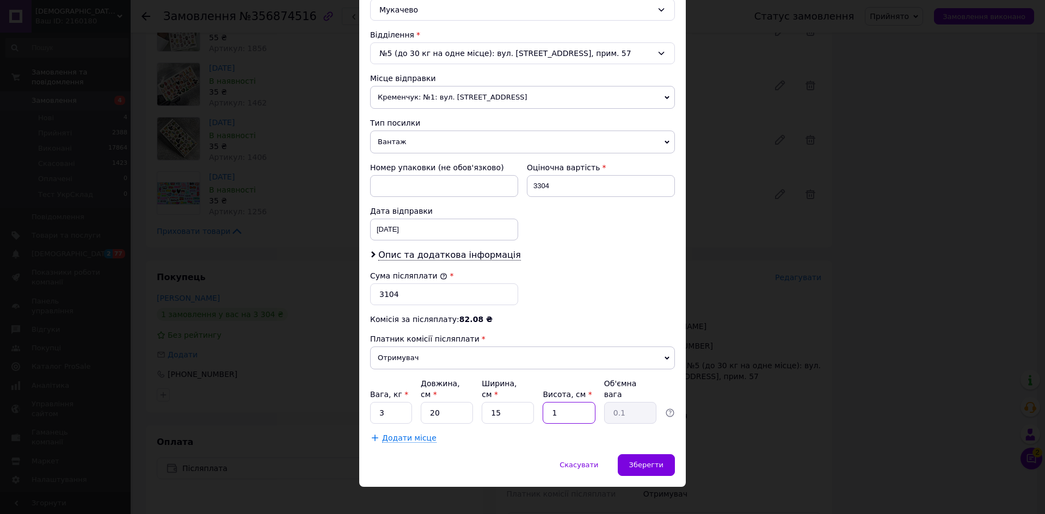
type input "12"
type input "0.9"
type input "12"
click at [640, 461] on span "Зберегти" at bounding box center [646, 465] width 34 height 8
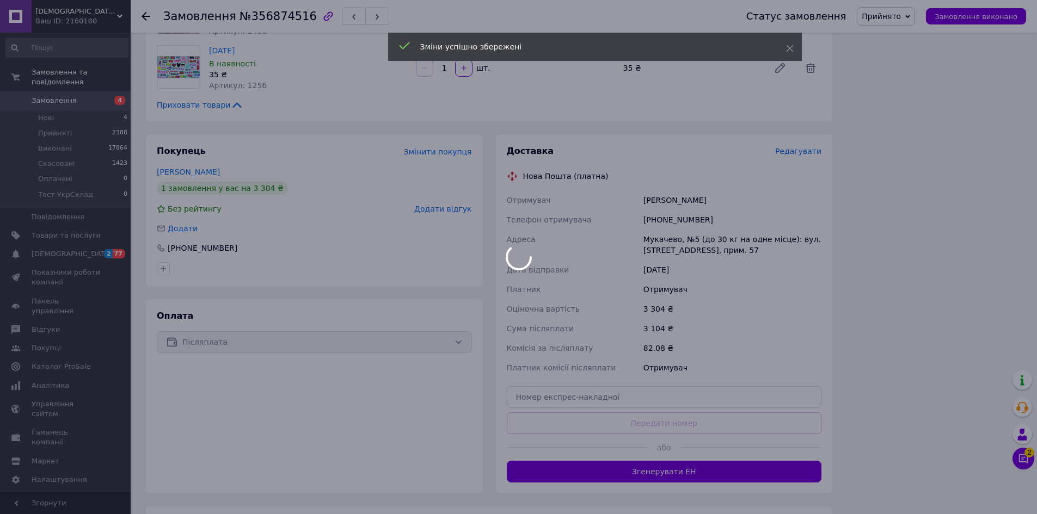
scroll to position [1470, 0]
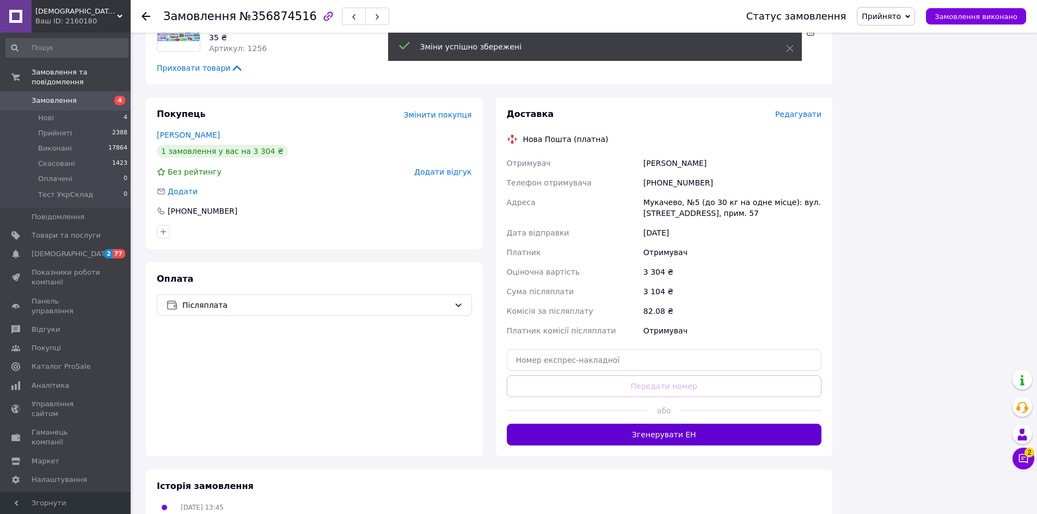
click at [654, 424] on button "Згенерувати ЕН" at bounding box center [664, 435] width 315 height 22
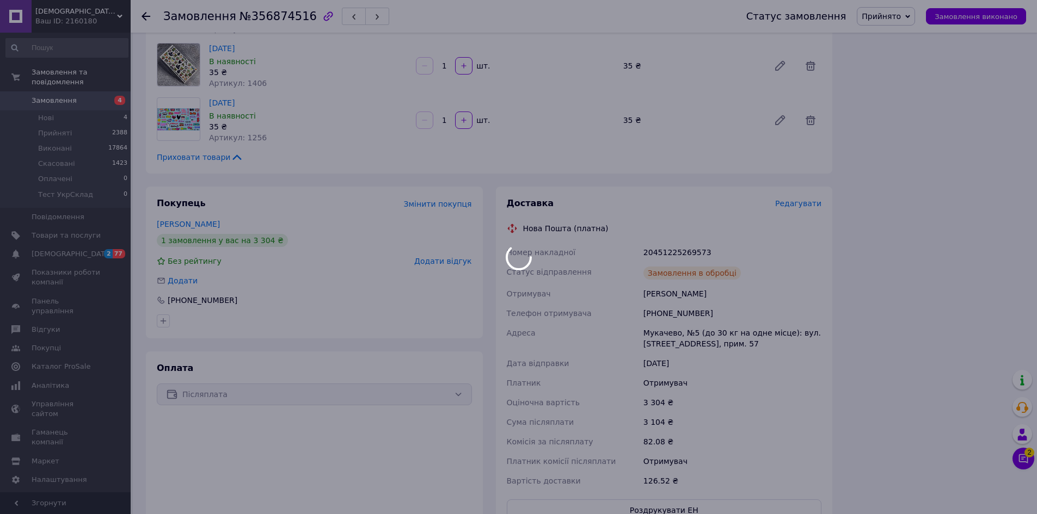
scroll to position [1361, 0]
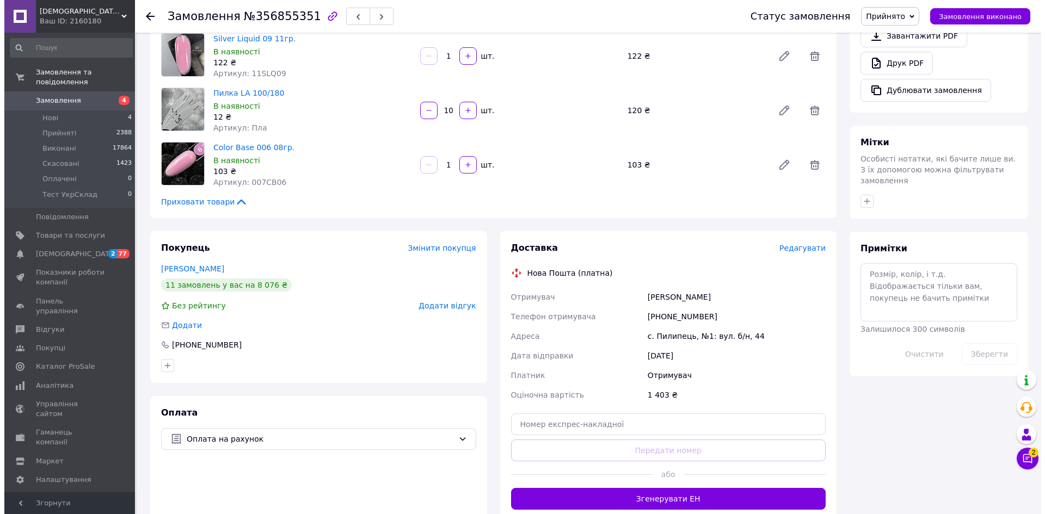
scroll to position [436, 0]
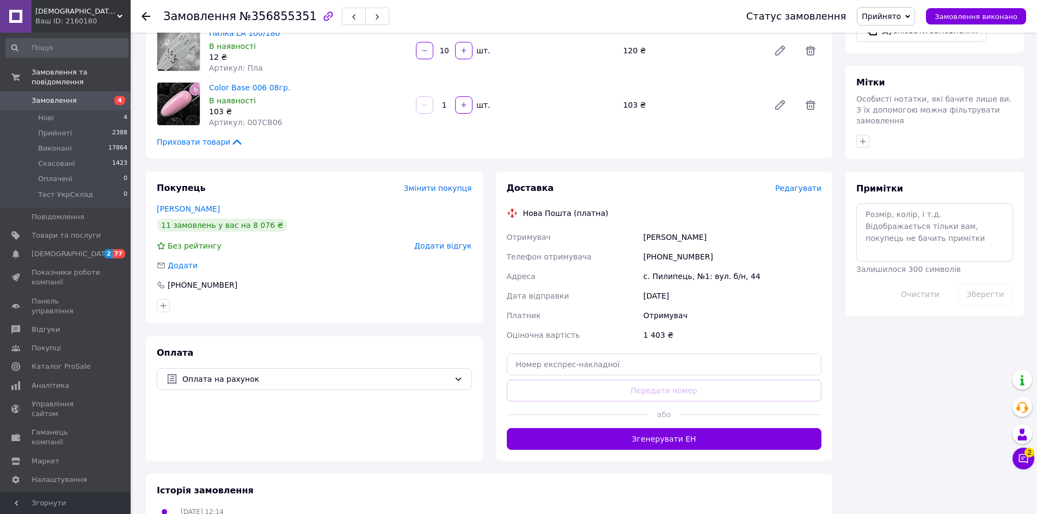
click at [805, 184] on span "Редагувати" at bounding box center [798, 188] width 46 height 9
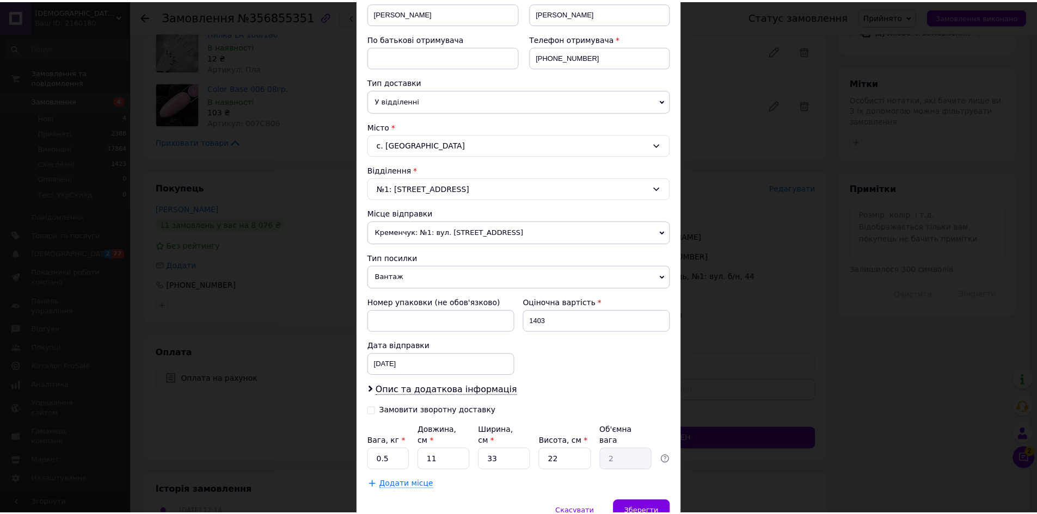
scroll to position [228, 0]
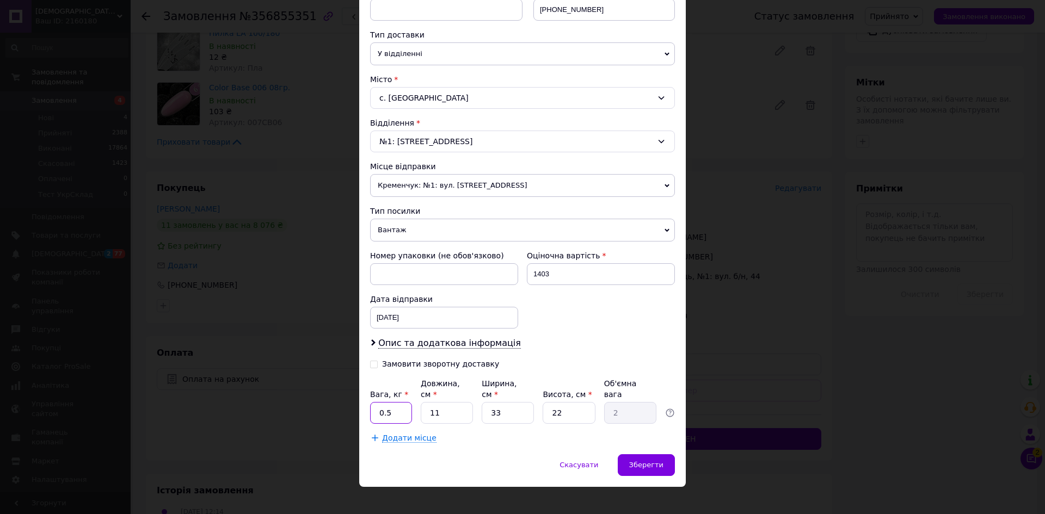
drag, startPoint x: 391, startPoint y: 398, endPoint x: 371, endPoint y: 398, distance: 19.6
click at [371, 402] on input "0.5" at bounding box center [391, 413] width 42 height 22
type input "1"
type input "2"
type input "0.36"
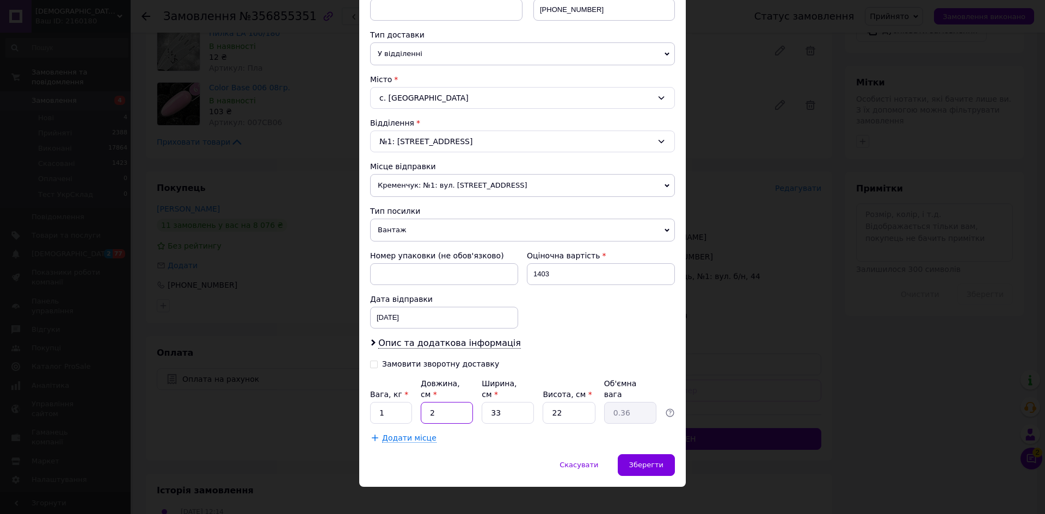
type input "20"
type input "3.63"
type input "20"
type input "1"
type input "0.11"
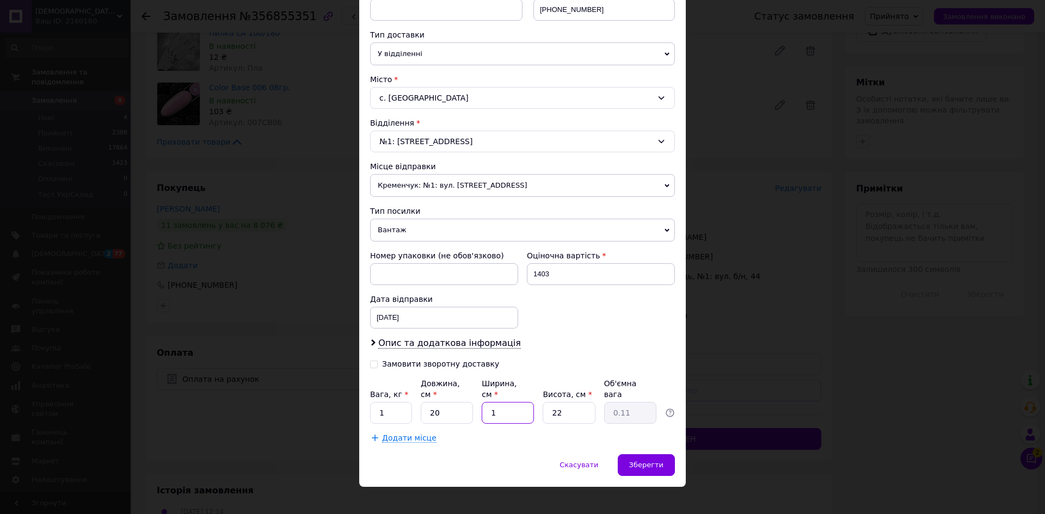
type input "15"
type input "1.65"
type input "15"
type input "1"
type input "0.1"
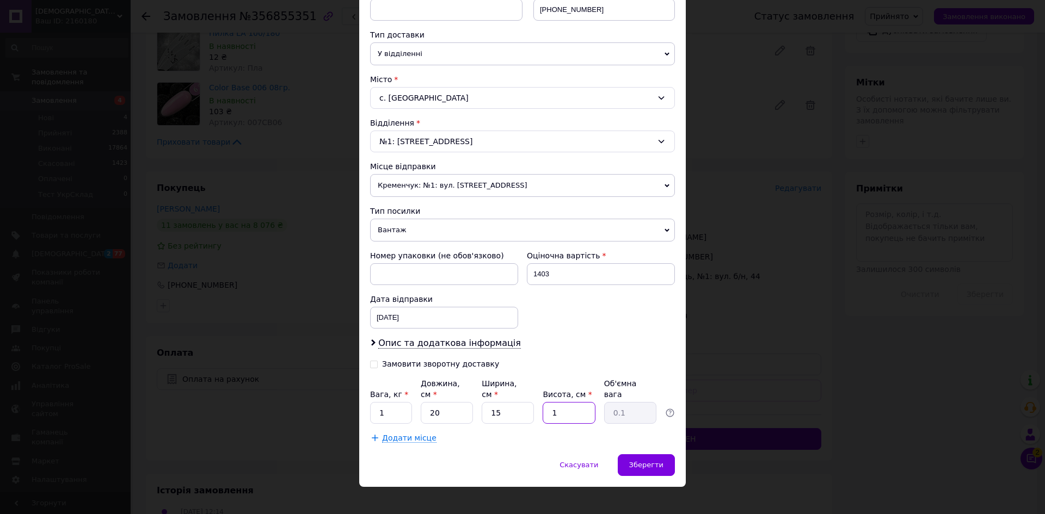
type input "12"
type input "0.9"
type input "12"
click at [641, 461] on span "Зберегти" at bounding box center [646, 465] width 34 height 8
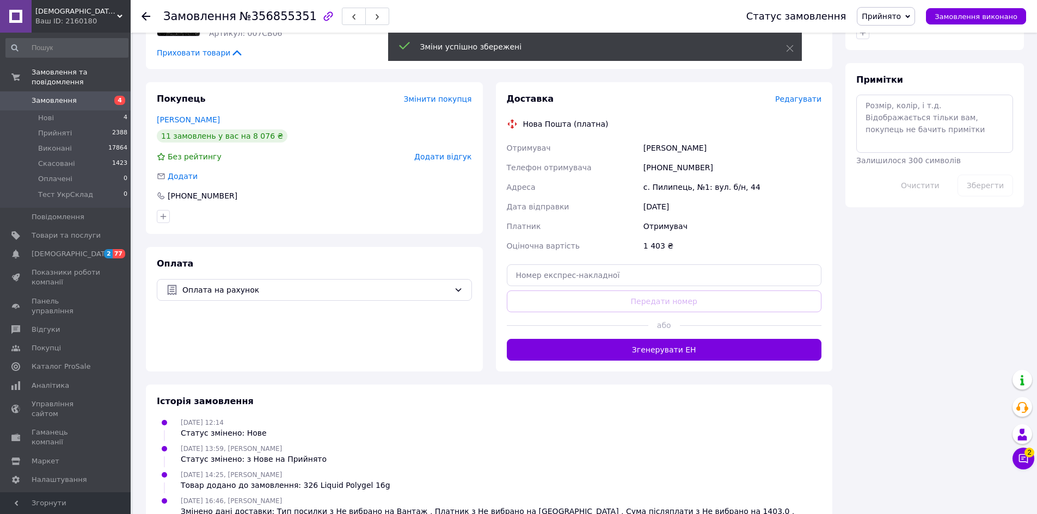
scroll to position [544, 0]
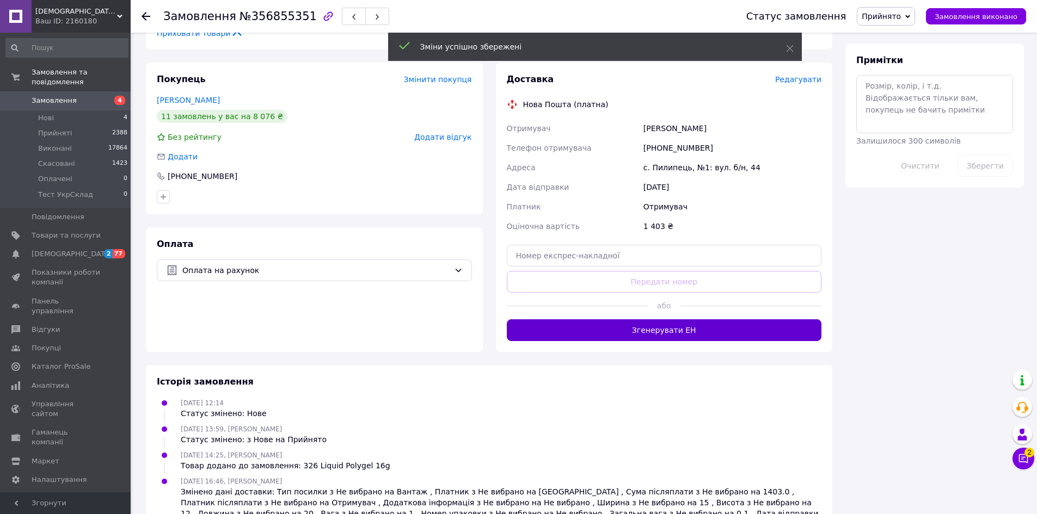
click at [636, 320] on button "Згенерувати ЕН" at bounding box center [664, 331] width 315 height 22
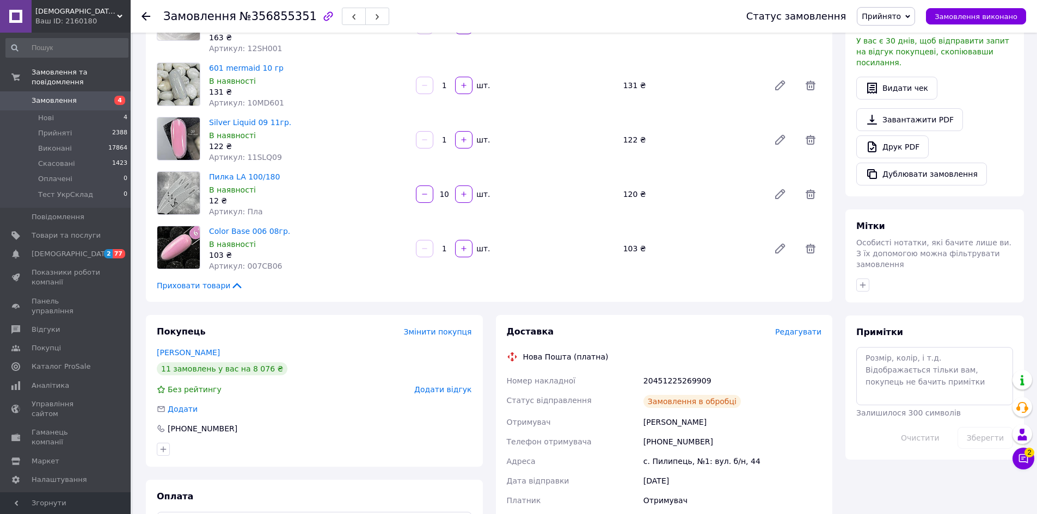
scroll to position [272, 0]
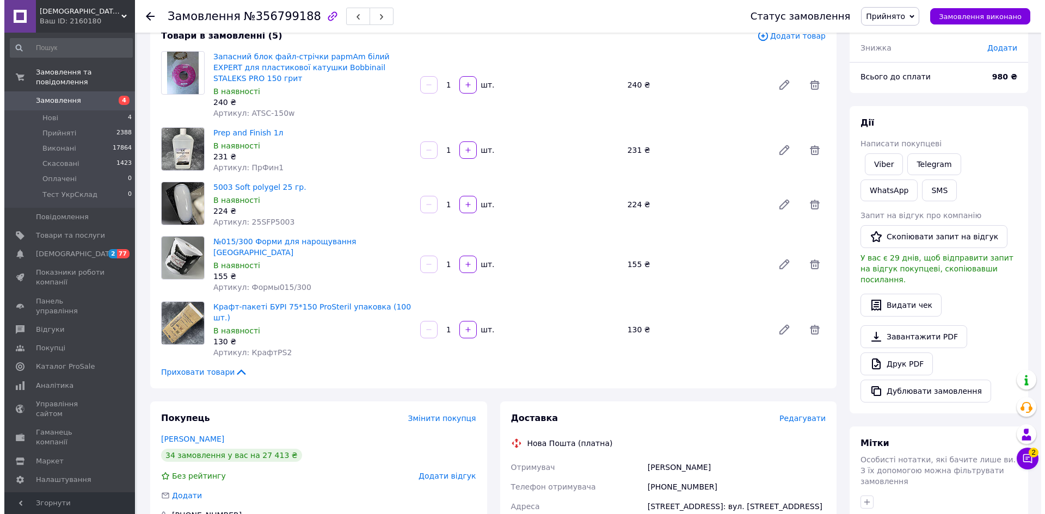
scroll to position [218, 0]
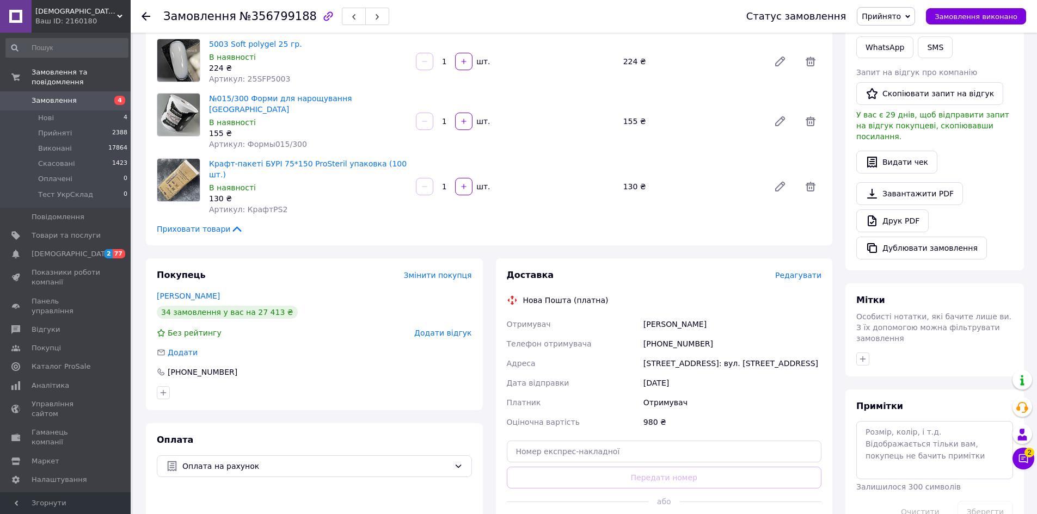
click at [802, 271] on span "Редагувати" at bounding box center [798, 275] width 46 height 9
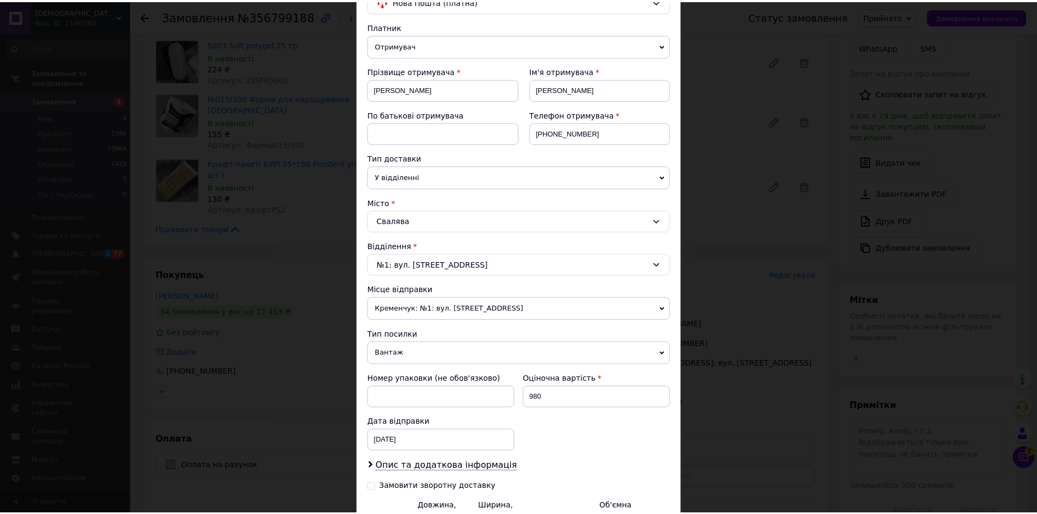
scroll to position [228, 0]
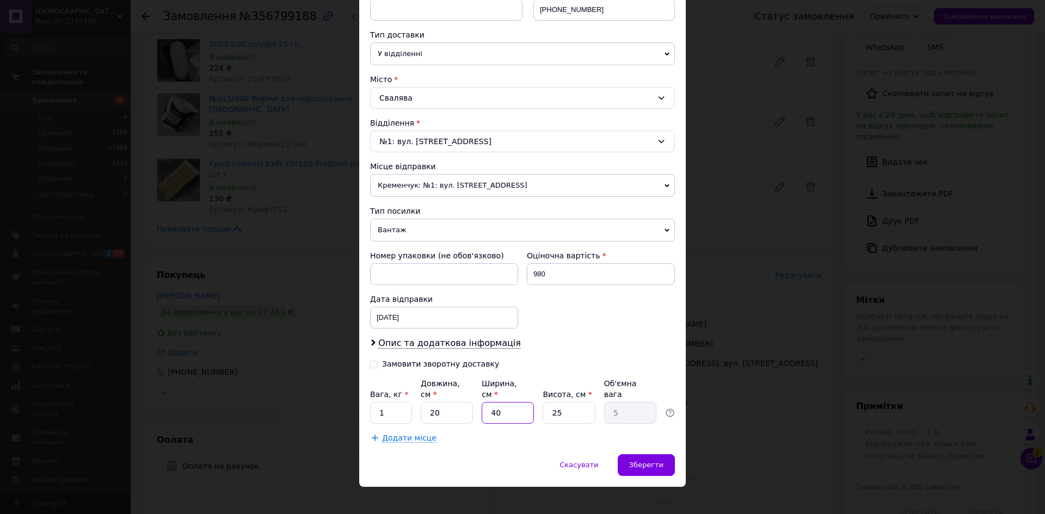
drag, startPoint x: 504, startPoint y: 401, endPoint x: 486, endPoint y: 401, distance: 17.4
click at [486, 402] on input "40" at bounding box center [508, 413] width 52 height 22
type input "1"
type input "0.13"
type input "15"
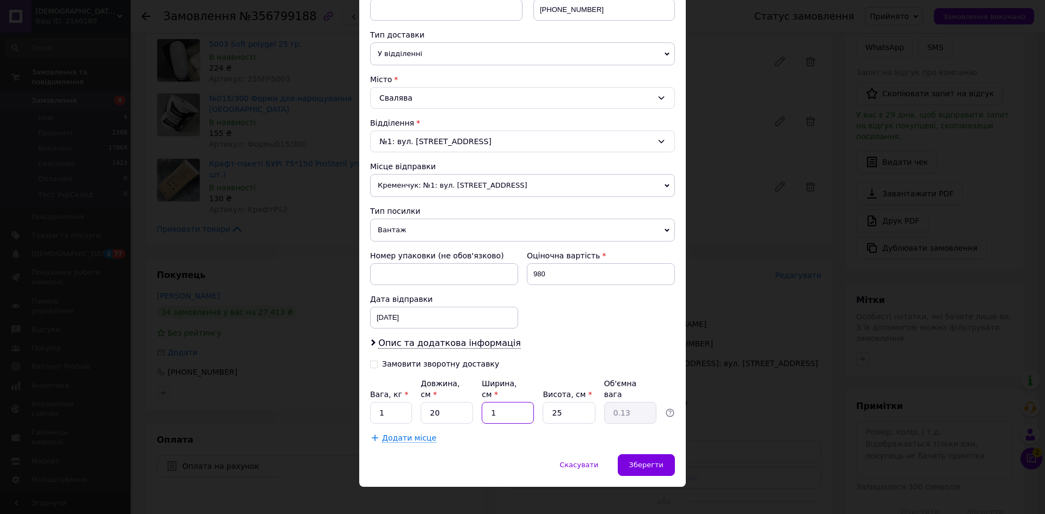
type input "1.88"
type input "15"
click at [645, 461] on span "Зберегти" at bounding box center [646, 465] width 34 height 8
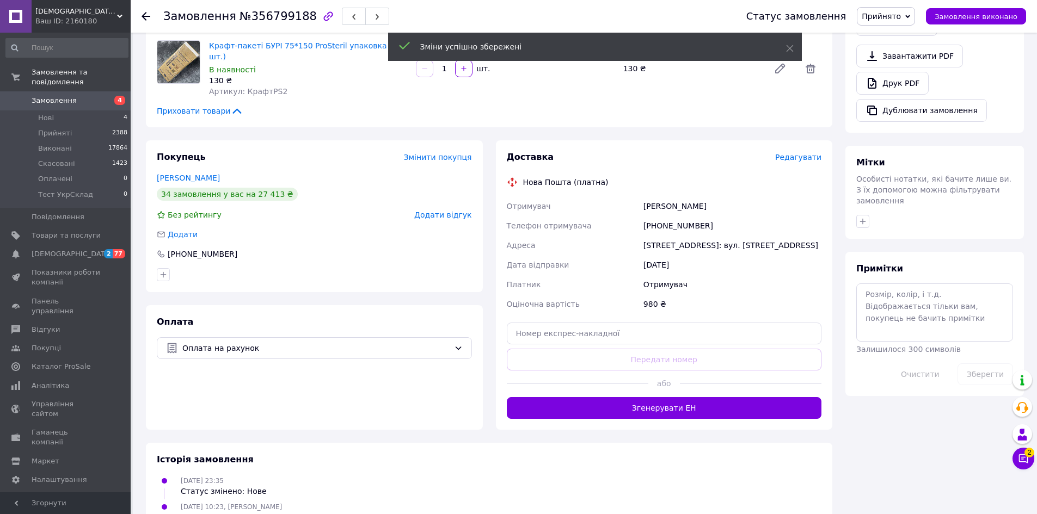
click at [652, 397] on button "Згенерувати ЕН" at bounding box center [664, 408] width 315 height 22
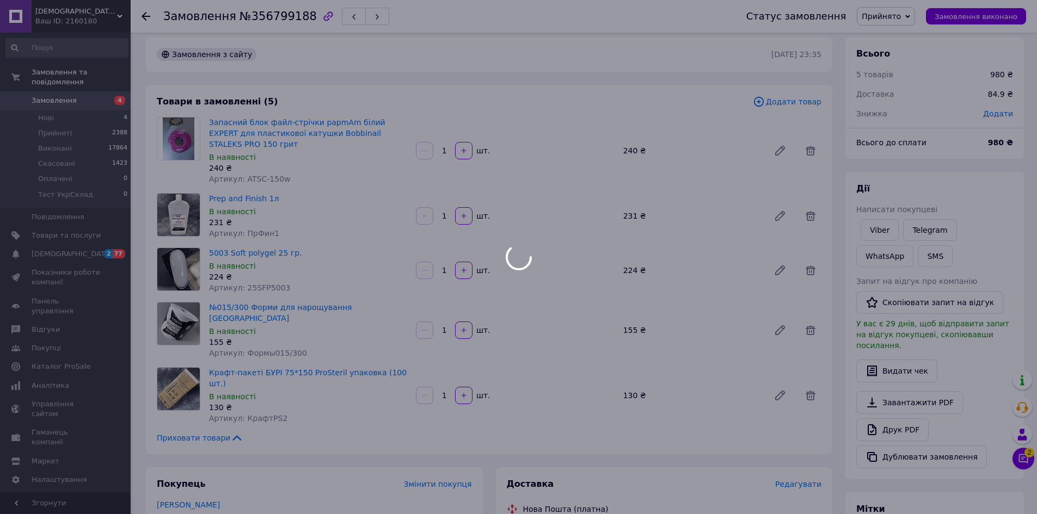
scroll to position [0, 0]
